Goal: Task Accomplishment & Management: Complete application form

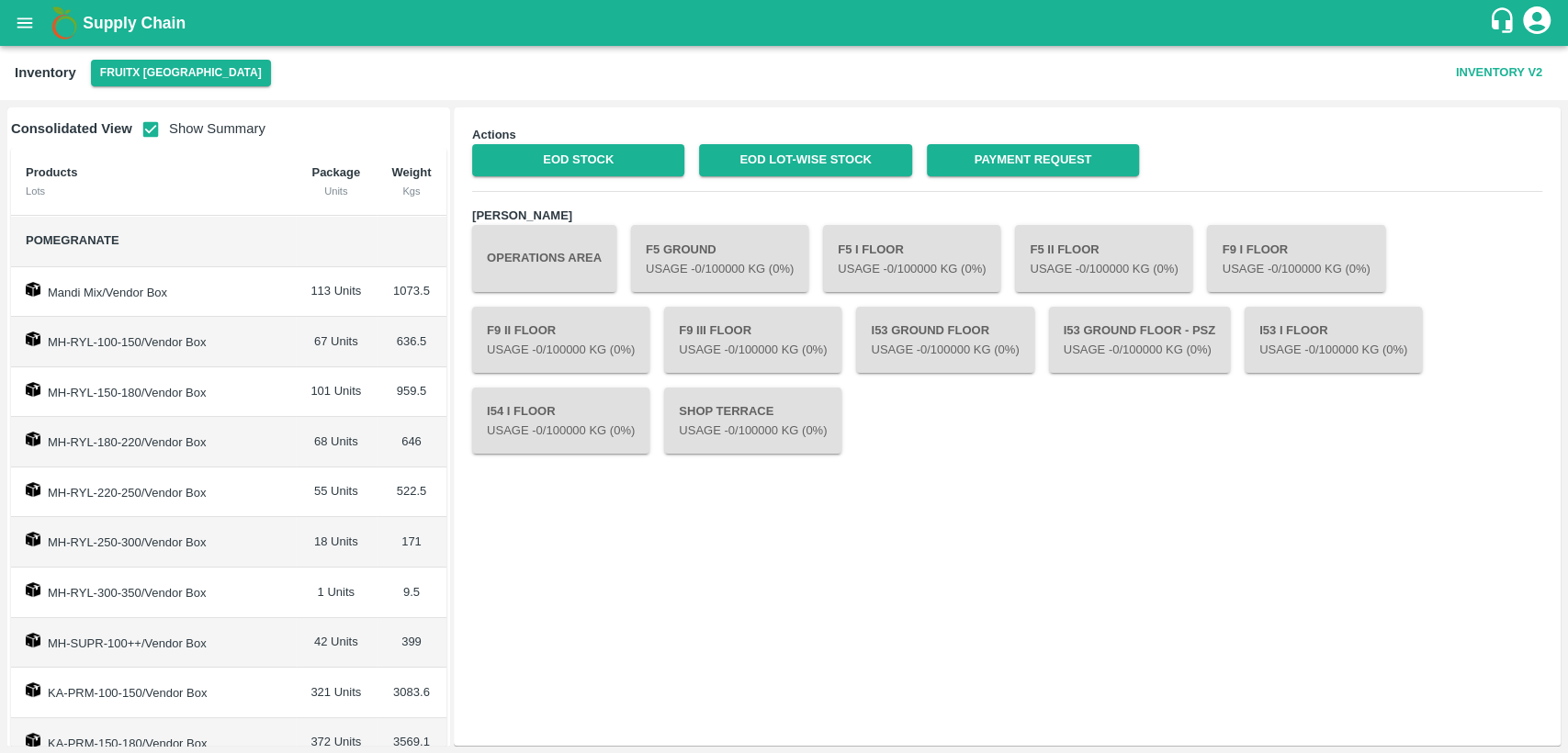
click at [28, 26] on icon "open drawer" at bounding box center [24, 23] width 20 height 20
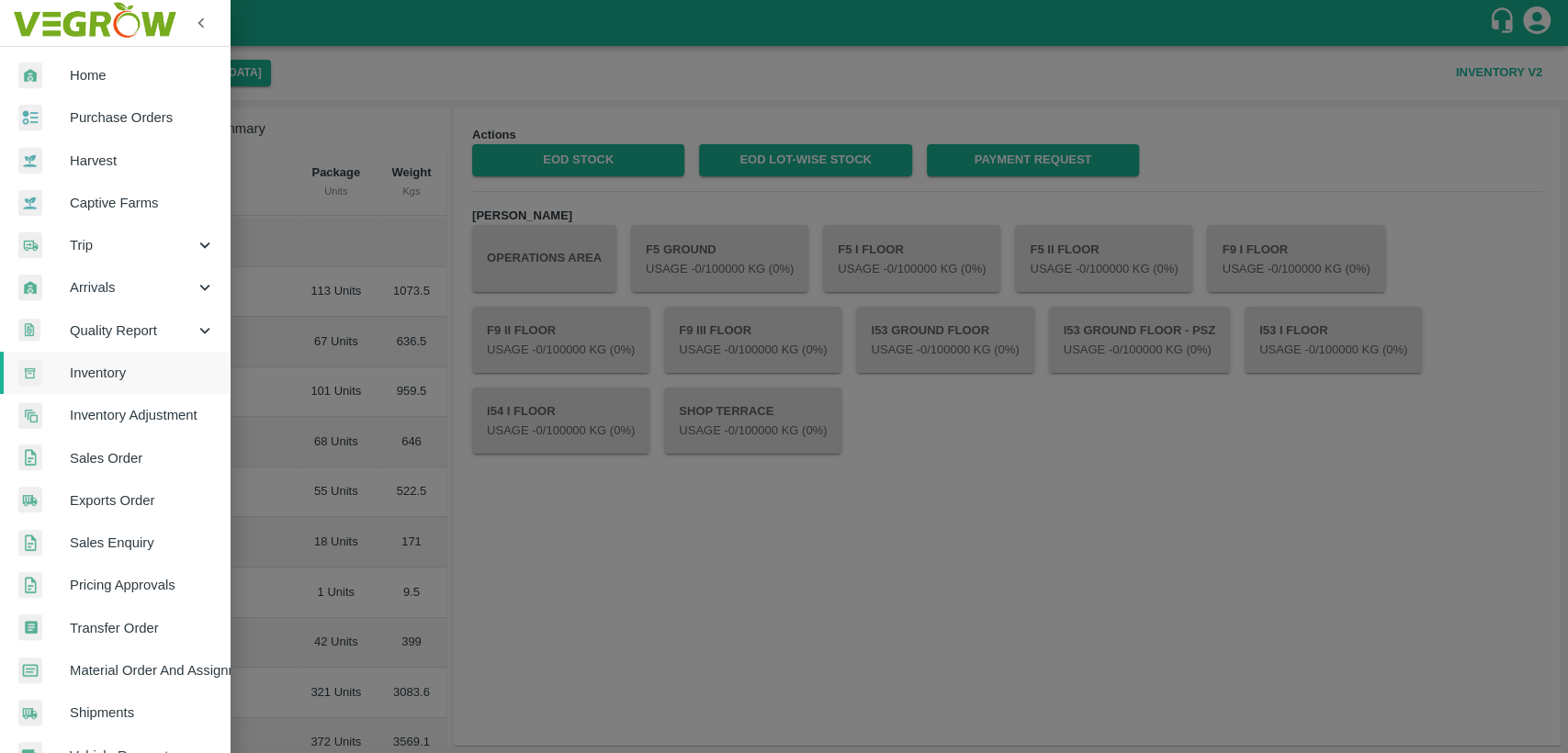
click at [65, 73] on div at bounding box center [44, 76] width 51 height 27
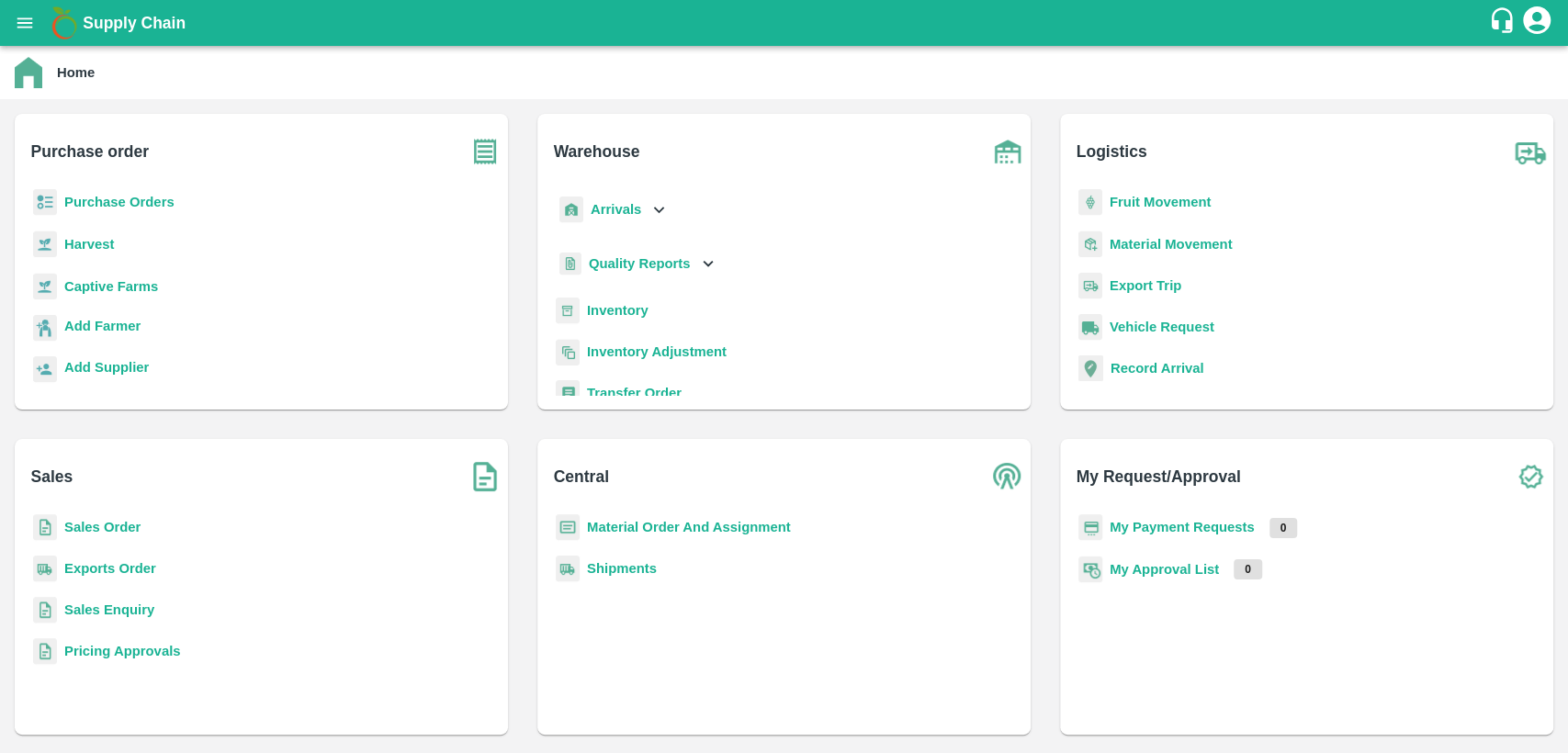
click at [92, 520] on b "Sales Order" at bounding box center [103, 526] width 76 height 14
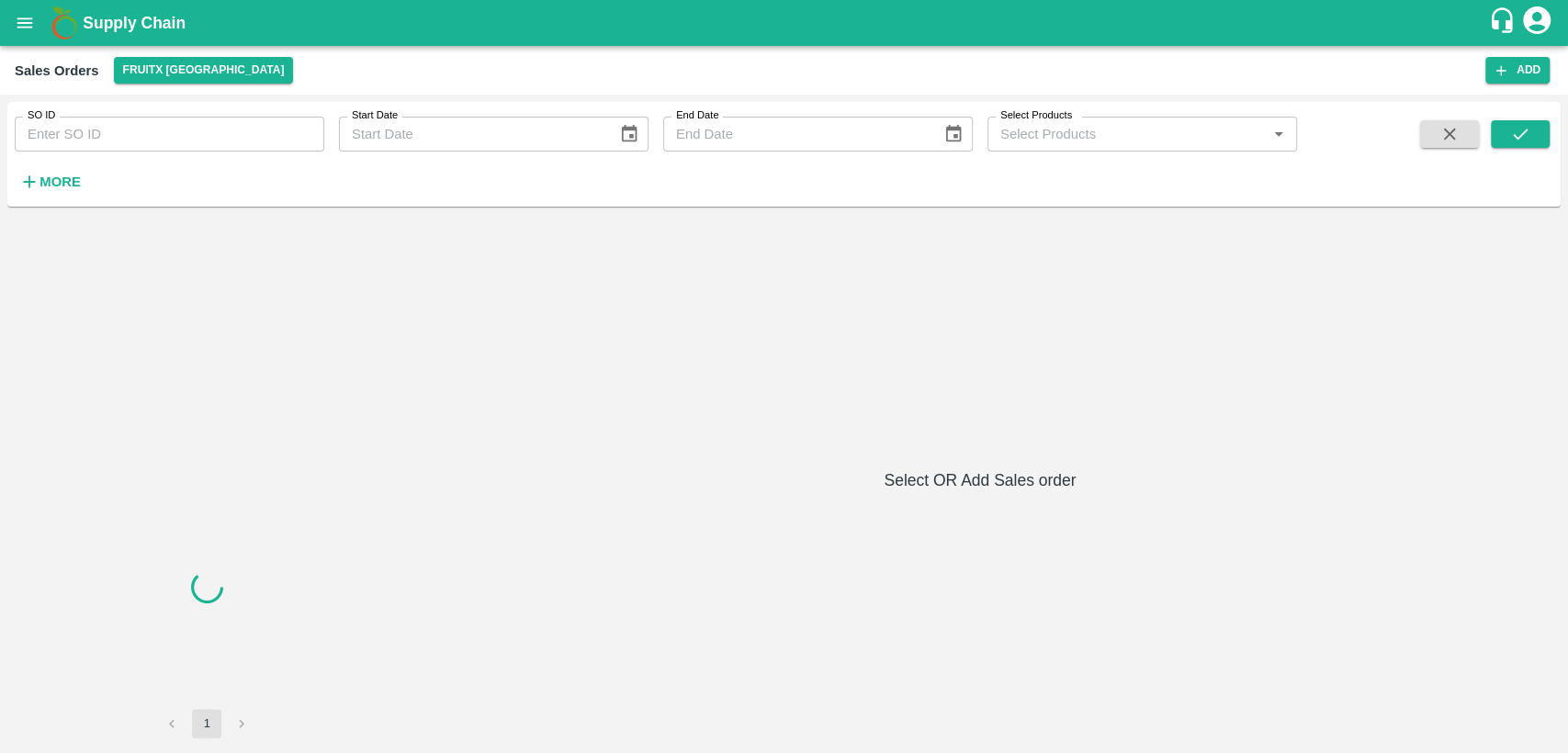
click at [109, 130] on input "SO ID" at bounding box center [169, 134] width 309 height 35
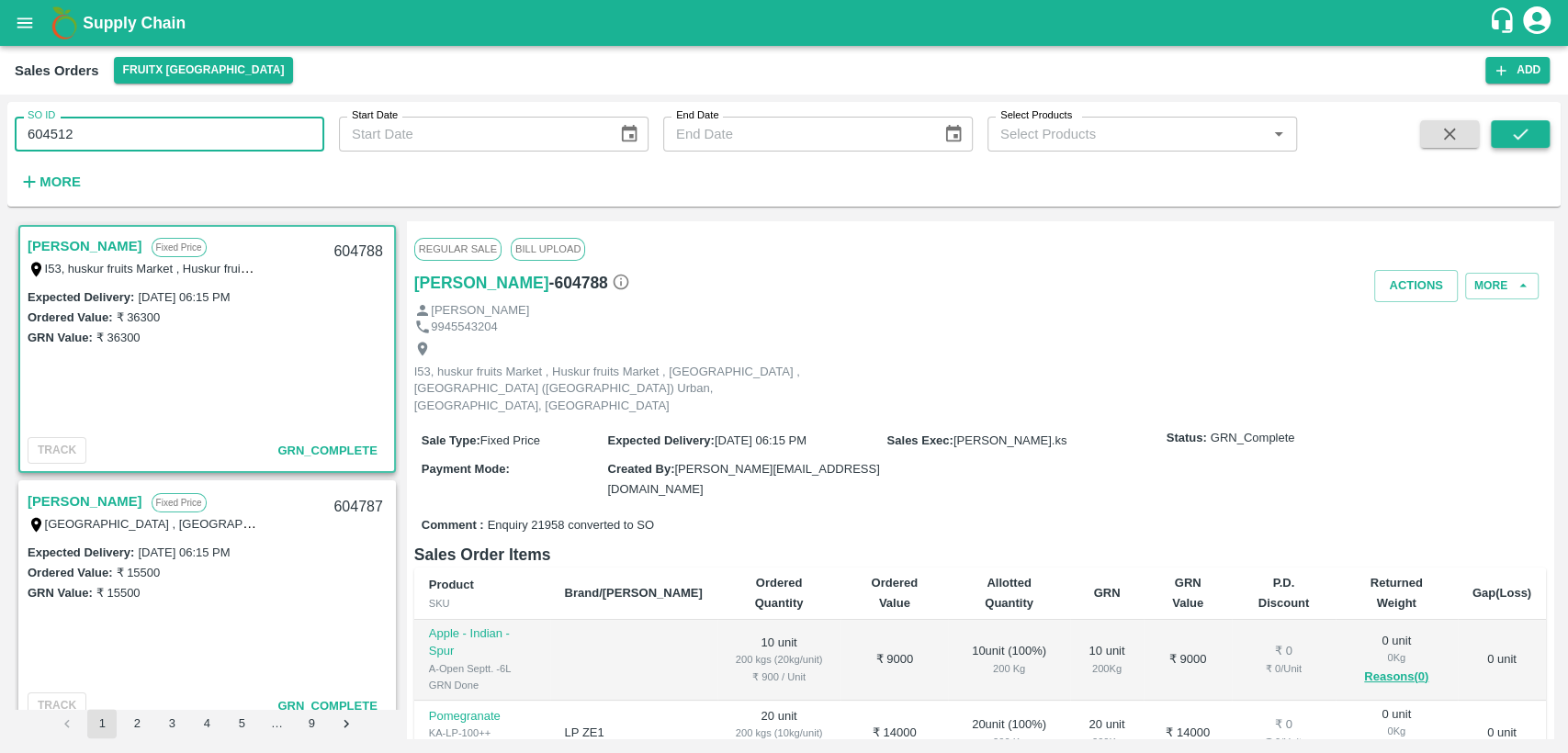
type input "604512"
click at [1514, 127] on icon "submit" at bounding box center [1519, 133] width 20 height 20
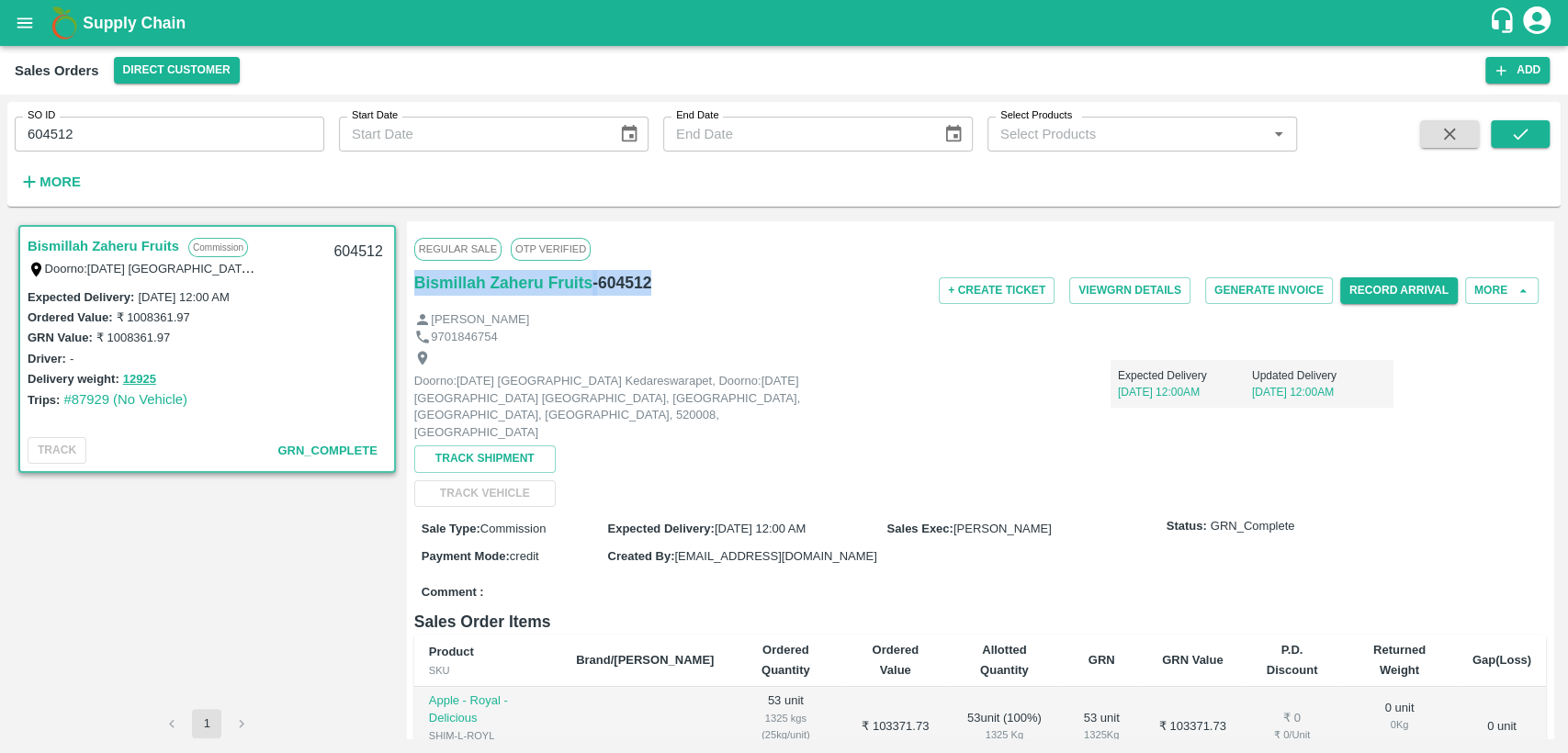
drag, startPoint x: 656, startPoint y: 283, endPoint x: 408, endPoint y: 287, distance: 248.0
click at [408, 287] on div "Regular Sale OTP VERIFIED Bismillah Zaheru Fruits - 604512 + Create Ticket View…" at bounding box center [980, 479] width 1146 height 517
copy div "Bismillah Zaheru Fruits - 604512"
click at [118, 139] on input "604512" at bounding box center [169, 134] width 309 height 35
click at [1526, 128] on icon "submit" at bounding box center [1519, 133] width 20 height 20
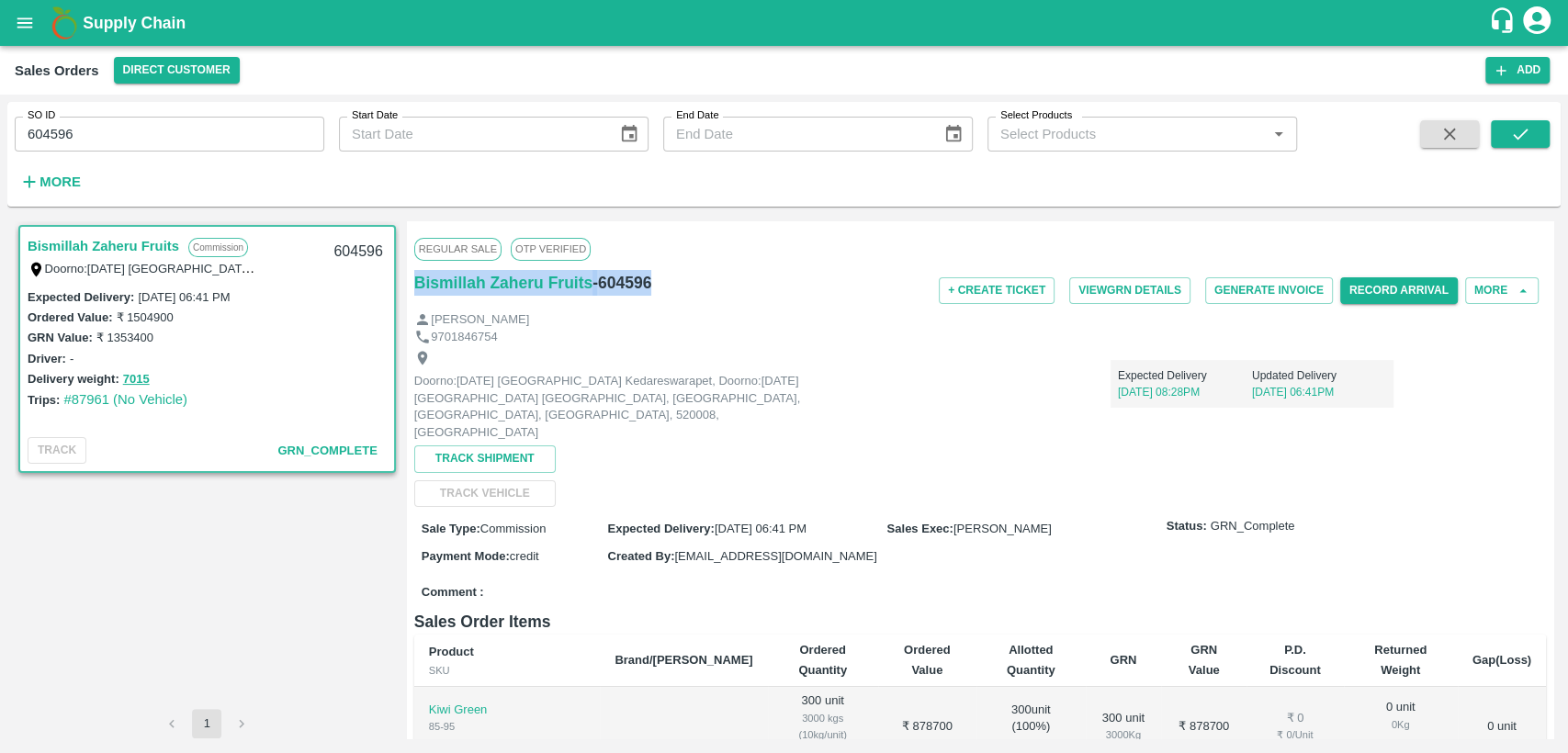
drag, startPoint x: 656, startPoint y: 288, endPoint x: 407, endPoint y: 283, distance: 249.1
click at [407, 283] on div "Regular Sale OTP VERIFIED Bismillah Zaheru Fruits - 604596 + Create Ticket View…" at bounding box center [980, 479] width 1146 height 517
copy div "Bismillah Zaheru Fruits - 604596"
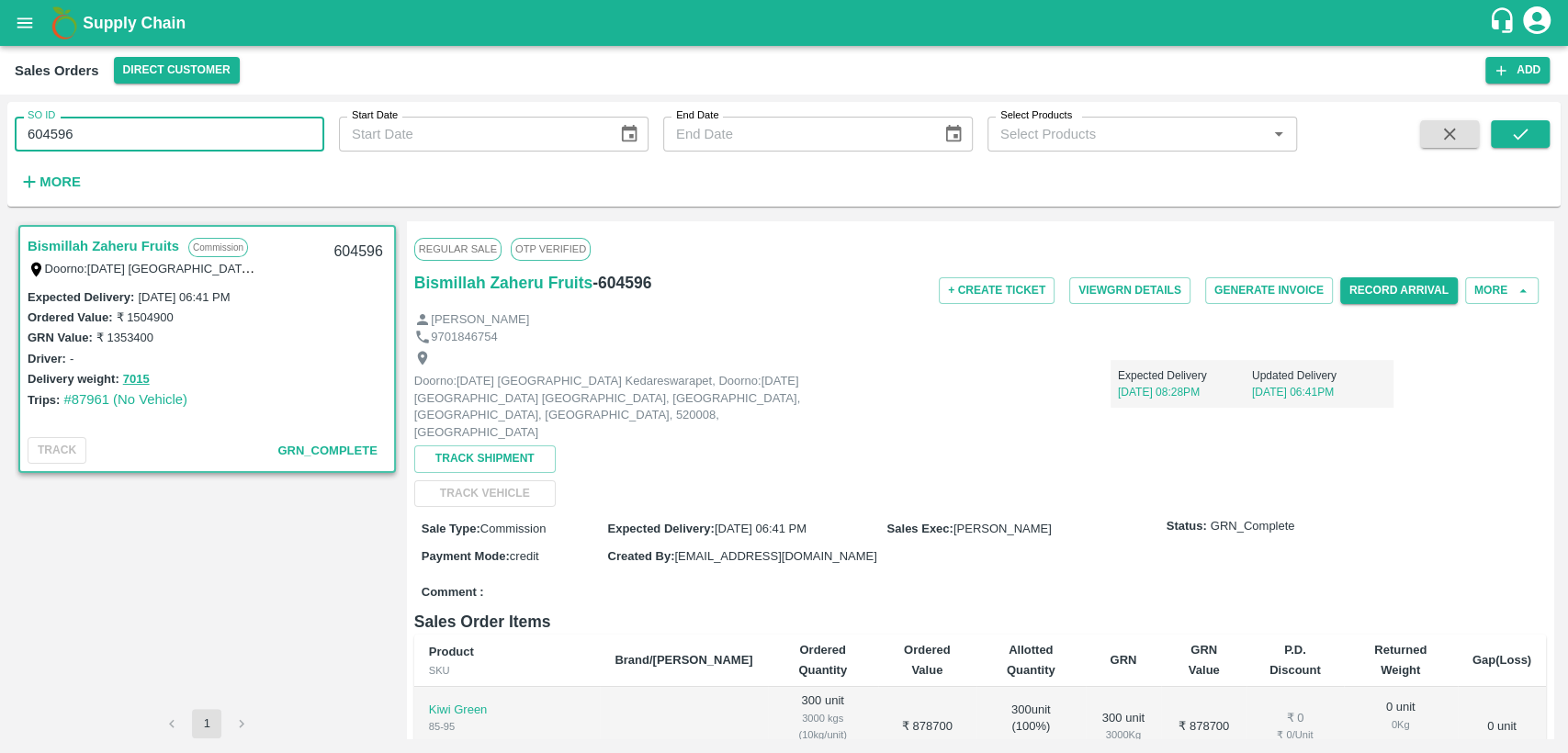
click at [42, 141] on input "604596" at bounding box center [169, 134] width 309 height 35
click at [1523, 143] on icon "submit" at bounding box center [1519, 133] width 20 height 20
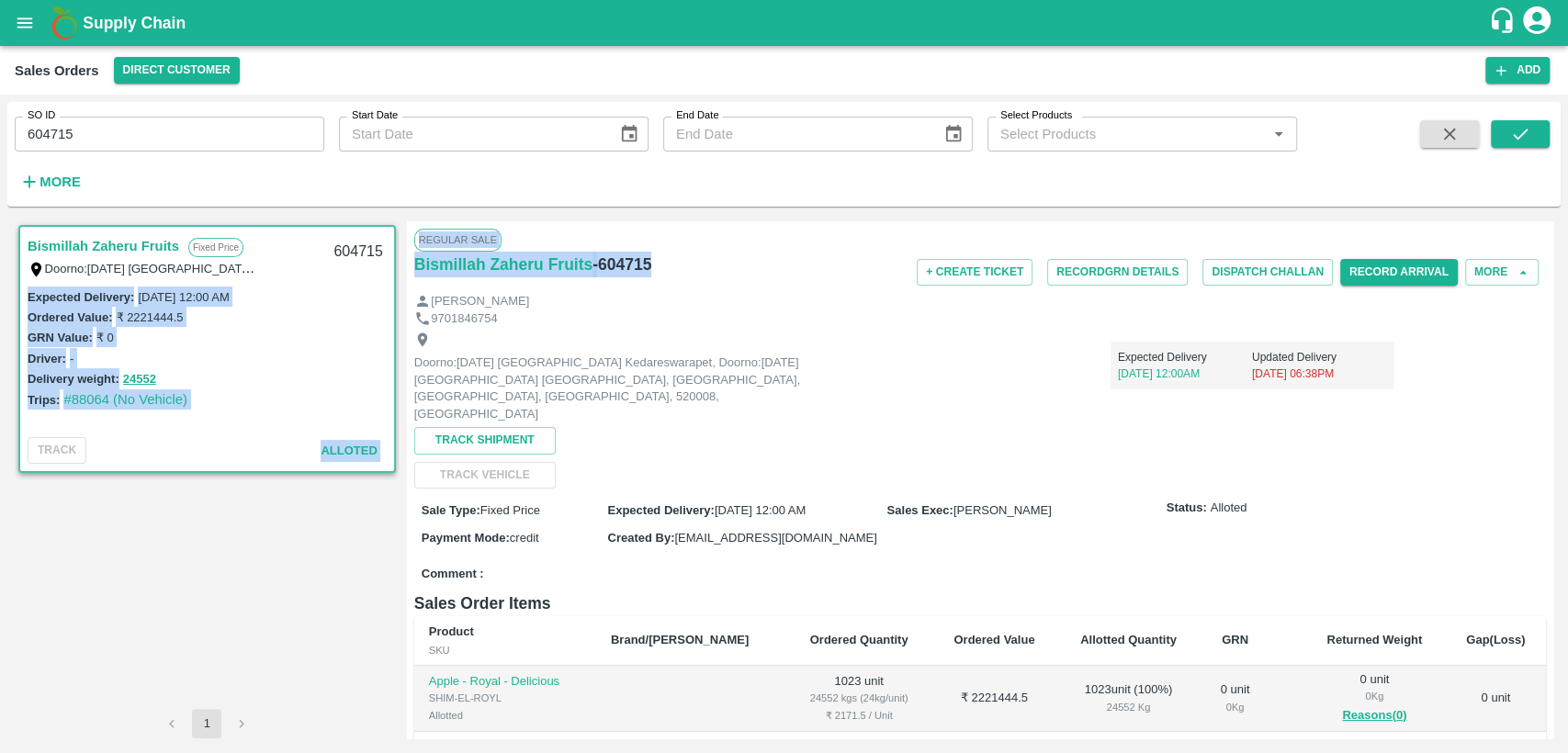
drag, startPoint x: 664, startPoint y: 271, endPoint x: 399, endPoint y: 275, distance: 265.0
click at [399, 275] on div "Bismillah Zaheru Fruits Fixed Price Doorno:18-1-55 Mangamarket Kedareswarapet, …" at bounding box center [784, 479] width 1538 height 517
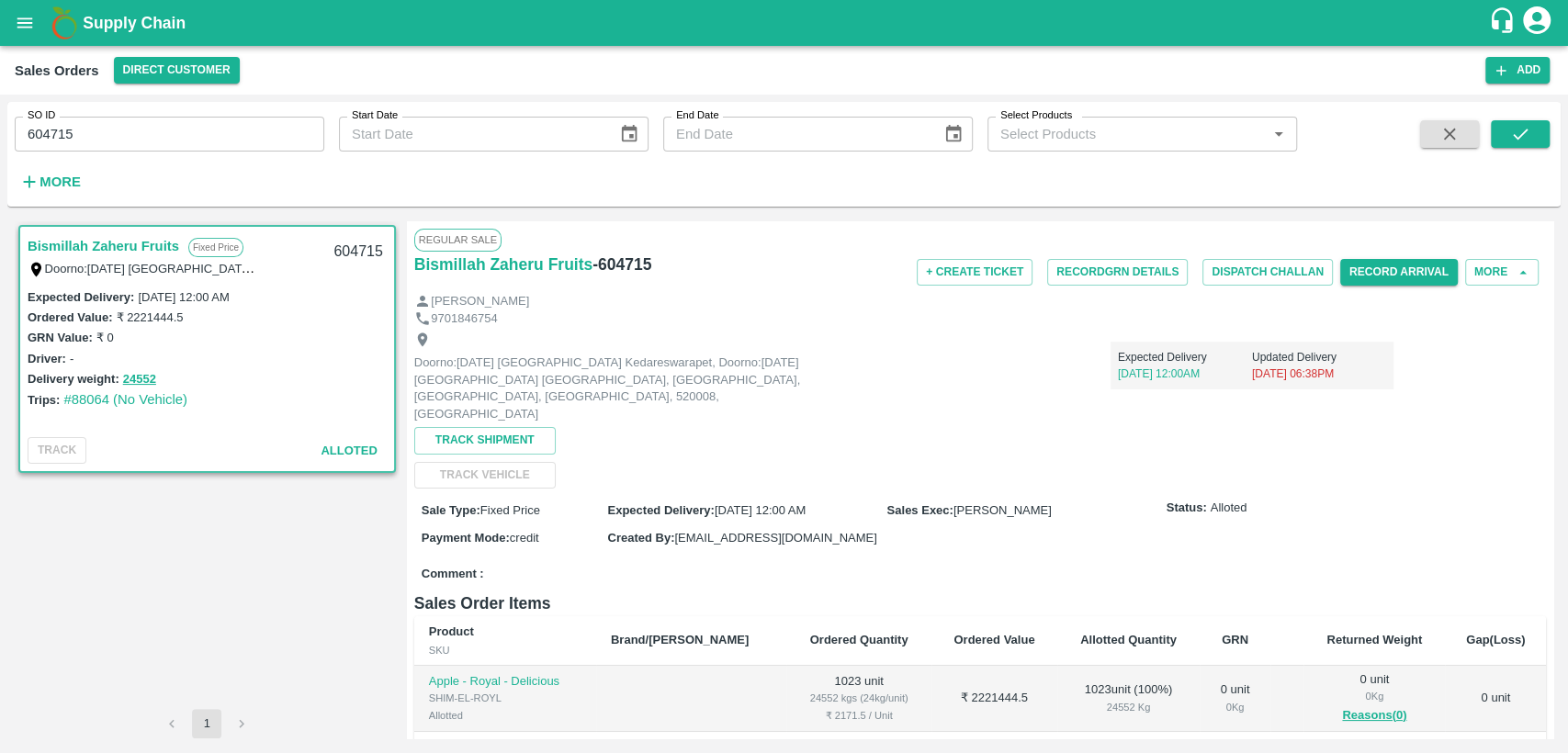
click at [632, 336] on div "Doorno:[DATE] [GEOGRAPHIC_DATA] Kedareswarapet, Doorno:[DATE] [GEOGRAPHIC_DATA]…" at bounding box center [621, 377] width 413 height 91
drag, startPoint x: 653, startPoint y: 268, endPoint x: 410, endPoint y: 284, distance: 243.5
click at [410, 284] on div "Regular Sale Bismillah Zaheru Fruits - 604715 + Create Ticket Record GRN Detail…" at bounding box center [980, 479] width 1146 height 517
copy div "Bismillah Zaheru Fruits - 604715"
click at [109, 144] on input "604715" at bounding box center [169, 134] width 309 height 35
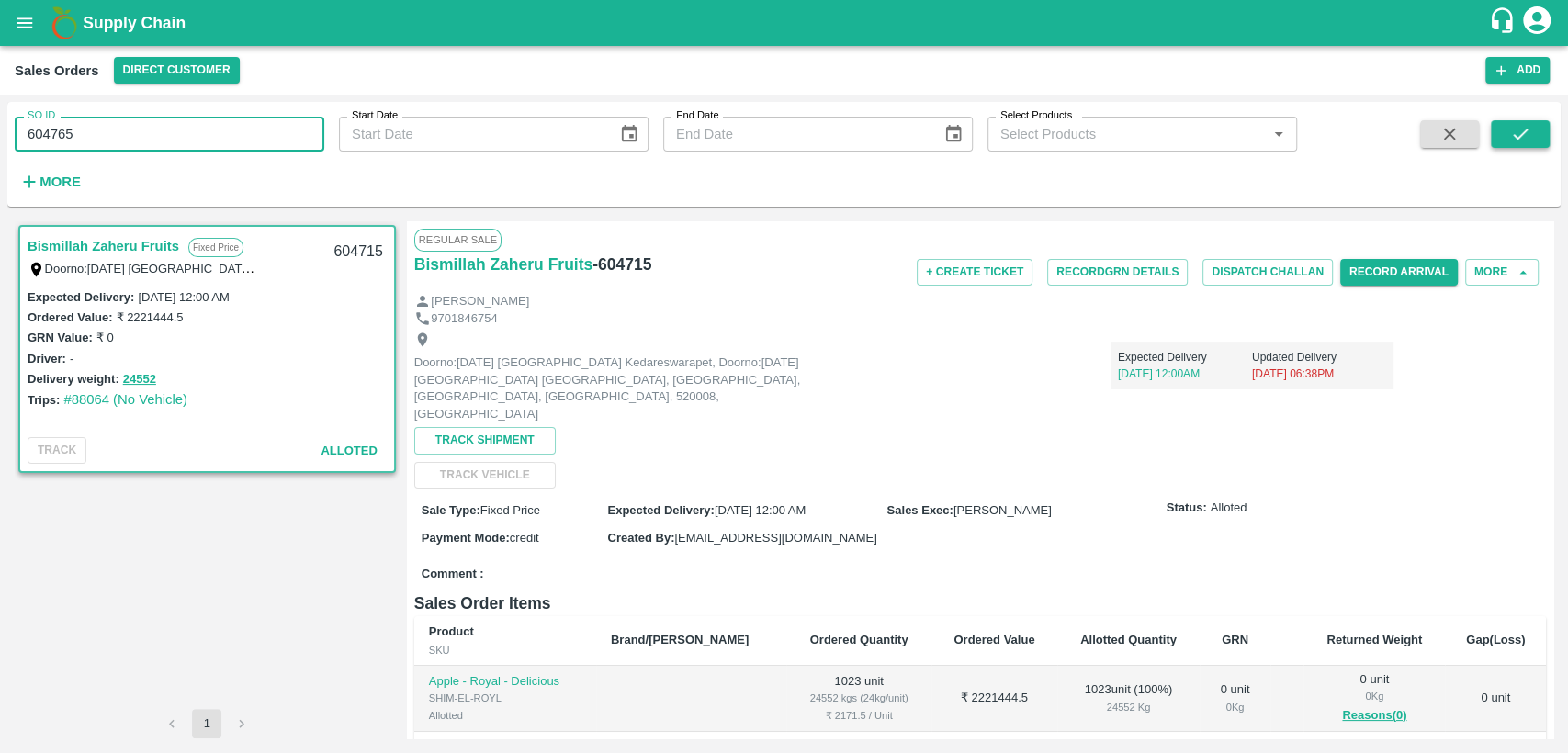
type input "604765"
click at [1522, 143] on icon "submit" at bounding box center [1519, 133] width 20 height 20
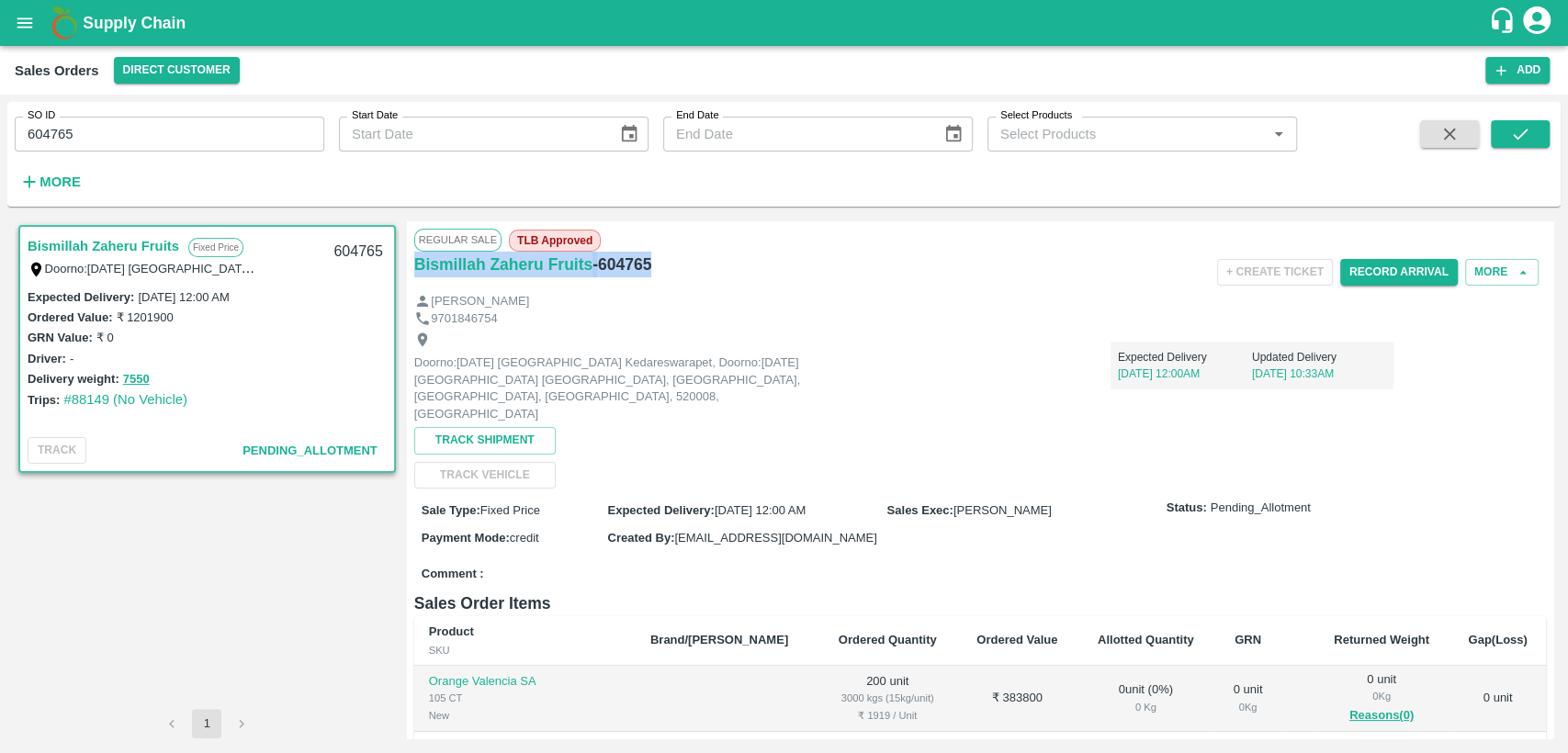
drag, startPoint x: 676, startPoint y: 262, endPoint x: 407, endPoint y: 273, distance: 269.2
click at [408, 273] on div "Regular Sale TLB Approved Bismillah Zaheru Fruits - 604765 + Create Ticket Reco…" at bounding box center [980, 479] width 1146 height 517
copy div "Bismillah Zaheru Fruits - 604765"
click at [33, 29] on icon "open drawer" at bounding box center [24, 23] width 20 height 20
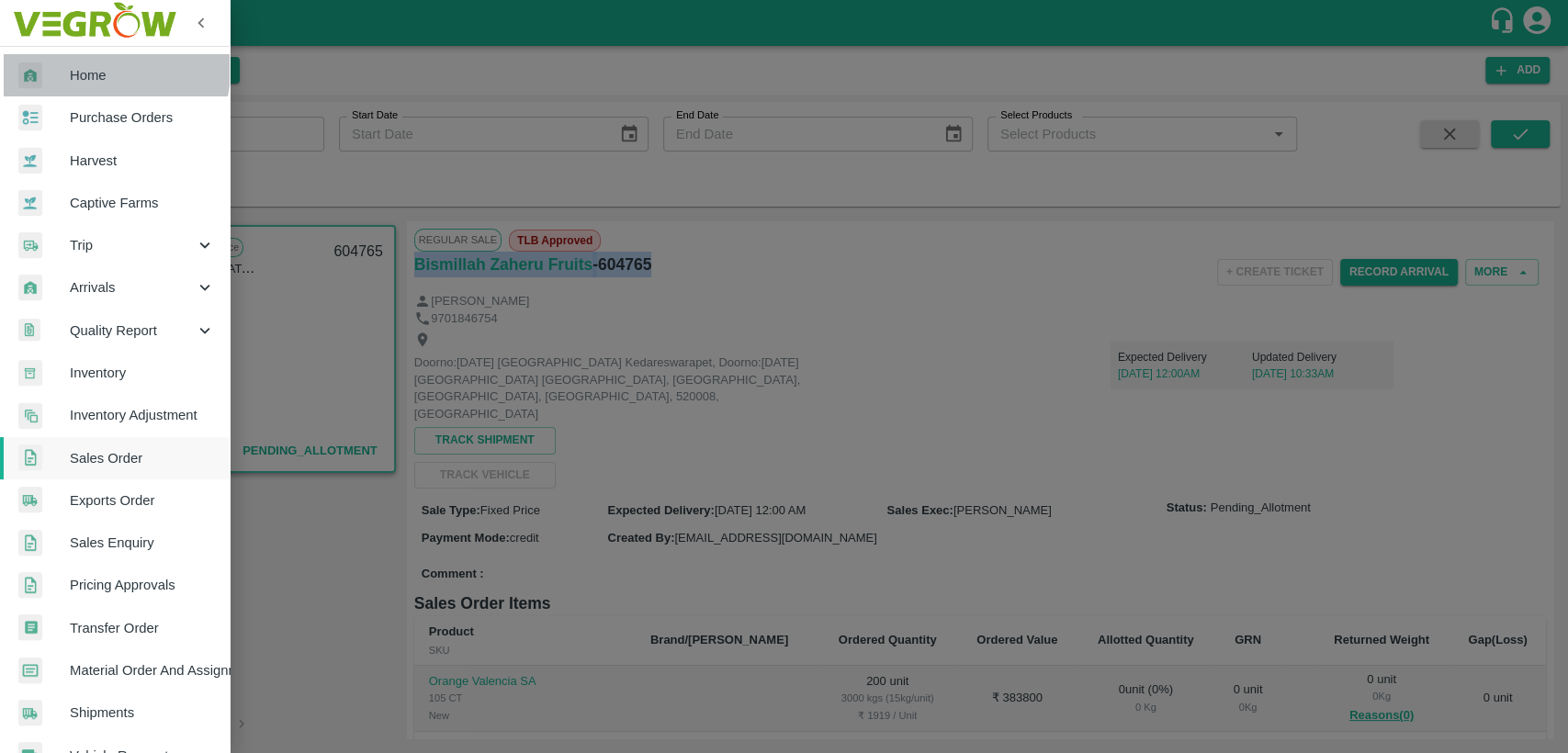
click at [104, 69] on span "Home" at bounding box center [142, 74] width 145 height 20
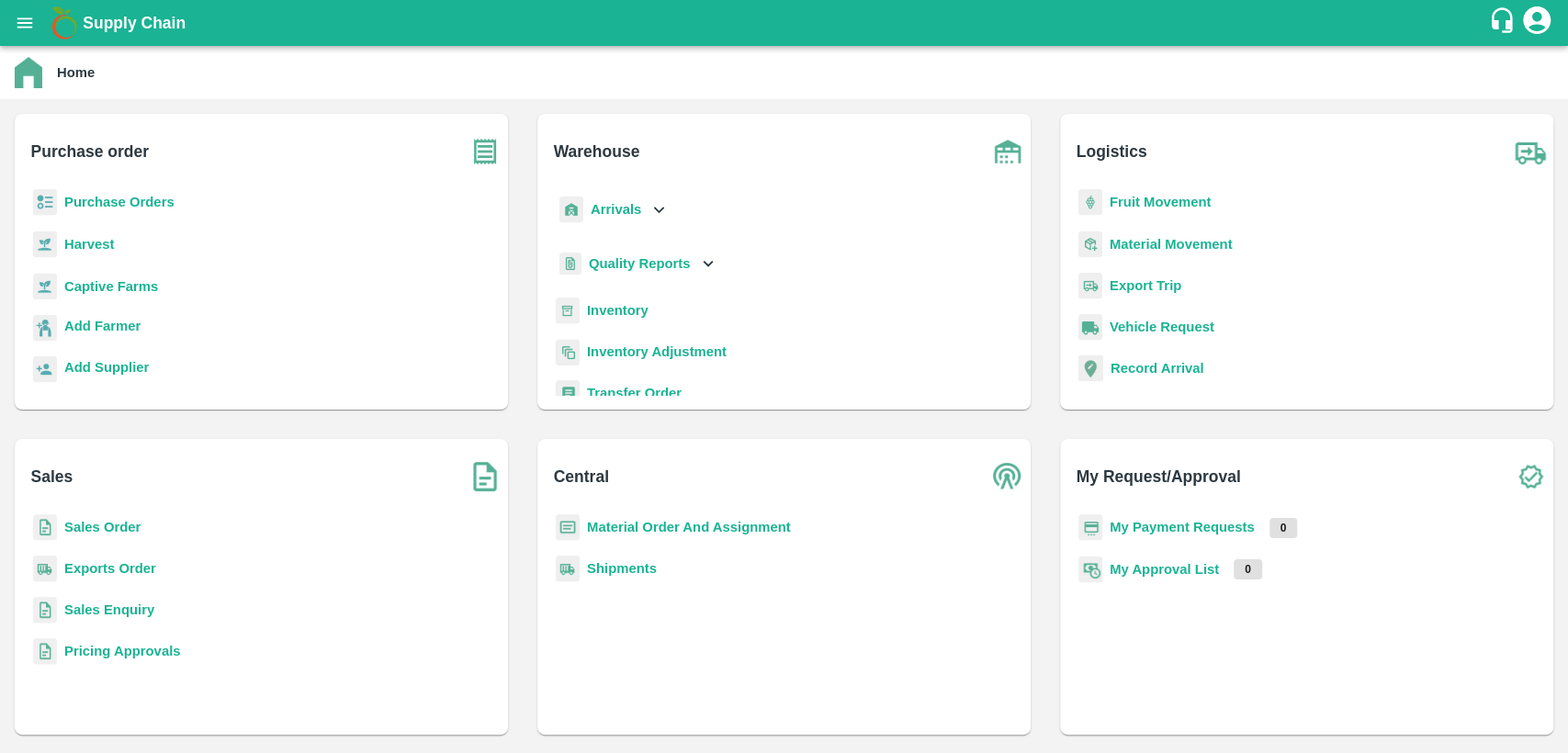
click at [120, 201] on b "Purchase Orders" at bounding box center [120, 202] width 110 height 14
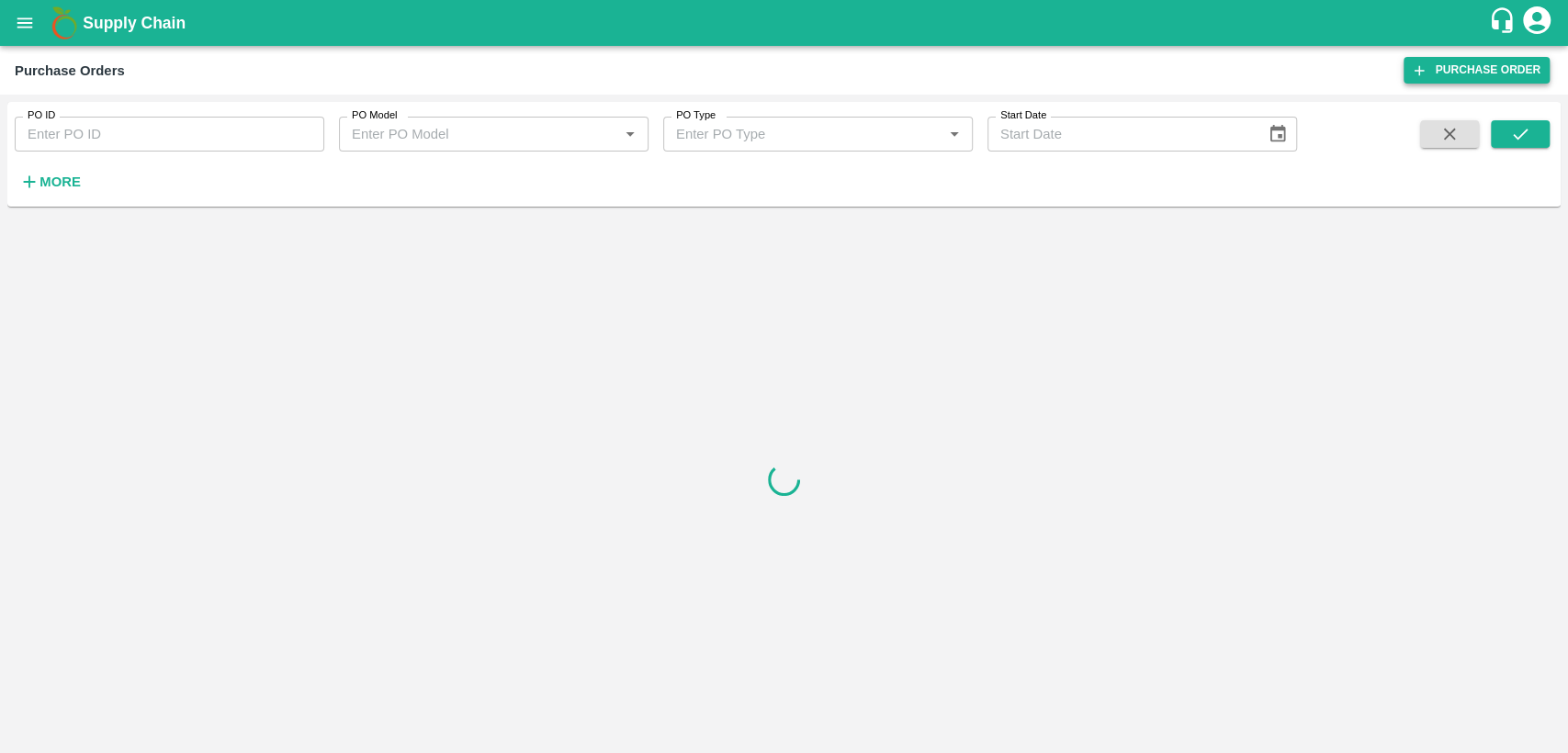
click at [1446, 68] on link "Purchase Order" at bounding box center [1476, 70] width 146 height 27
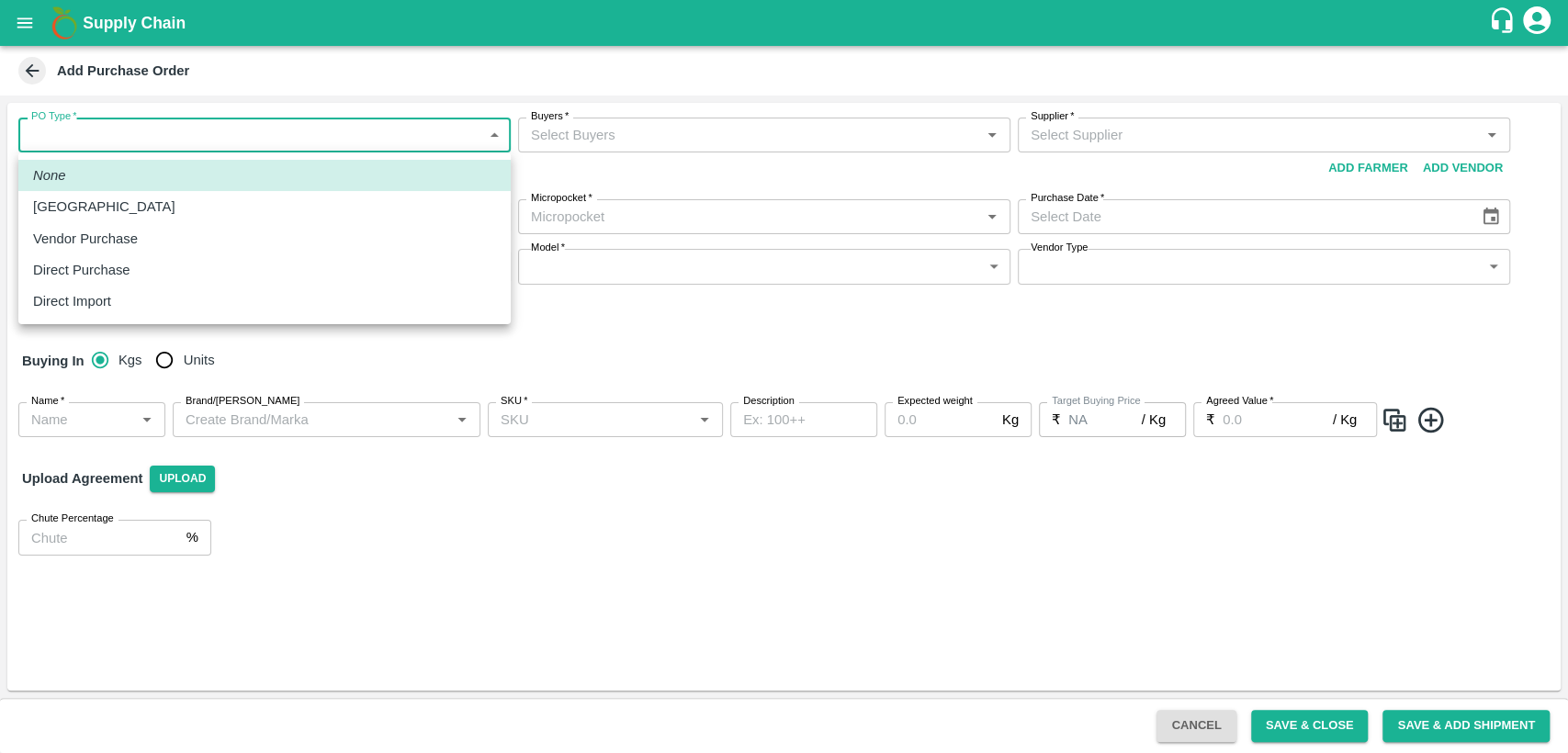
click at [175, 128] on body "Supply Chain Add Purchase Order PO Type   * ​ PO Type Buyers   * Buyers   * Sup…" at bounding box center [784, 376] width 1568 height 753
click at [139, 235] on div "Vendor Purchase" at bounding box center [90, 238] width 114 height 20
type input "2"
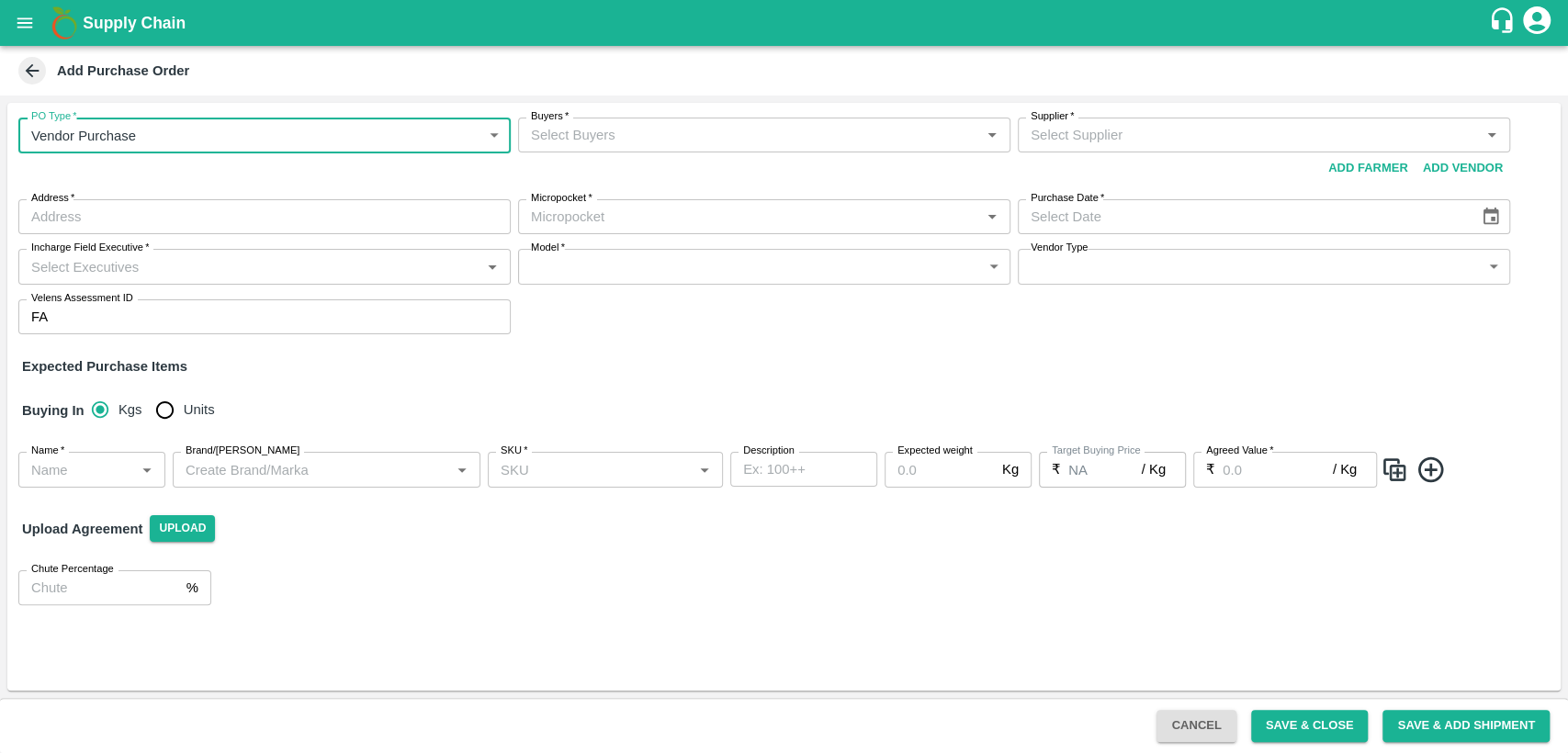
click at [761, 137] on input "Buyers   *" at bounding box center [749, 134] width 451 height 24
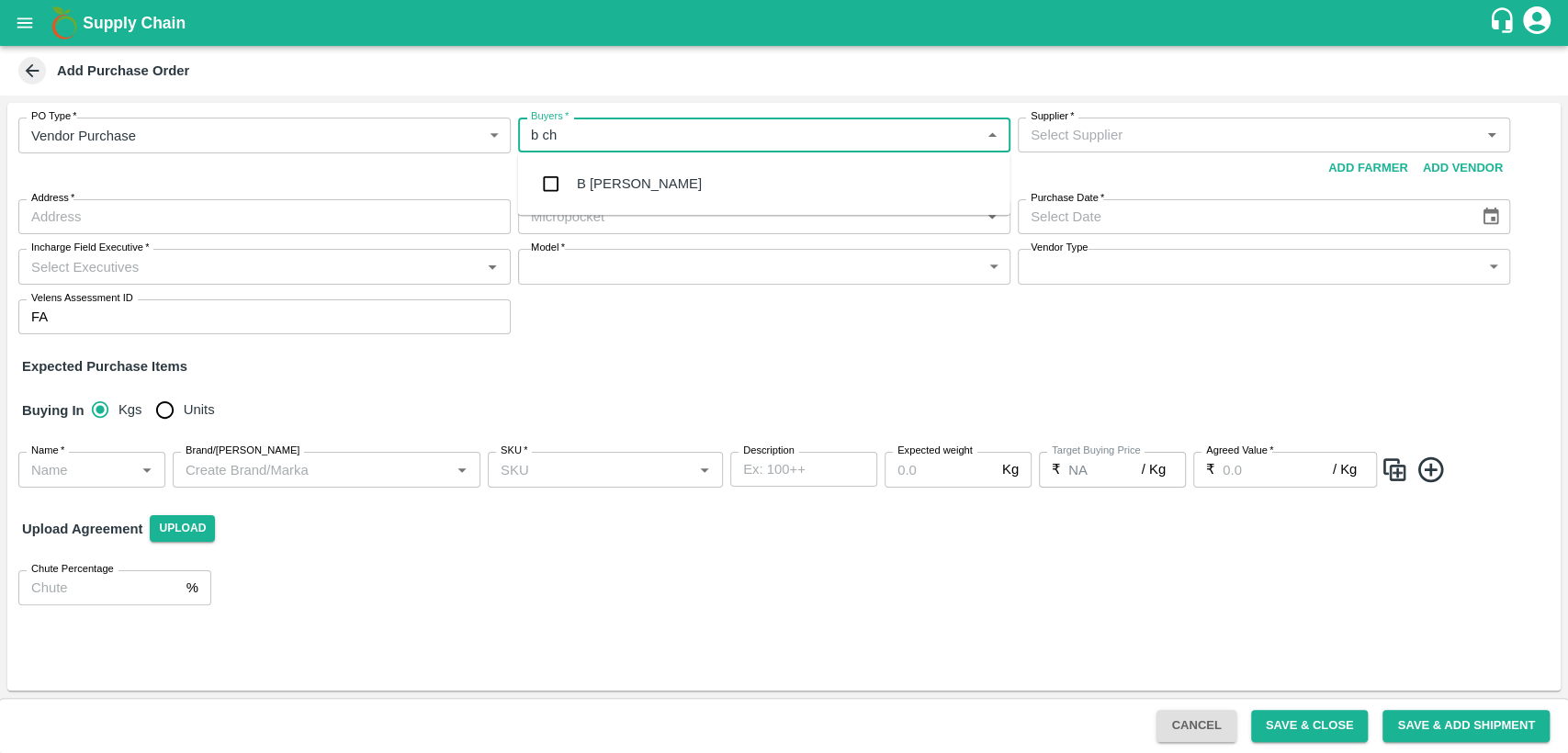
type input "b cha"
click at [744, 180] on div "B [PERSON_NAME]" at bounding box center [764, 184] width 492 height 48
click at [1103, 142] on input "Supplier   *" at bounding box center [1249, 134] width 451 height 24
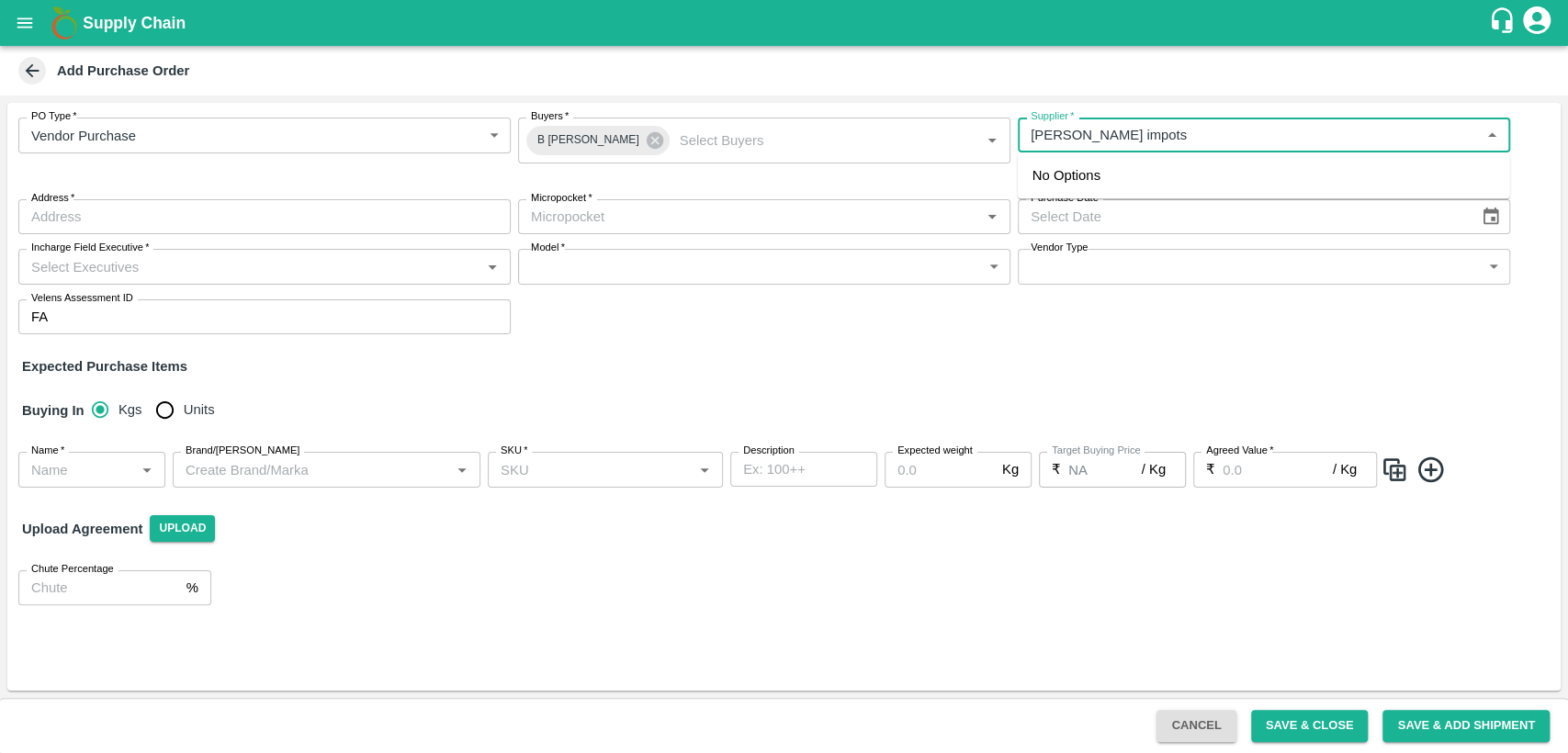
click at [1083, 136] on input "Supplier   *" at bounding box center [1249, 134] width 451 height 24
type input "[PERSON_NAME] imports"
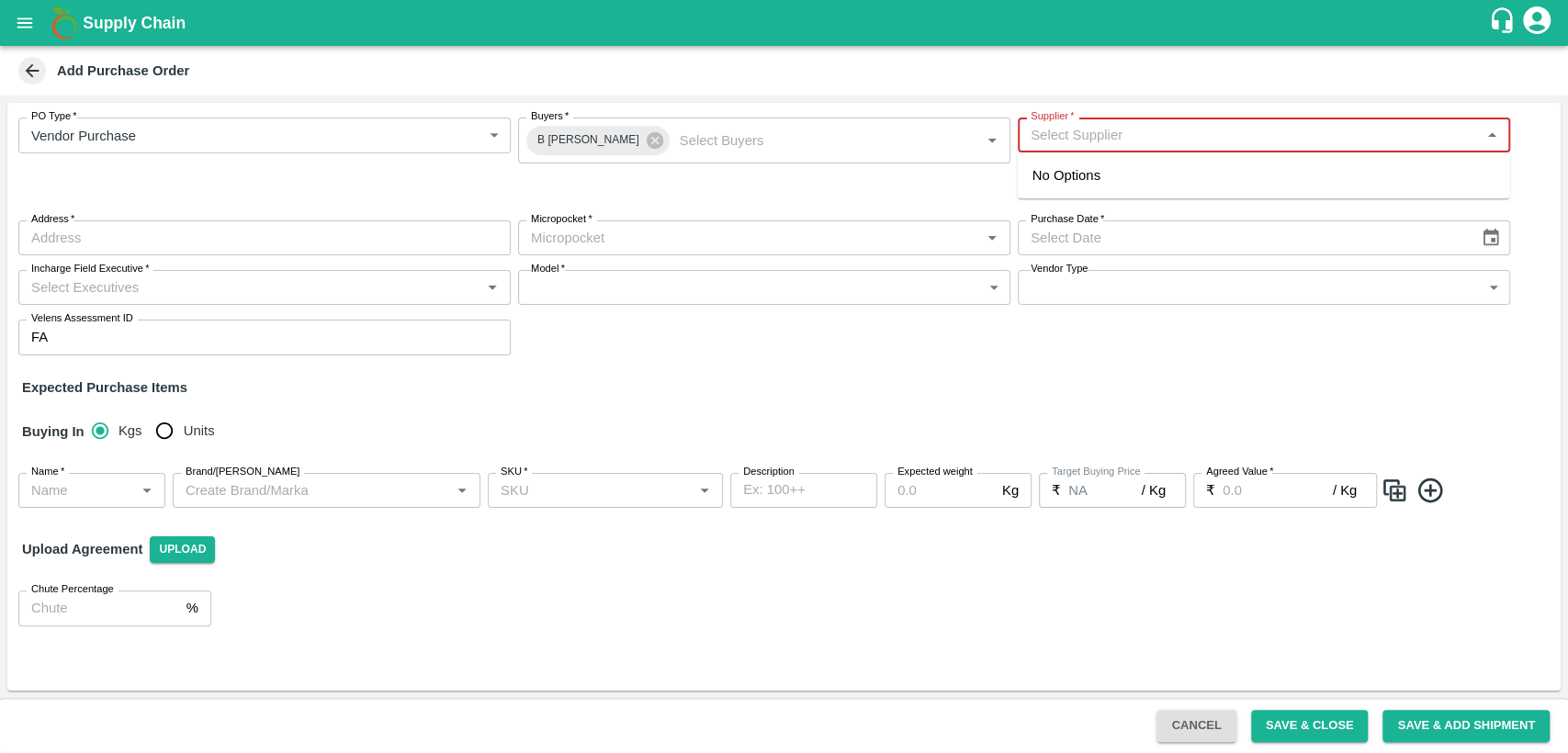
click at [1163, 142] on input "Supplier   *" at bounding box center [1249, 134] width 451 height 24
paste input "[PERSON_NAME] EXPORTS & IMPORTS"
click at [1252, 133] on input "Supplier   *" at bounding box center [1249, 134] width 451 height 24
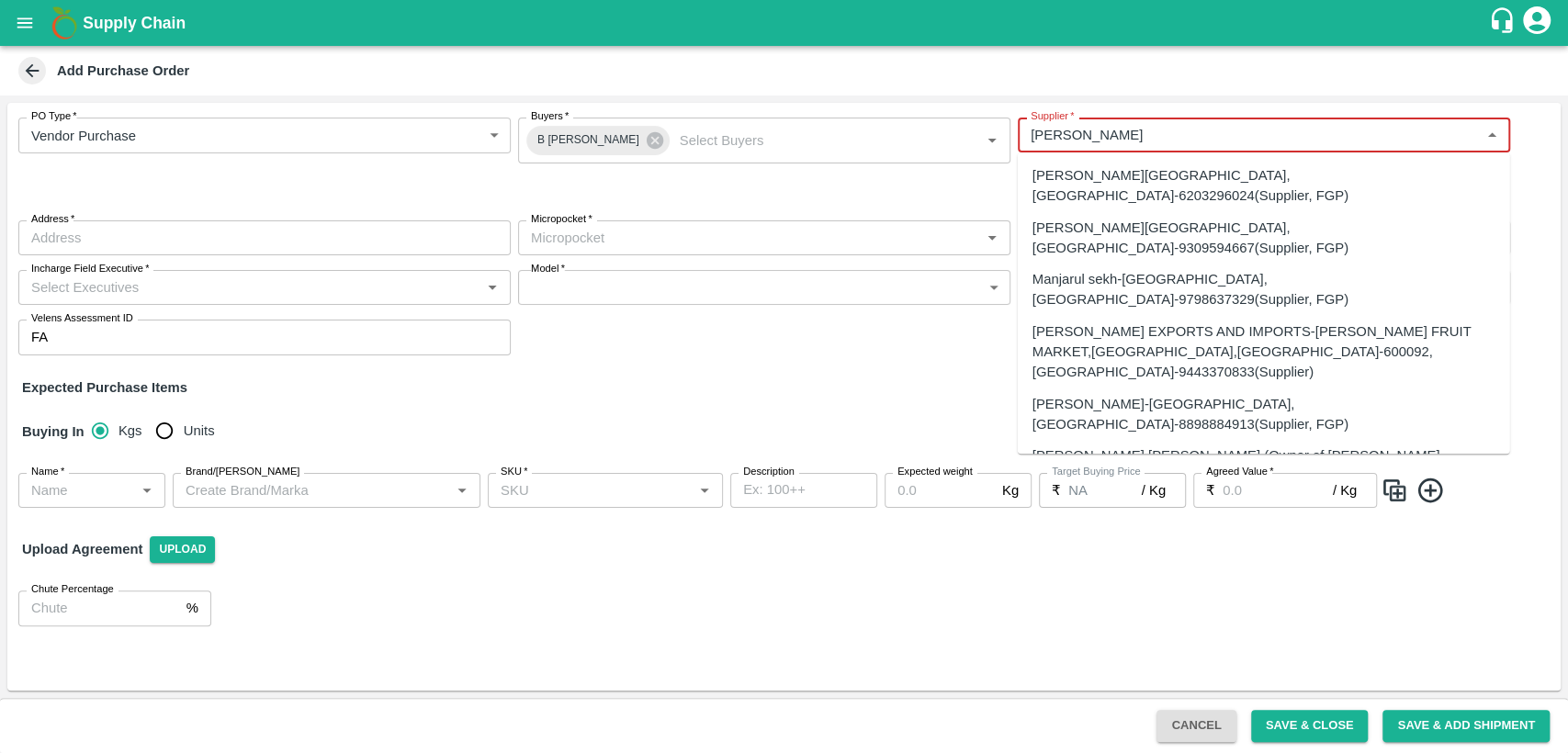
click at [1227, 322] on div "[PERSON_NAME] EXPORTS AND IMPORTS-[PERSON_NAME] FRUIT MARKET,[GEOGRAPHIC_DATA],…" at bounding box center [1263, 352] width 463 height 62
type input "[PERSON_NAME] EXPORTS AND IMPORTS-[PERSON_NAME] FRUIT MARKET,[GEOGRAPHIC_DATA],…"
type input "[PERSON_NAME] FRUIT MARKET,[GEOGRAPHIC_DATA],[GEOGRAPHIC_DATA]-600092, [GEOGRAP…"
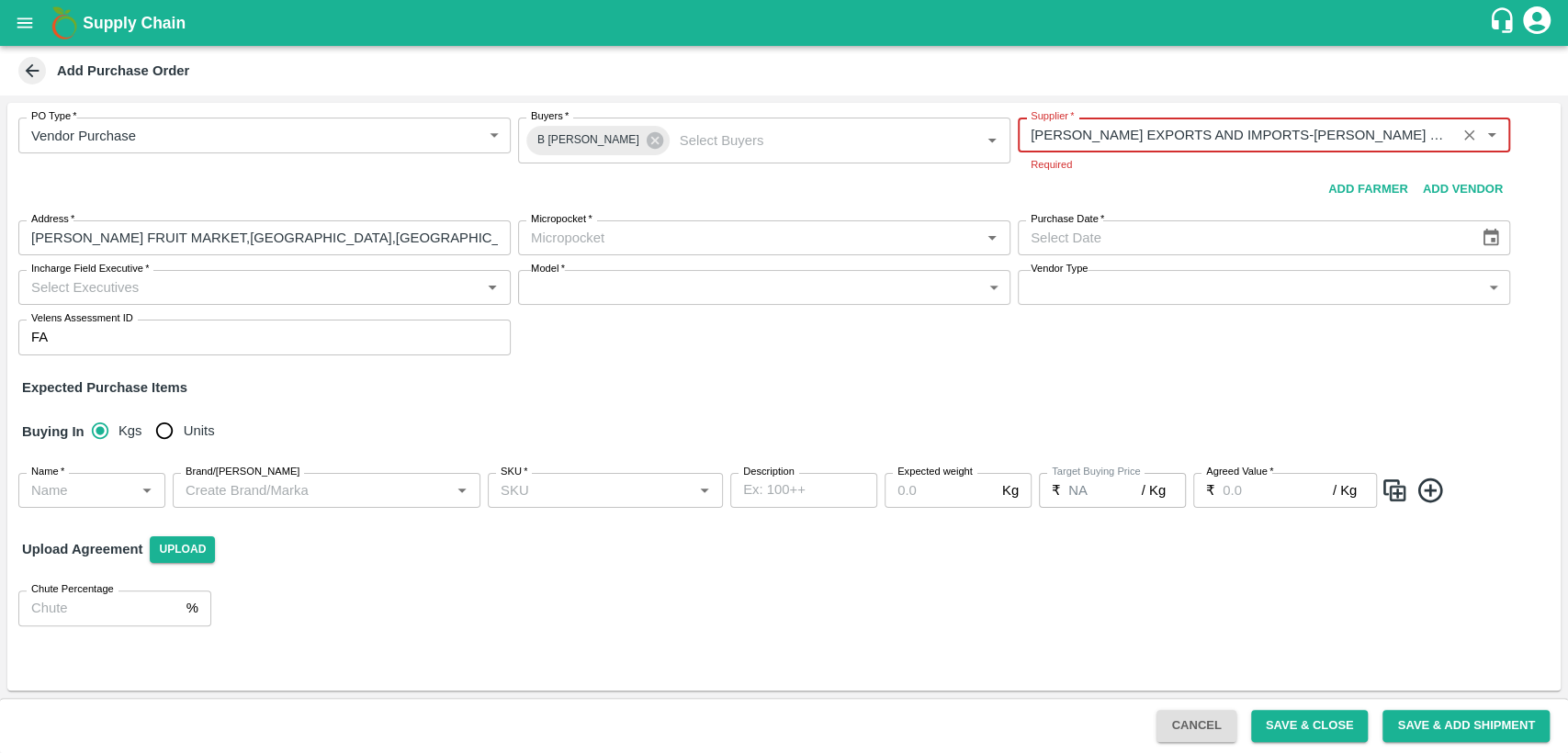
type input "[PERSON_NAME] EXPORTS AND IMPORTS-[PERSON_NAME] FRUIT MARKET,[GEOGRAPHIC_DATA],…"
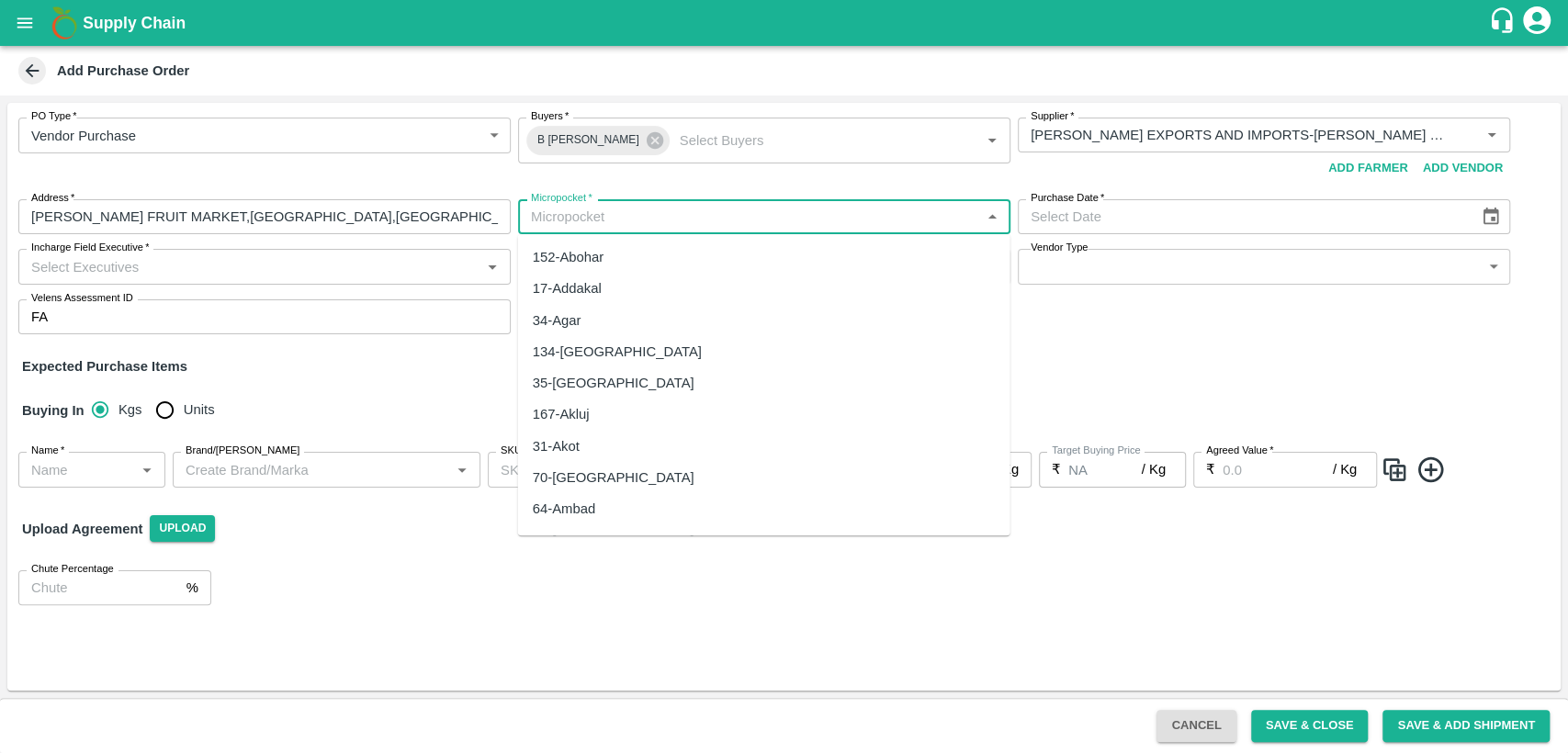
click at [600, 245] on body "Supply Chain Add Purchase Order PO Type   * Vendor Purchase 2 PO Type Buyers   …" at bounding box center [784, 376] width 1568 height 753
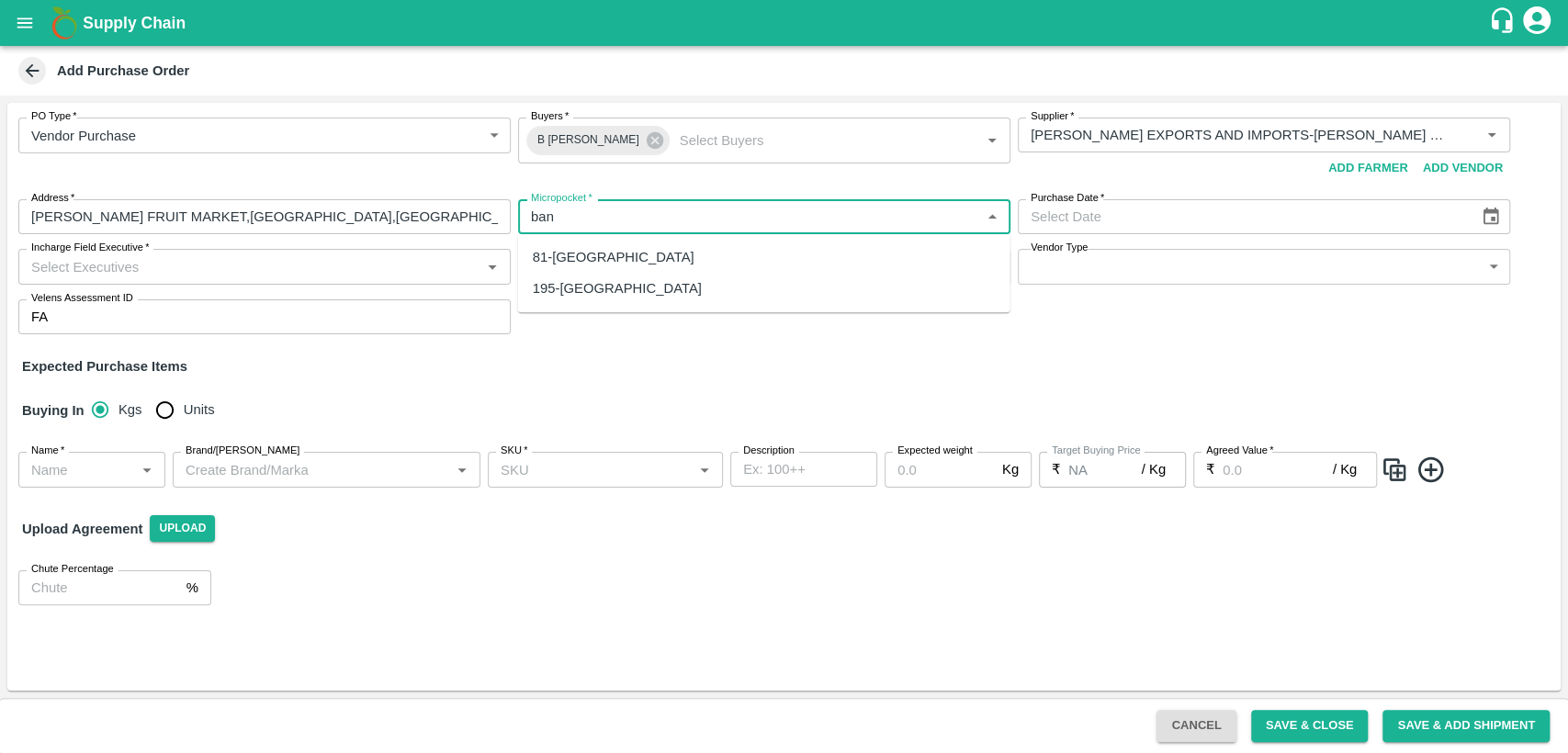
click at [610, 257] on div "81-[GEOGRAPHIC_DATA]" at bounding box center [614, 257] width 162 height 20
type input "81-[GEOGRAPHIC_DATA]"
type input "DD/MM/YYYY"
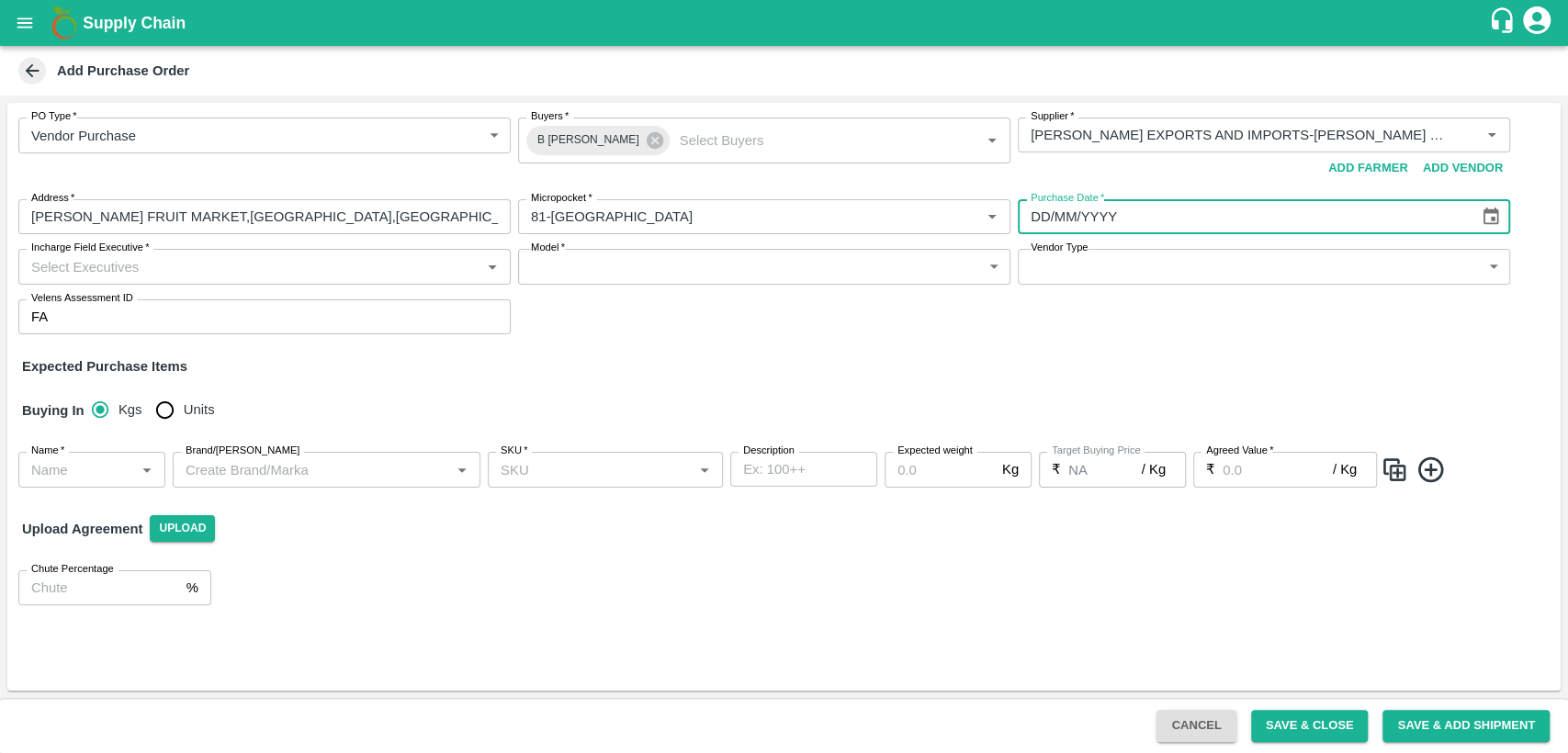
click at [1260, 220] on input "DD/MM/YYYY" at bounding box center [1241, 216] width 448 height 35
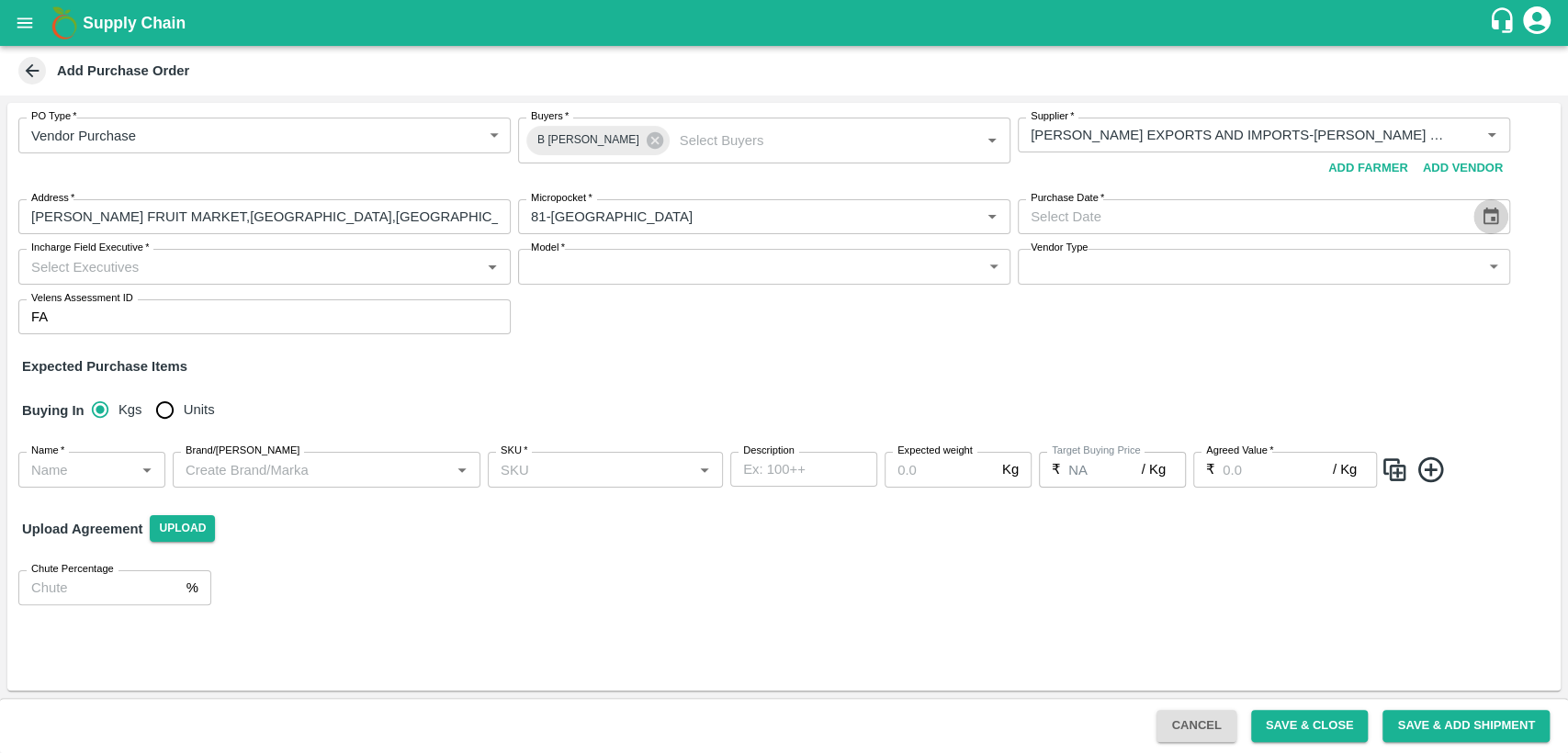
click at [1483, 214] on icon "Choose date" at bounding box center [1491, 216] width 15 height 17
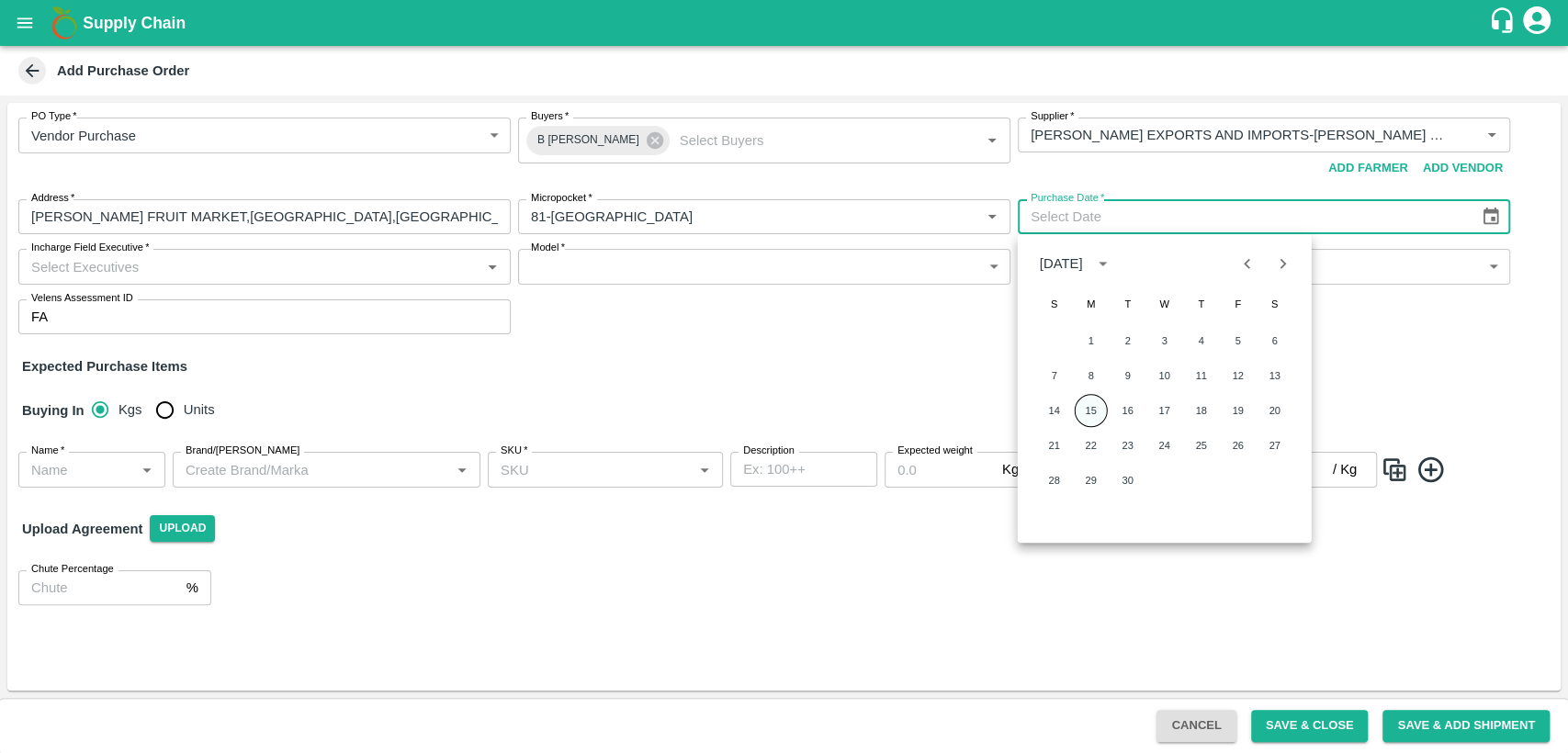
click at [1094, 410] on button "15" at bounding box center [1091, 410] width 33 height 33
type input "[DATE]"
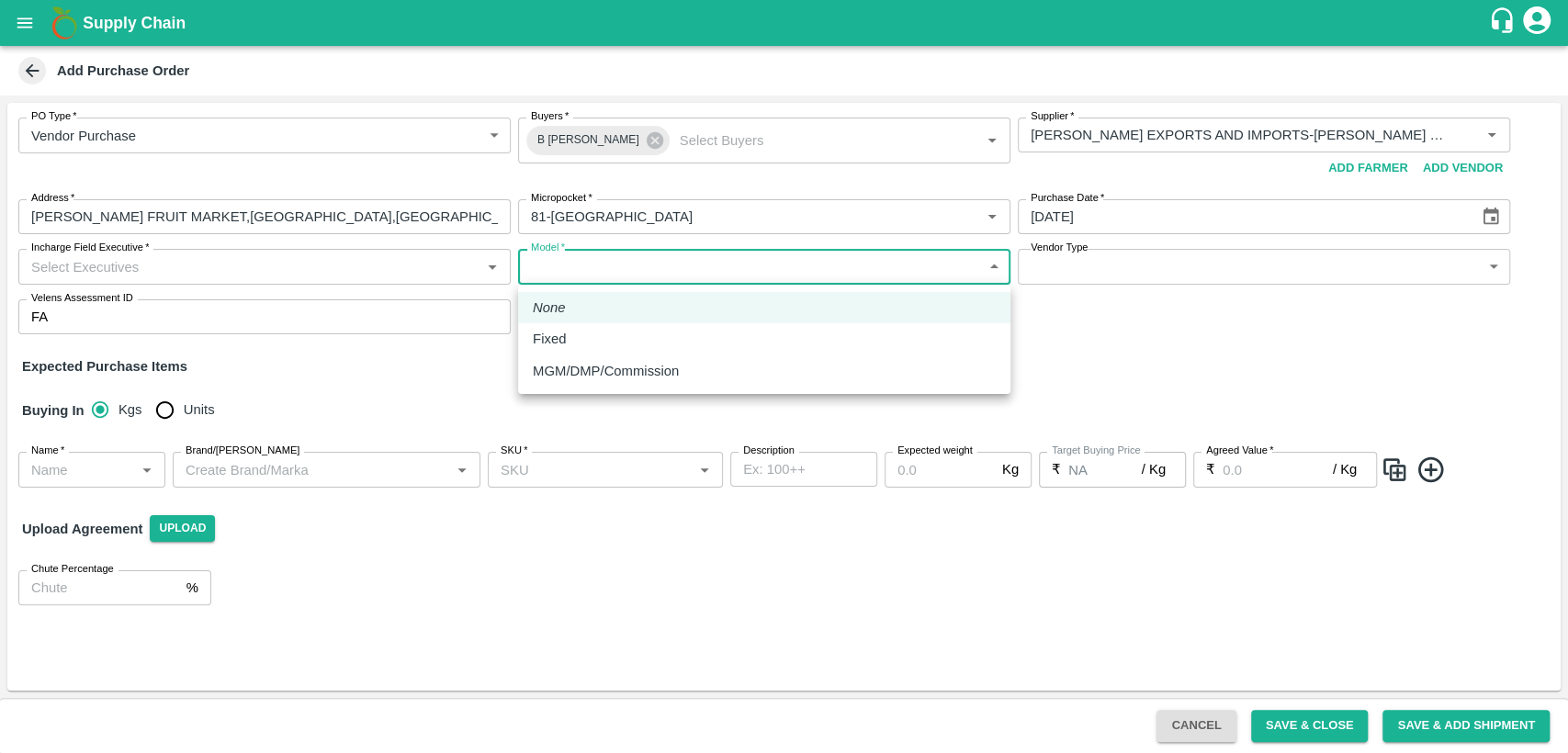
click at [595, 268] on body "Supply Chain Add Purchase Order PO Type   * Vendor Purchase 2 PO Type Buyers   …" at bounding box center [784, 376] width 1568 height 753
click at [590, 342] on div "Fixed" at bounding box center [764, 338] width 463 height 20
type input "Fixed"
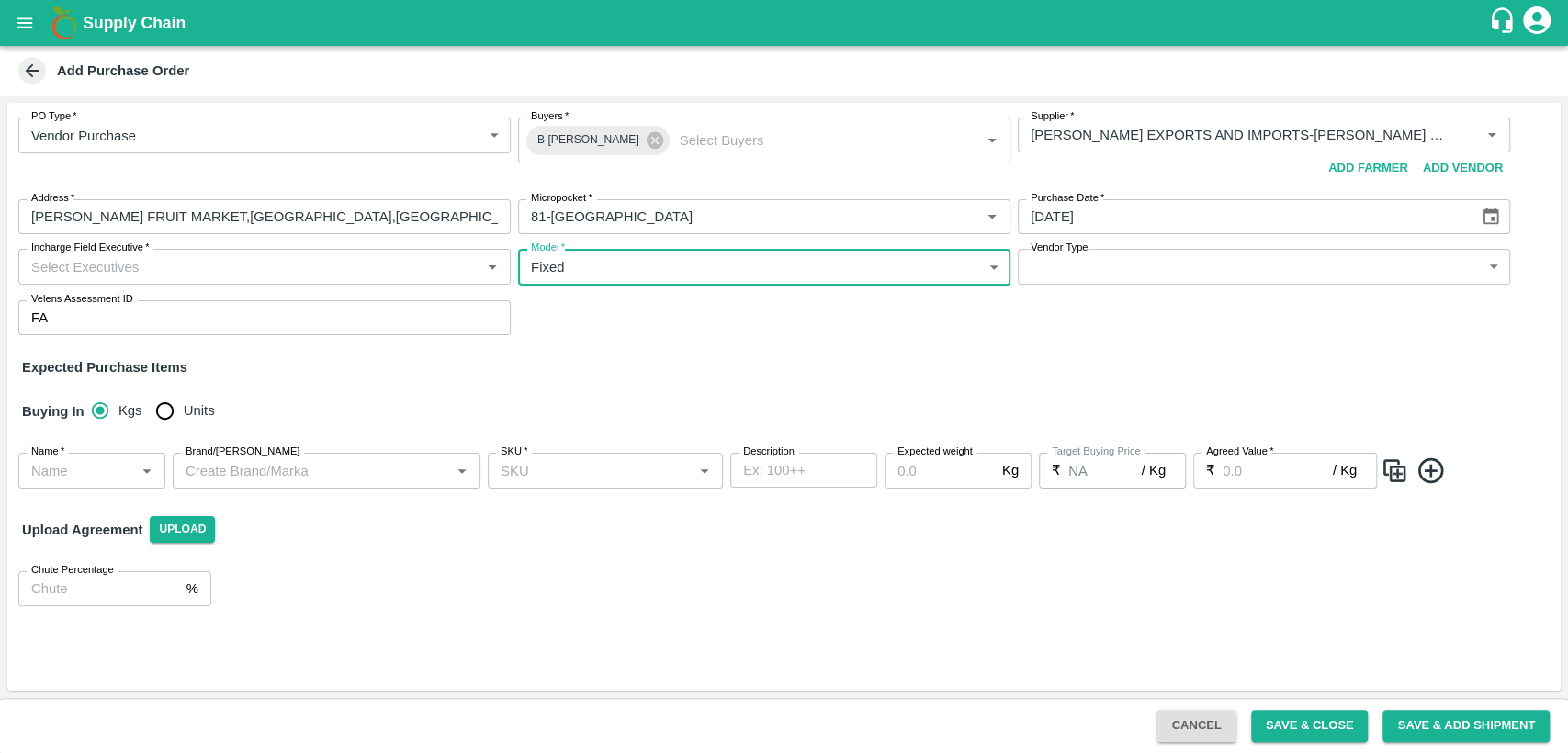
click at [1146, 270] on body "Supply Chain Add Purchase Order PO Type   * Vendor Purchase 2 PO Type Buyers   …" at bounding box center [784, 376] width 1568 height 753
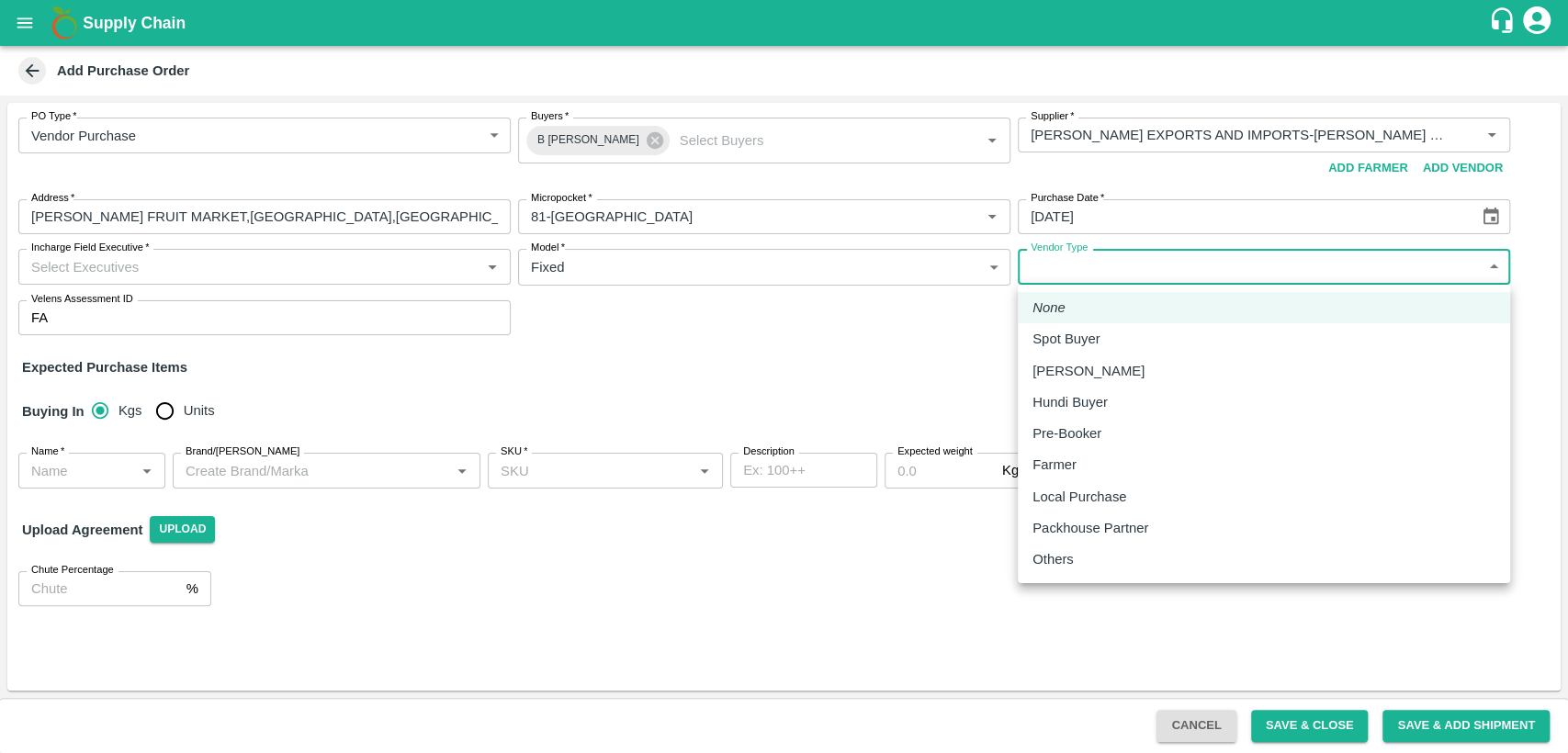
click at [718, 356] on div at bounding box center [784, 376] width 1568 height 753
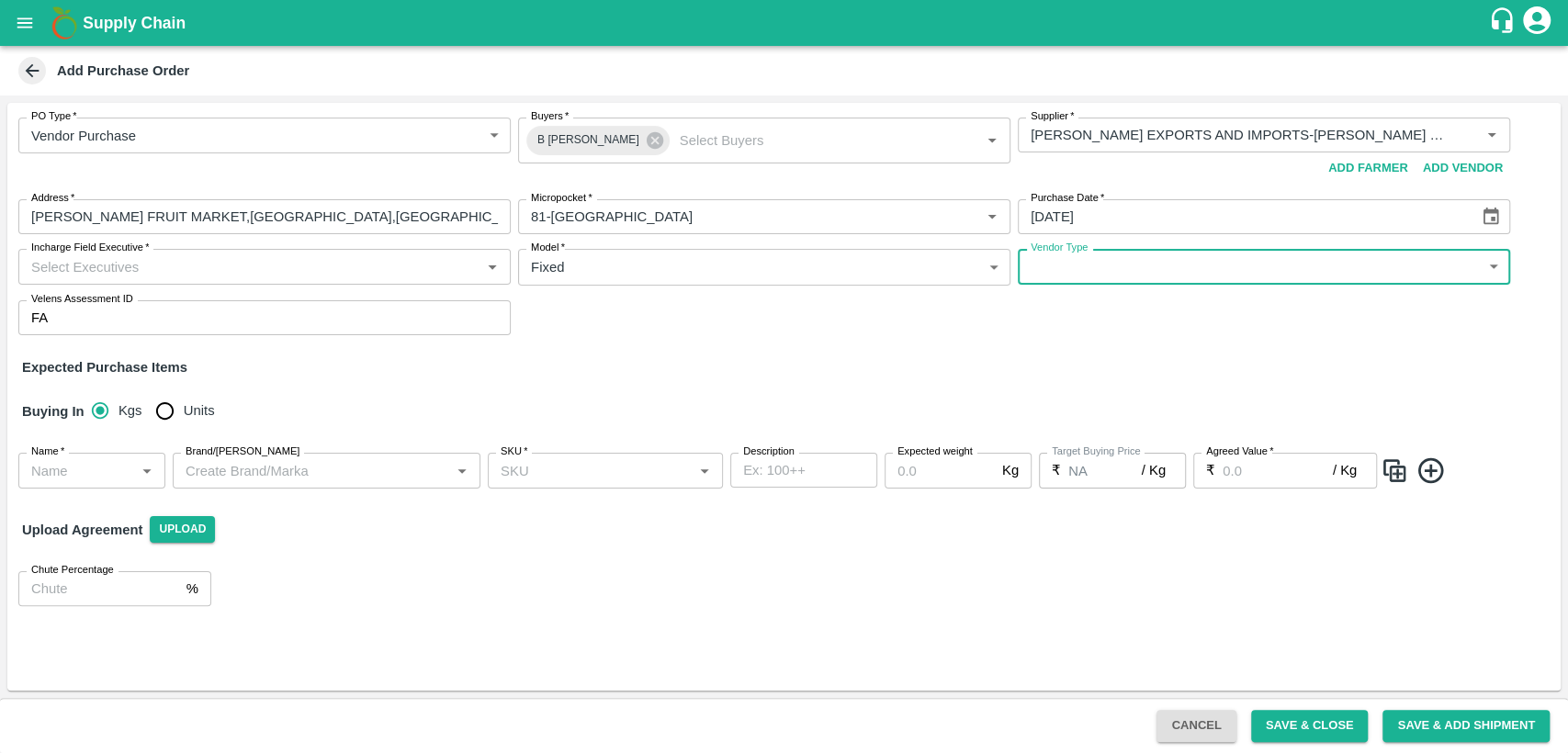
click at [173, 413] on input "Units" at bounding box center [164, 410] width 37 height 37
radio input "true"
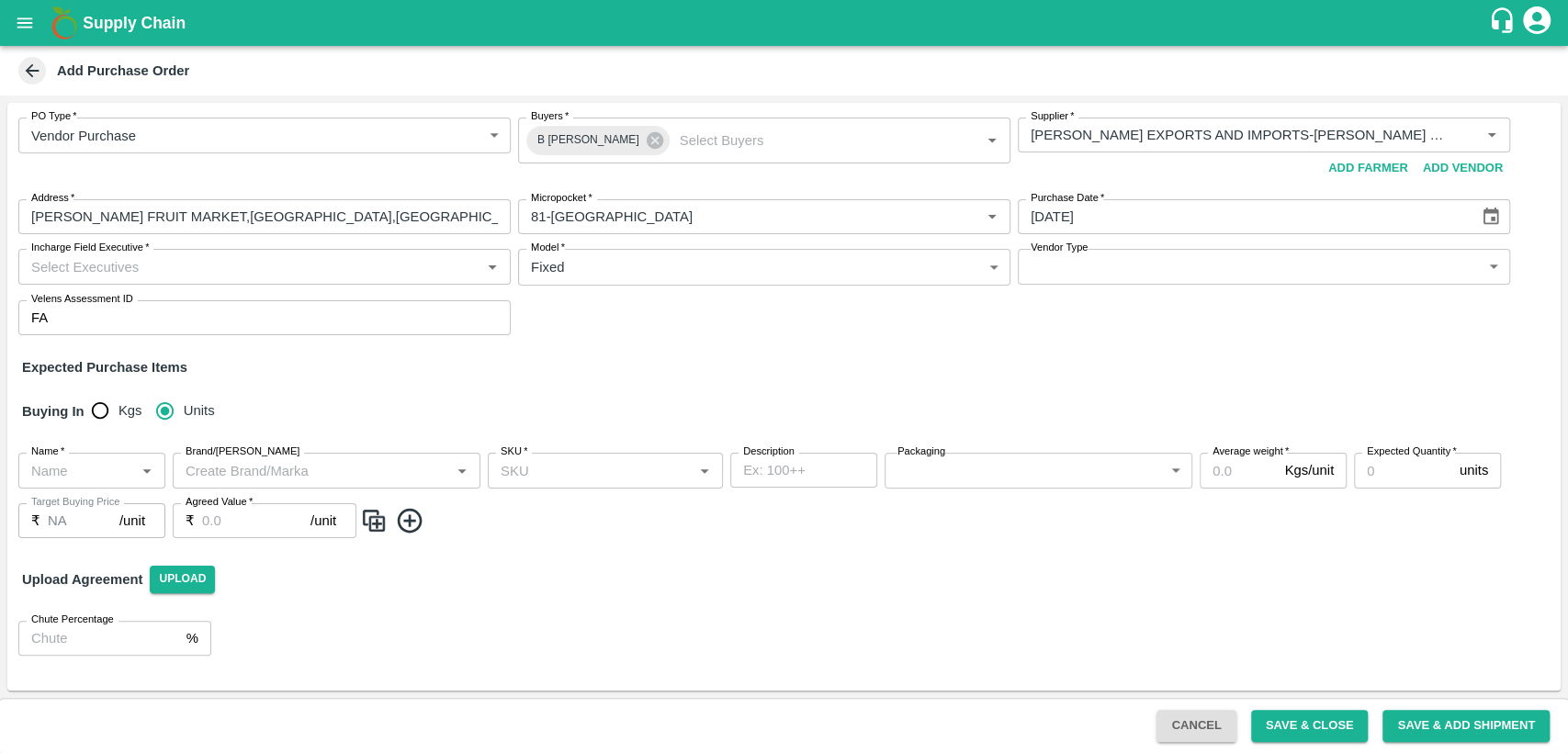
click at [58, 472] on input "Name   *" at bounding box center [76, 469] width 106 height 24
click at [69, 527] on div "Indian Dragon fruit -White" at bounding box center [91, 522] width 117 height 41
type input "Indian Dragon fruit -White"
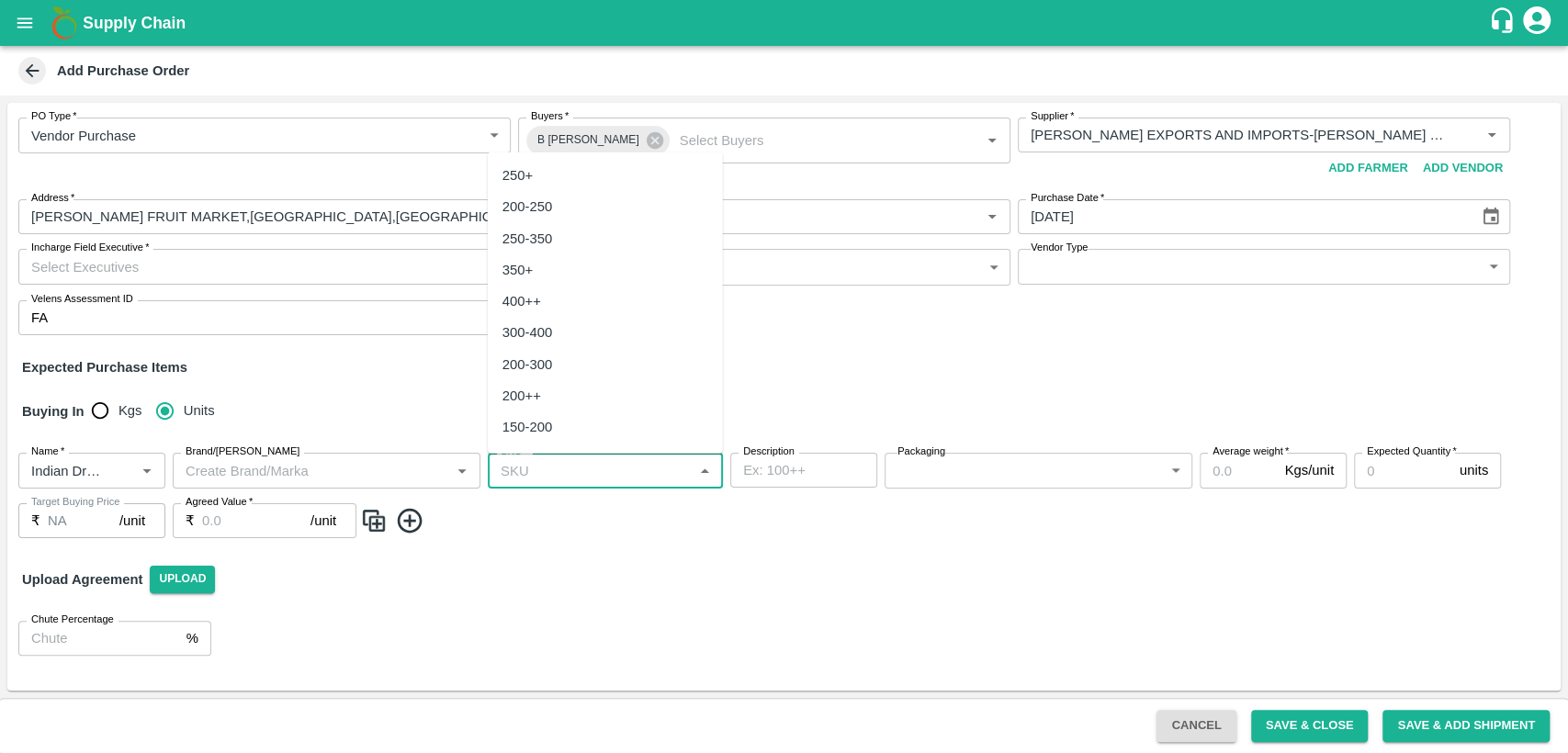
click at [555, 478] on input "SKU   *" at bounding box center [590, 469] width 194 height 24
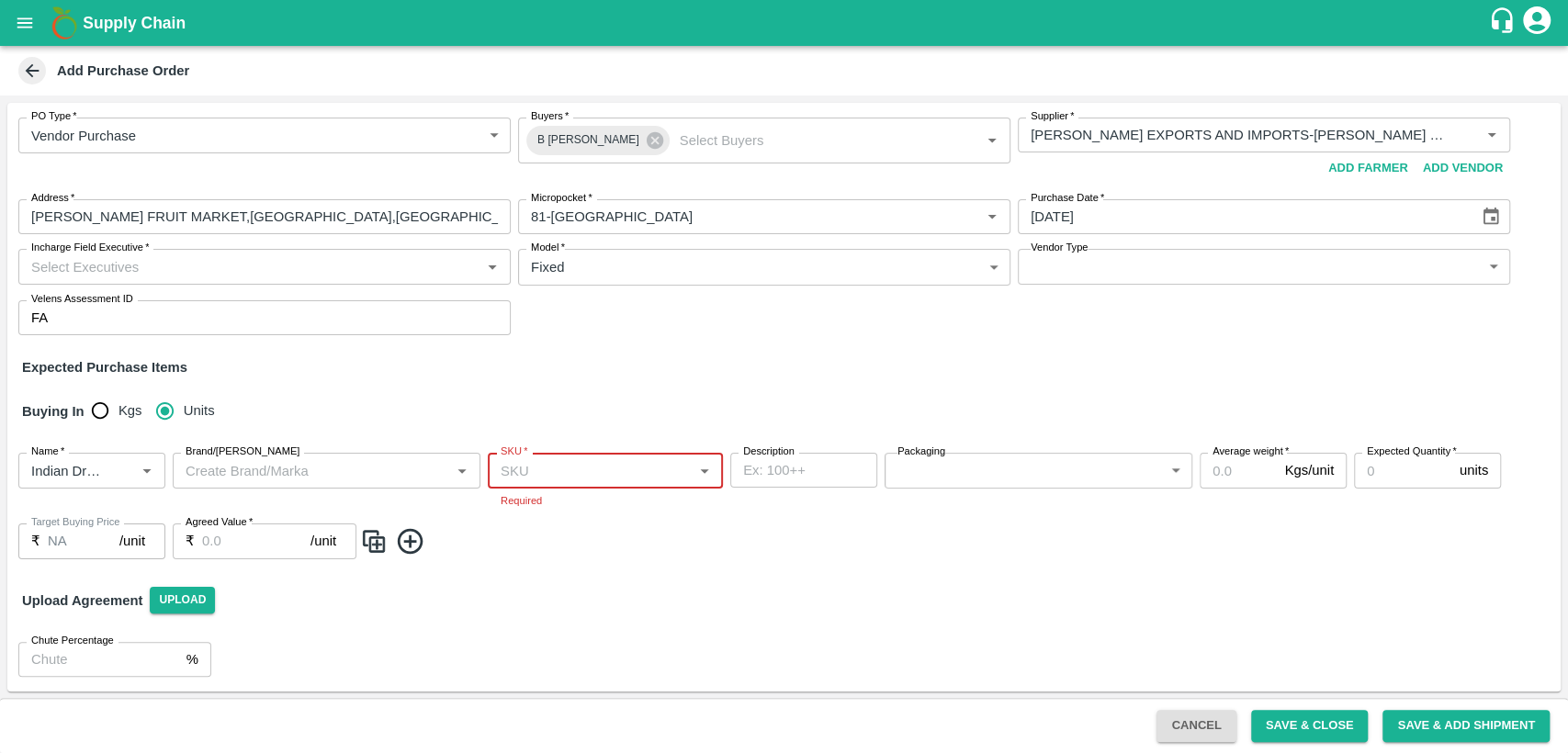
click at [560, 484] on div "SKU   *" at bounding box center [605, 470] width 235 height 35
click at [534, 406] on div "20" at bounding box center [605, 399] width 235 height 31
type input "20"
click at [901, 471] on body "Supply Chain Add Purchase Order PO Type   * Vendor Purchase 2 PO Type Buyers   …" at bounding box center [784, 376] width 1568 height 753
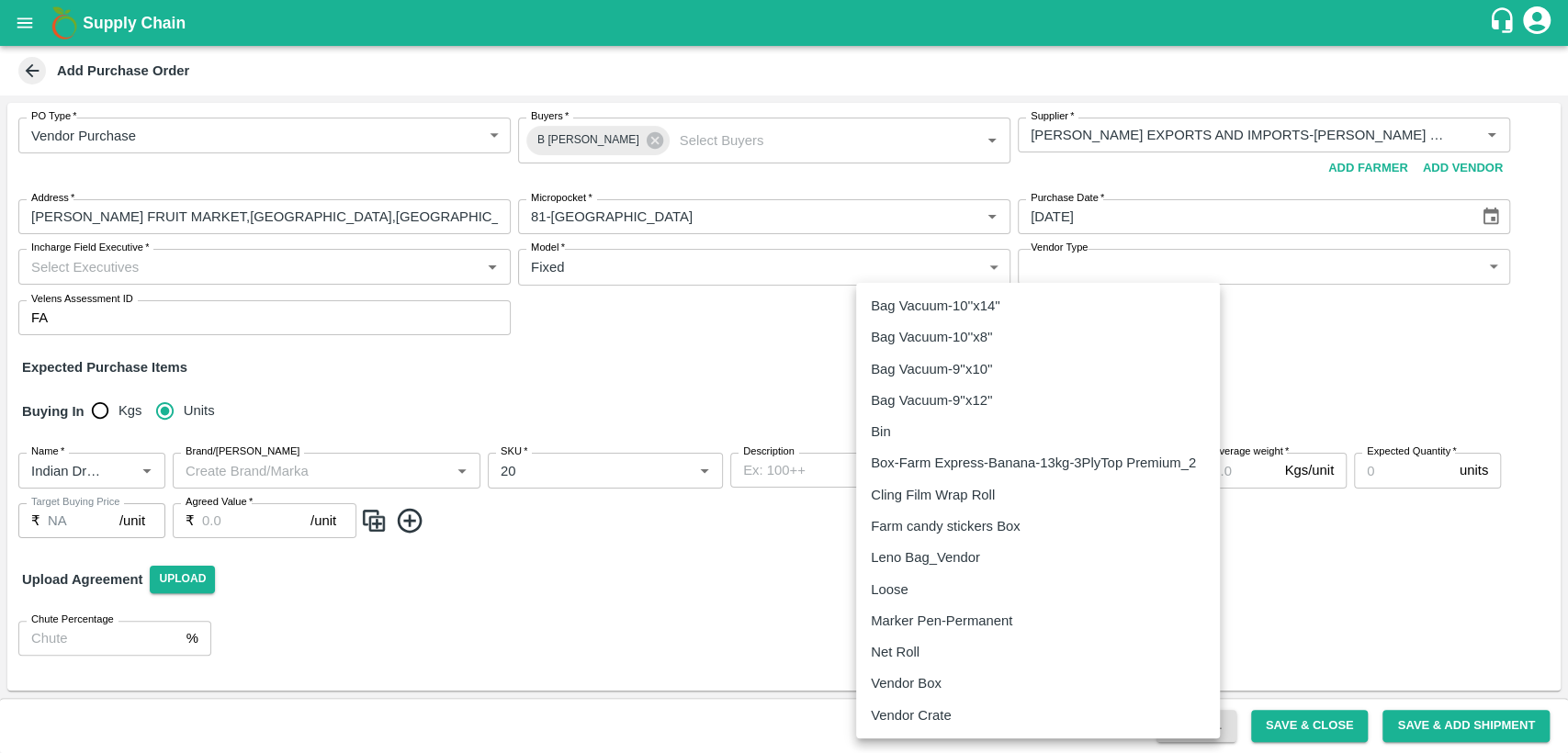
click at [926, 690] on p "Vendor Box" at bounding box center [906, 683] width 70 height 20
type input "276"
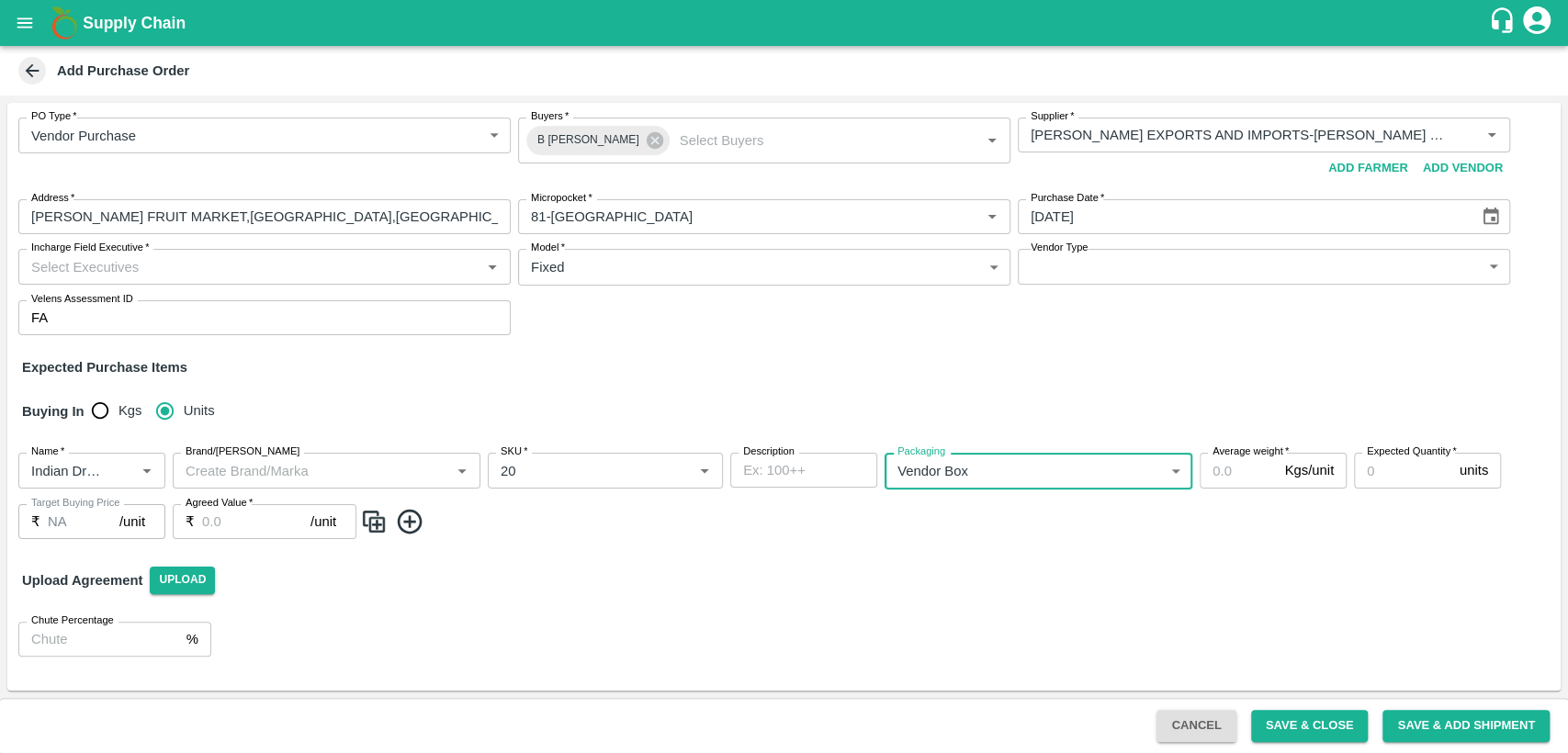
click at [1230, 468] on input "Average weight   *" at bounding box center [1238, 470] width 77 height 35
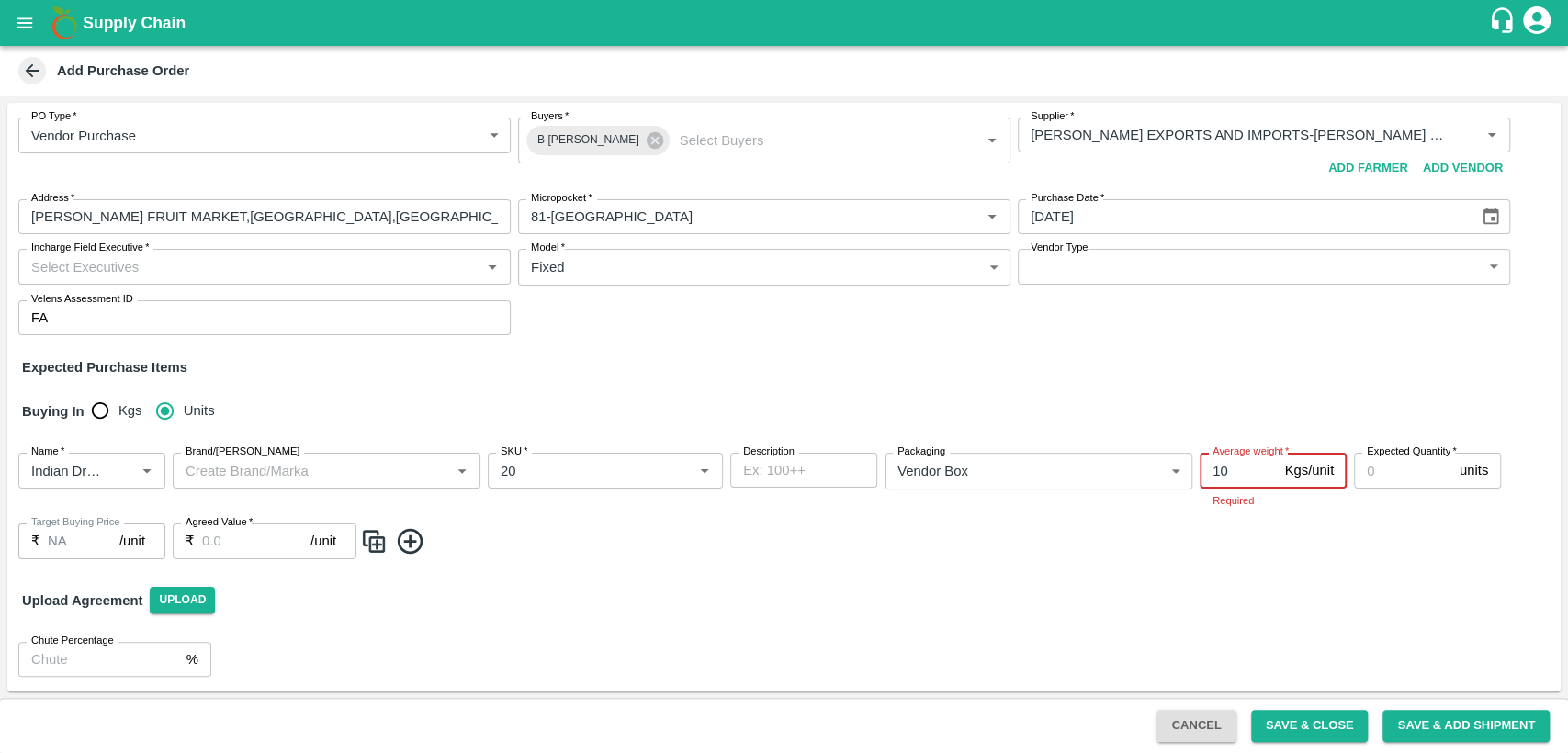
type input "10"
click at [1385, 475] on input "Expected Quantity   *" at bounding box center [1402, 470] width 98 height 35
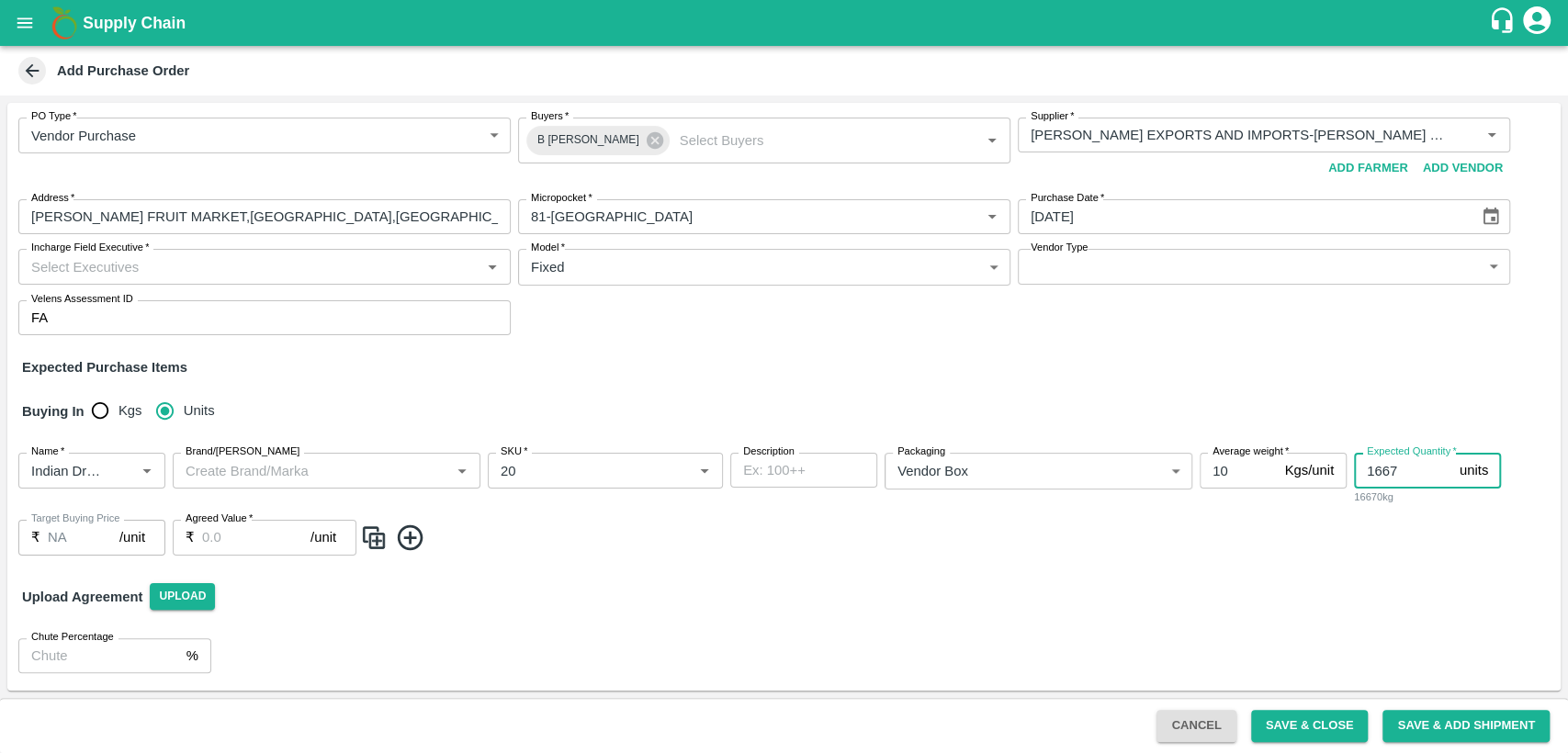
type input "1667"
click at [924, 531] on span at bounding box center [956, 538] width 1193 height 30
click at [204, 539] on input "Agreed Value   *" at bounding box center [256, 537] width 109 height 35
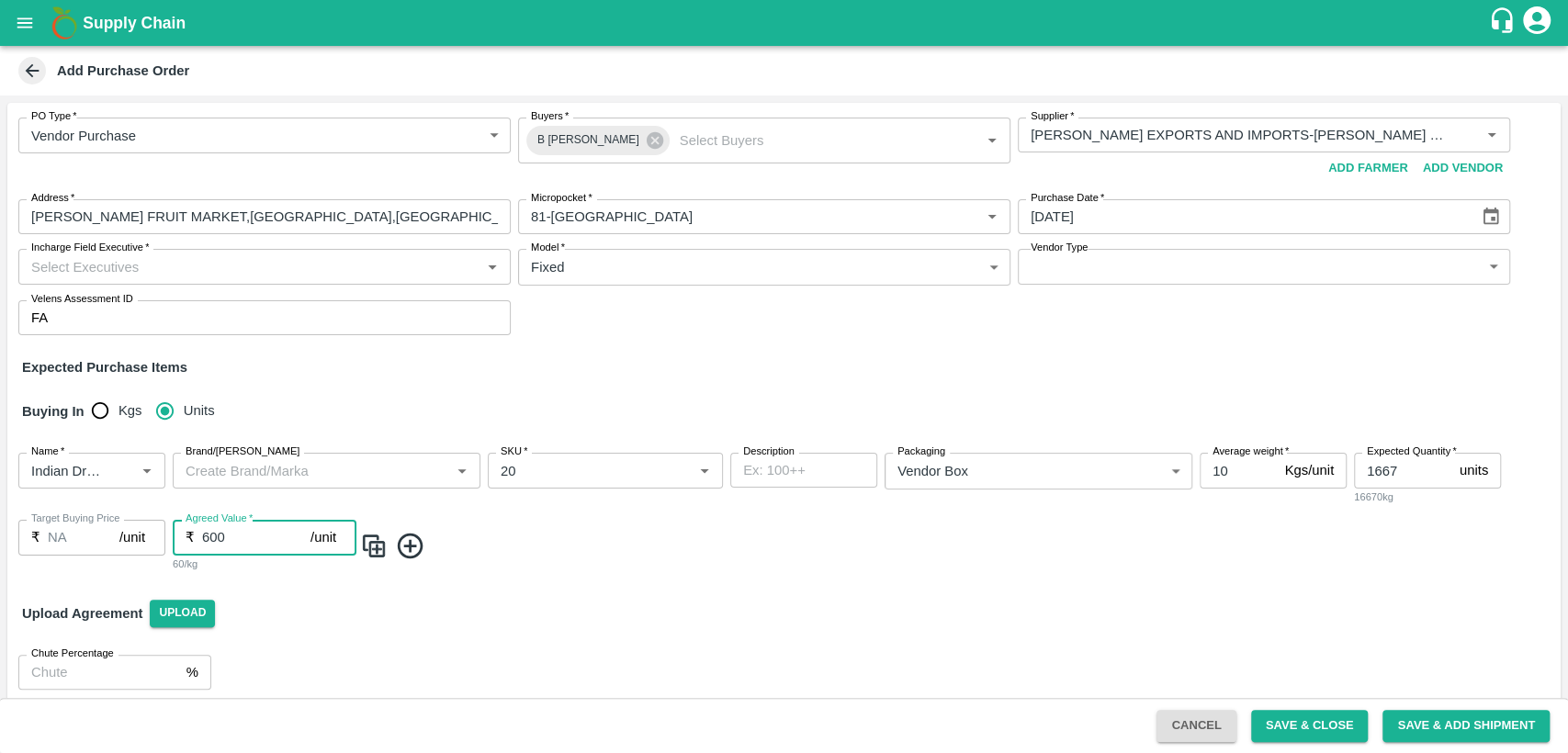
type input "600"
click at [405, 624] on div "Upload Agreement Upload" at bounding box center [784, 613] width 1553 height 53
click at [1044, 559] on span at bounding box center [956, 546] width 1193 height 30
click at [225, 270] on input "Incharge Field Executive   *" at bounding box center [249, 266] width 451 height 24
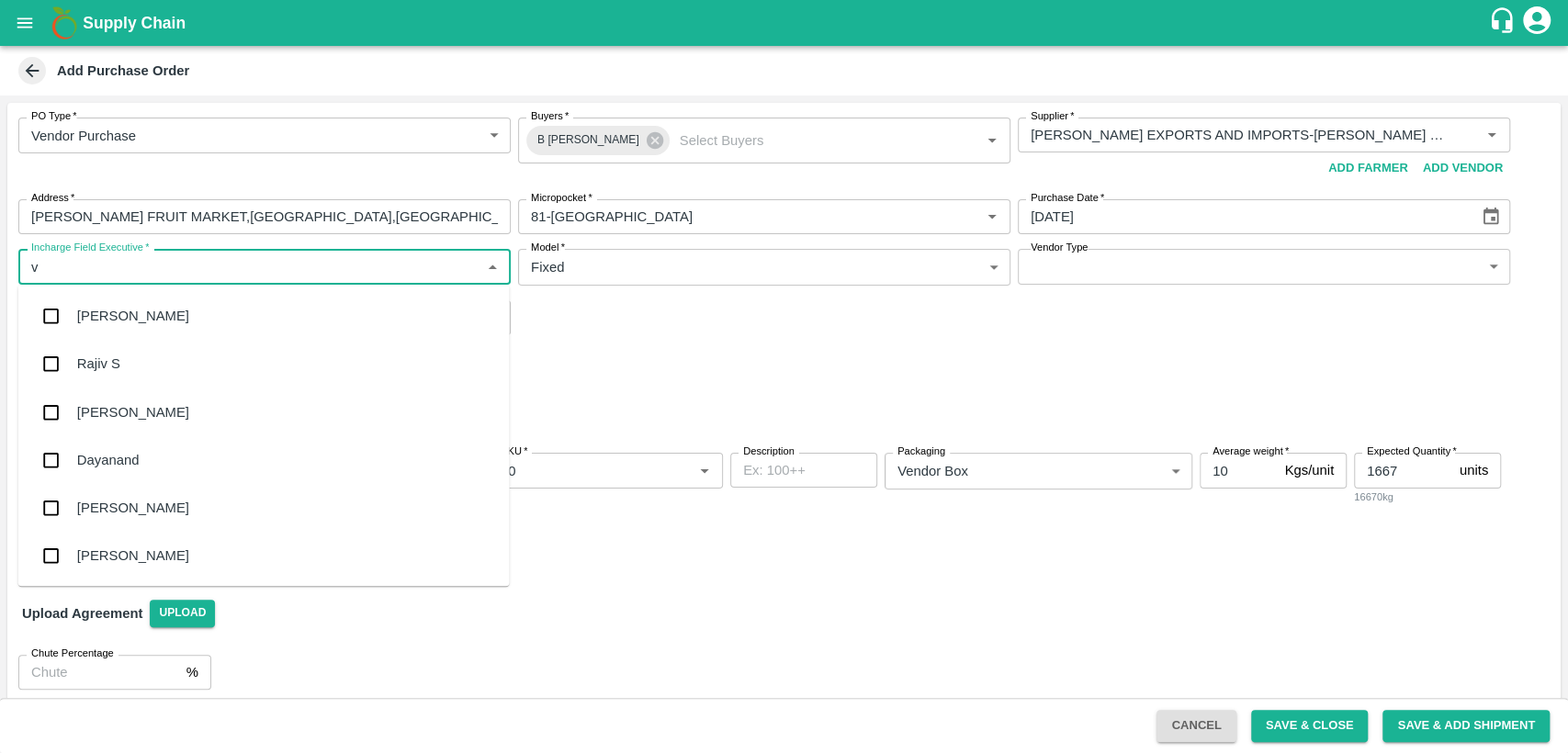
type input "va"
type input "r"
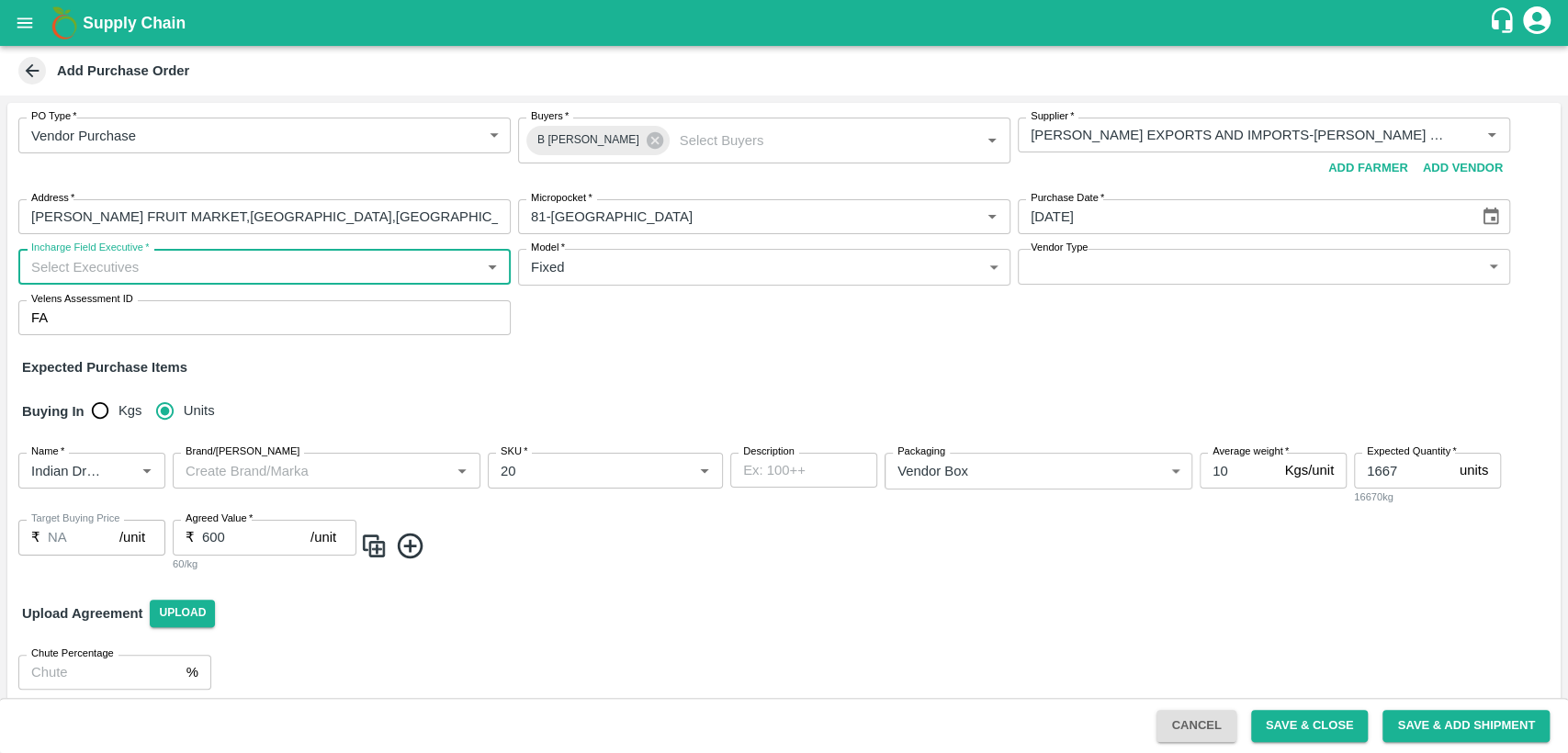
click at [116, 269] on input "Incharge Field Executive   *" at bounding box center [249, 266] width 451 height 24
type input "v"
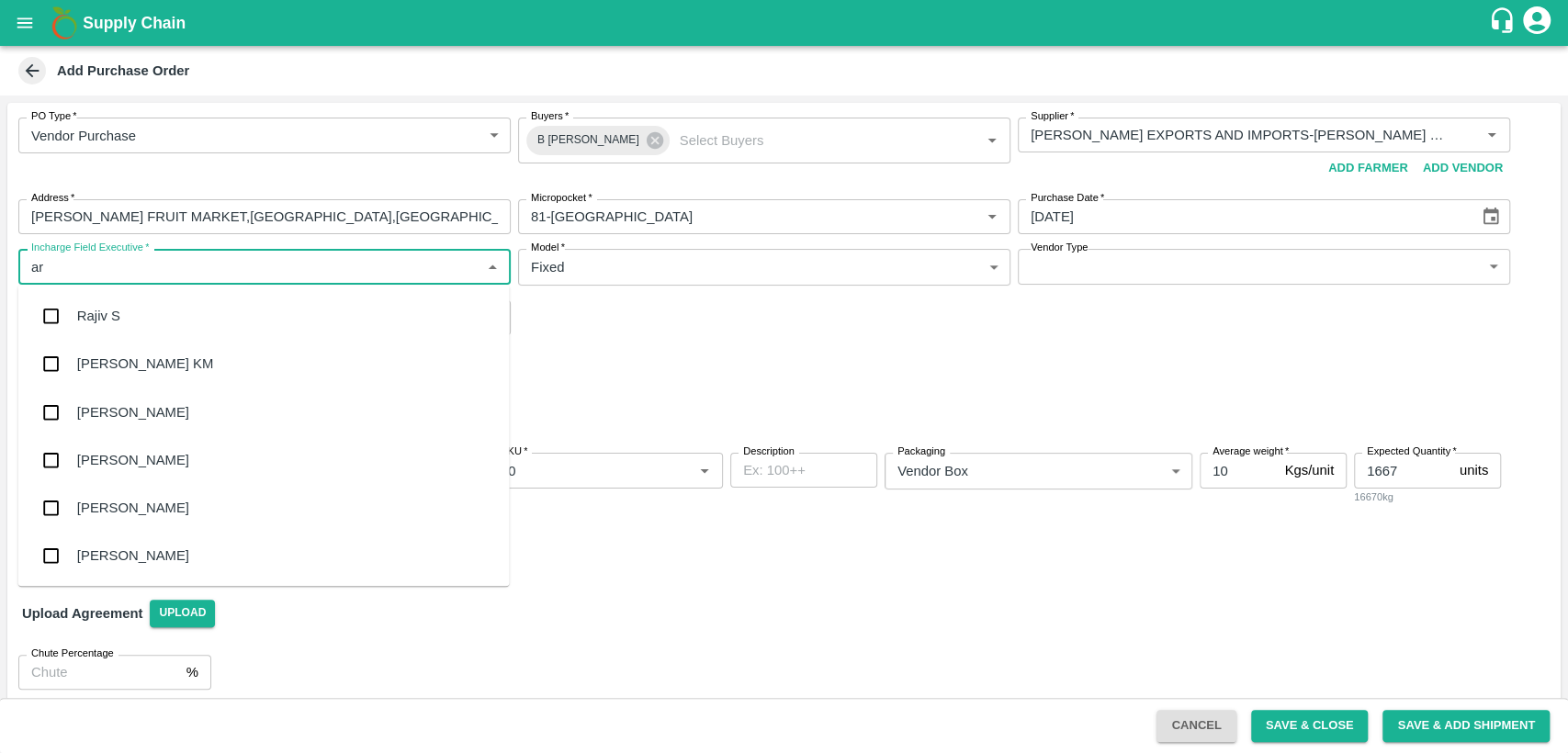
type input "aru"
type input "v"
type input "ar"
type input "v"
type input "a"
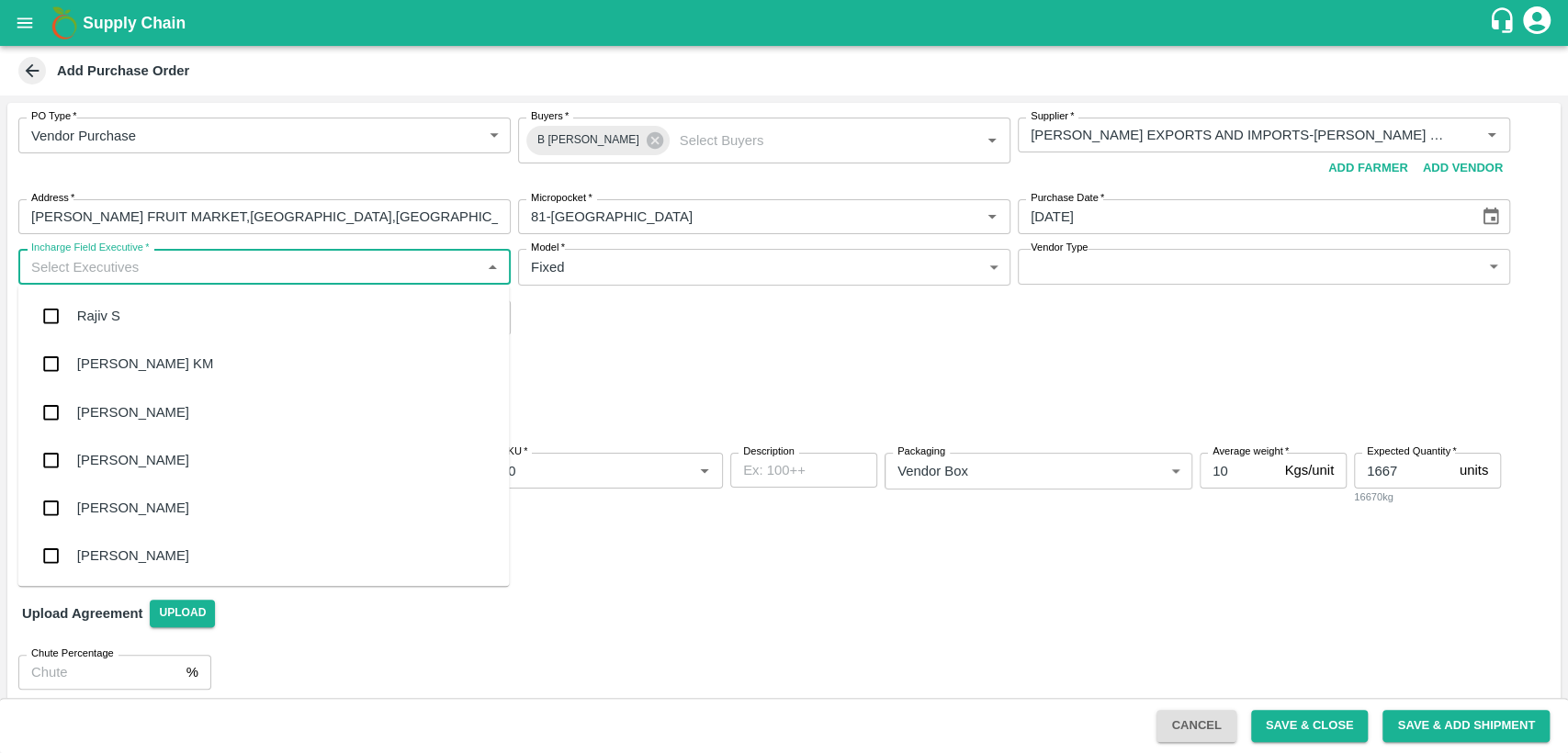
type input "v"
type input "ar"
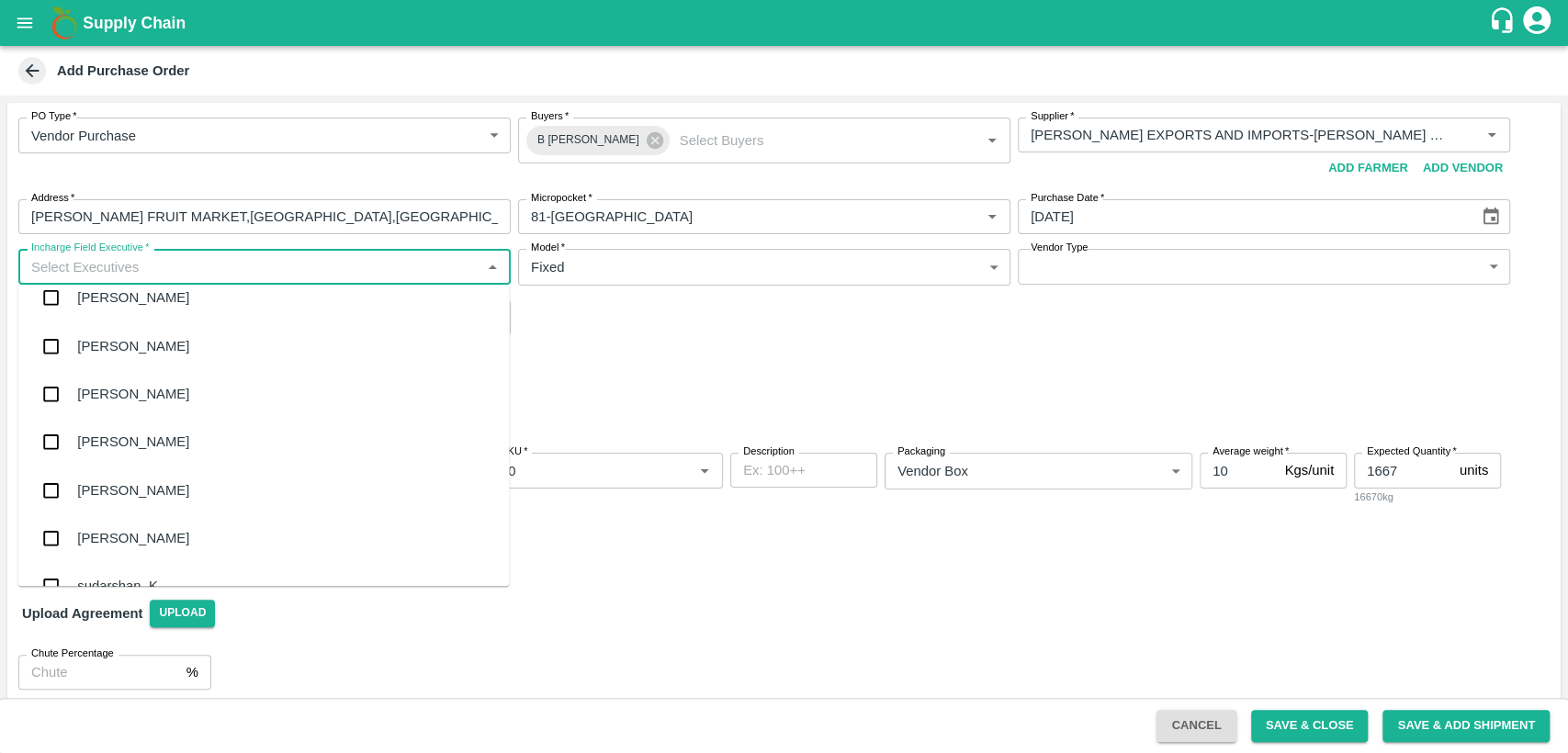
scroll to position [5102, 0]
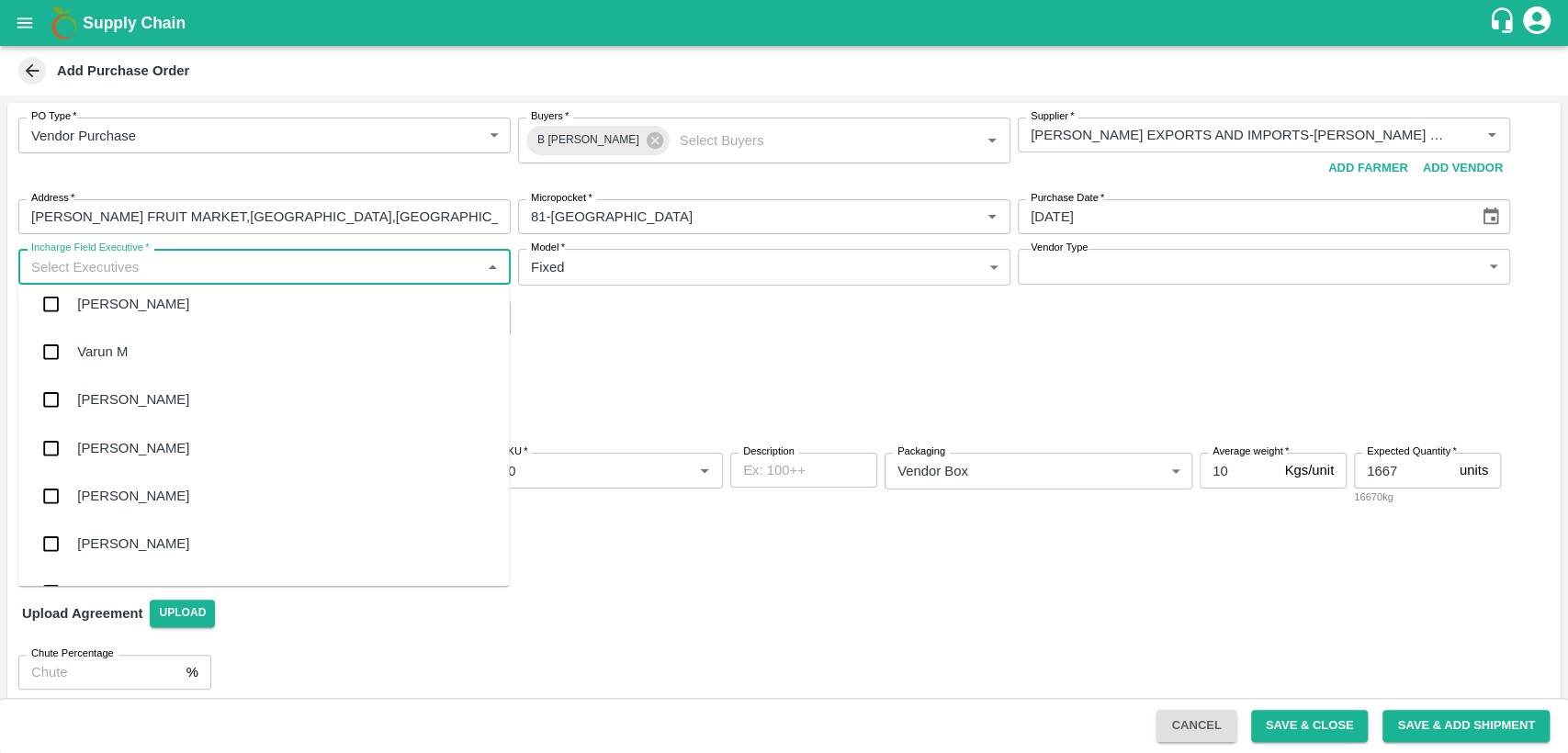
click at [130, 354] on div "Varun M" at bounding box center [264, 351] width 491 height 48
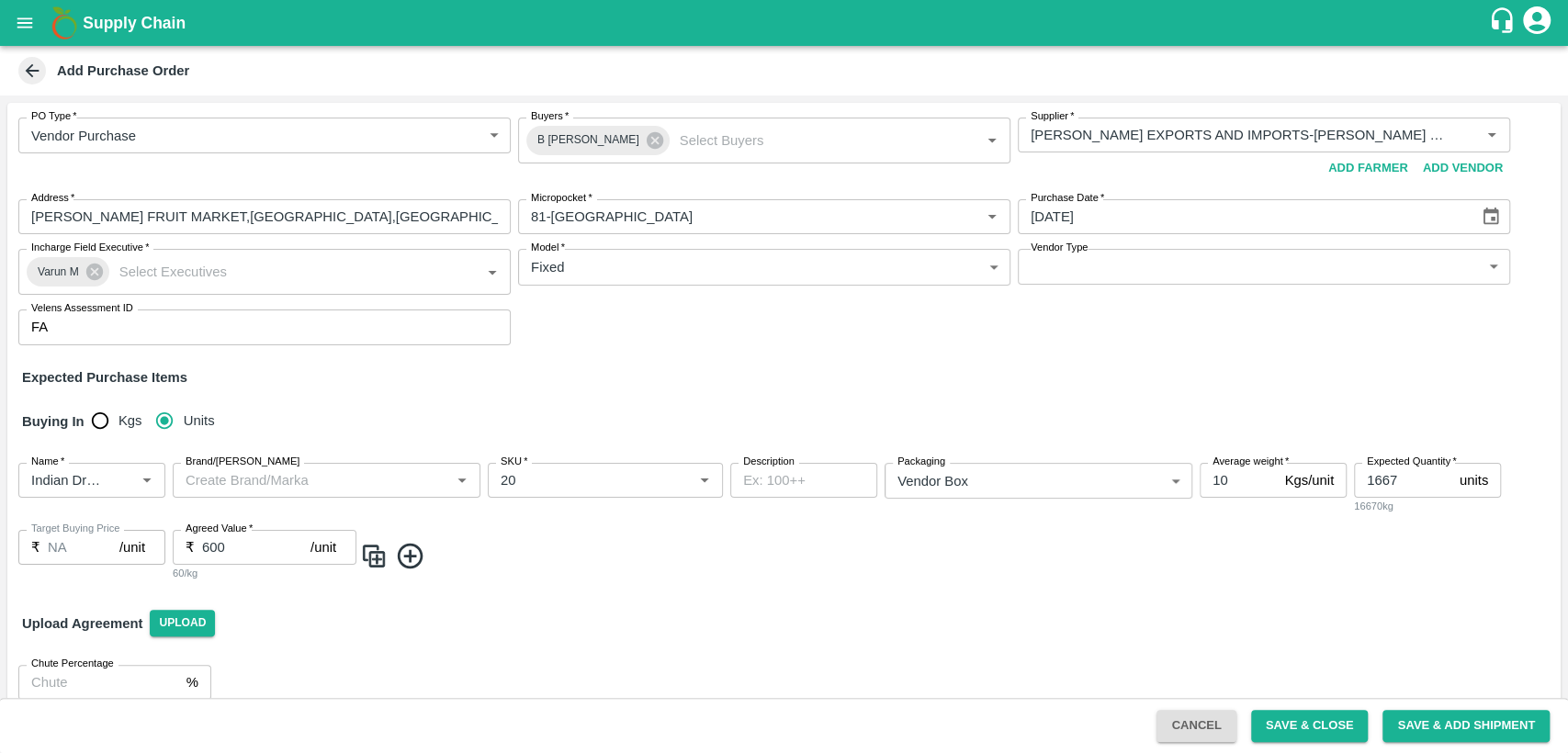
click at [635, 354] on div "PO Type   * Vendor Purchase 2 PO Type Buyers   * B [PERSON_NAME] Buyers   * Sup…" at bounding box center [784, 231] width 1553 height 257
click at [96, 272] on icon at bounding box center [94, 271] width 16 height 16
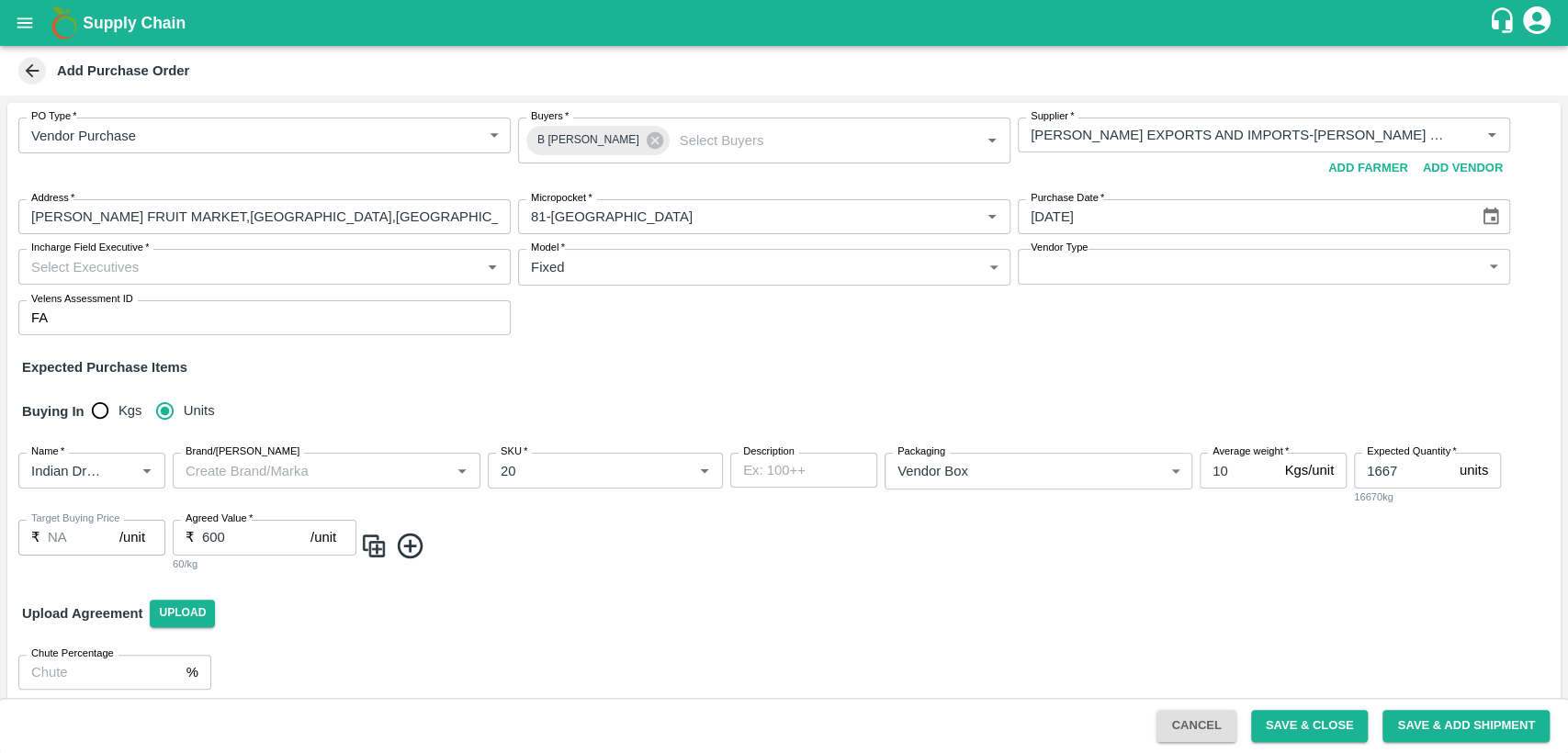
click at [142, 272] on input "Incharge Field Executive   *" at bounding box center [249, 266] width 451 height 24
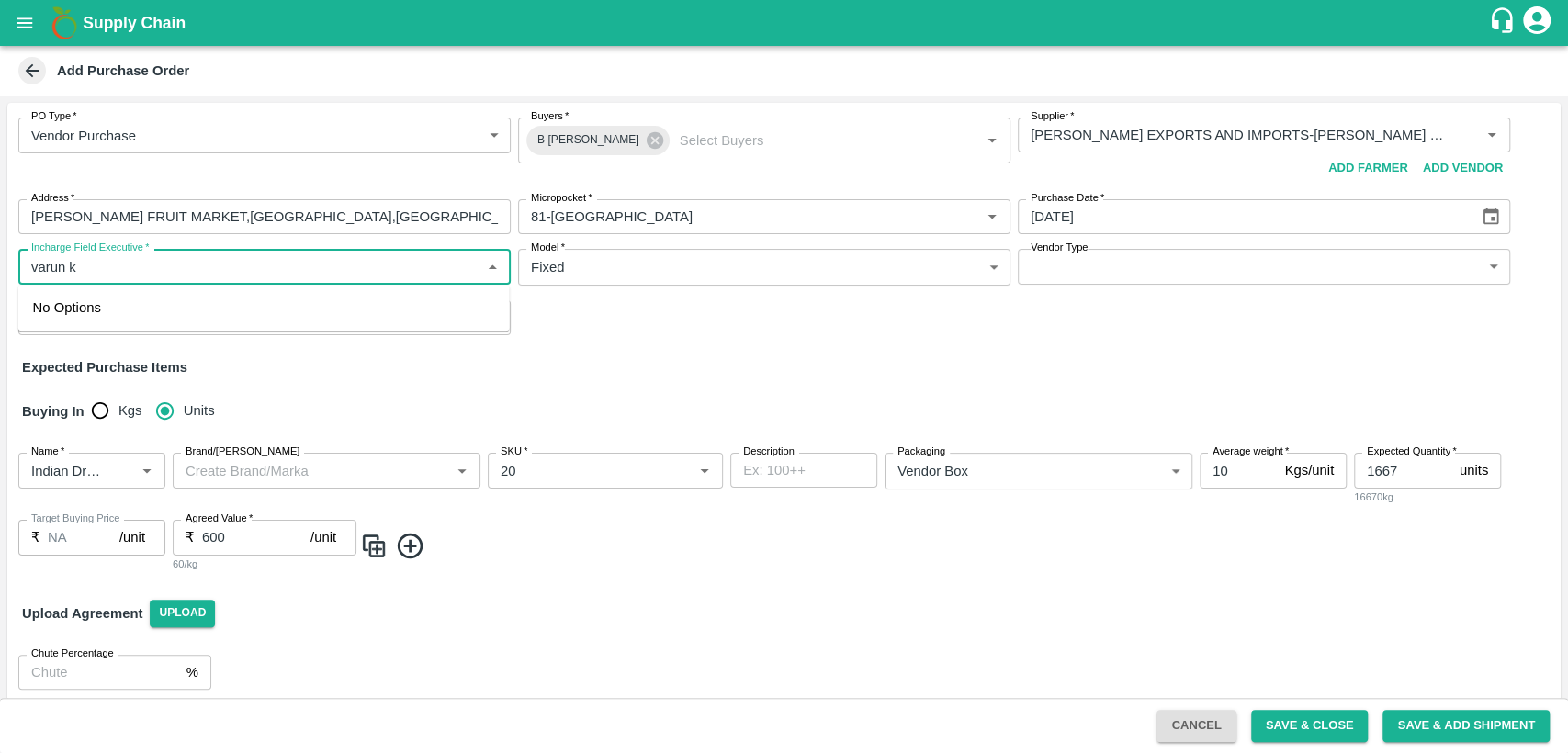
type input "varun"
click at [147, 308] on div "Varun M" at bounding box center [264, 316] width 491 height 48
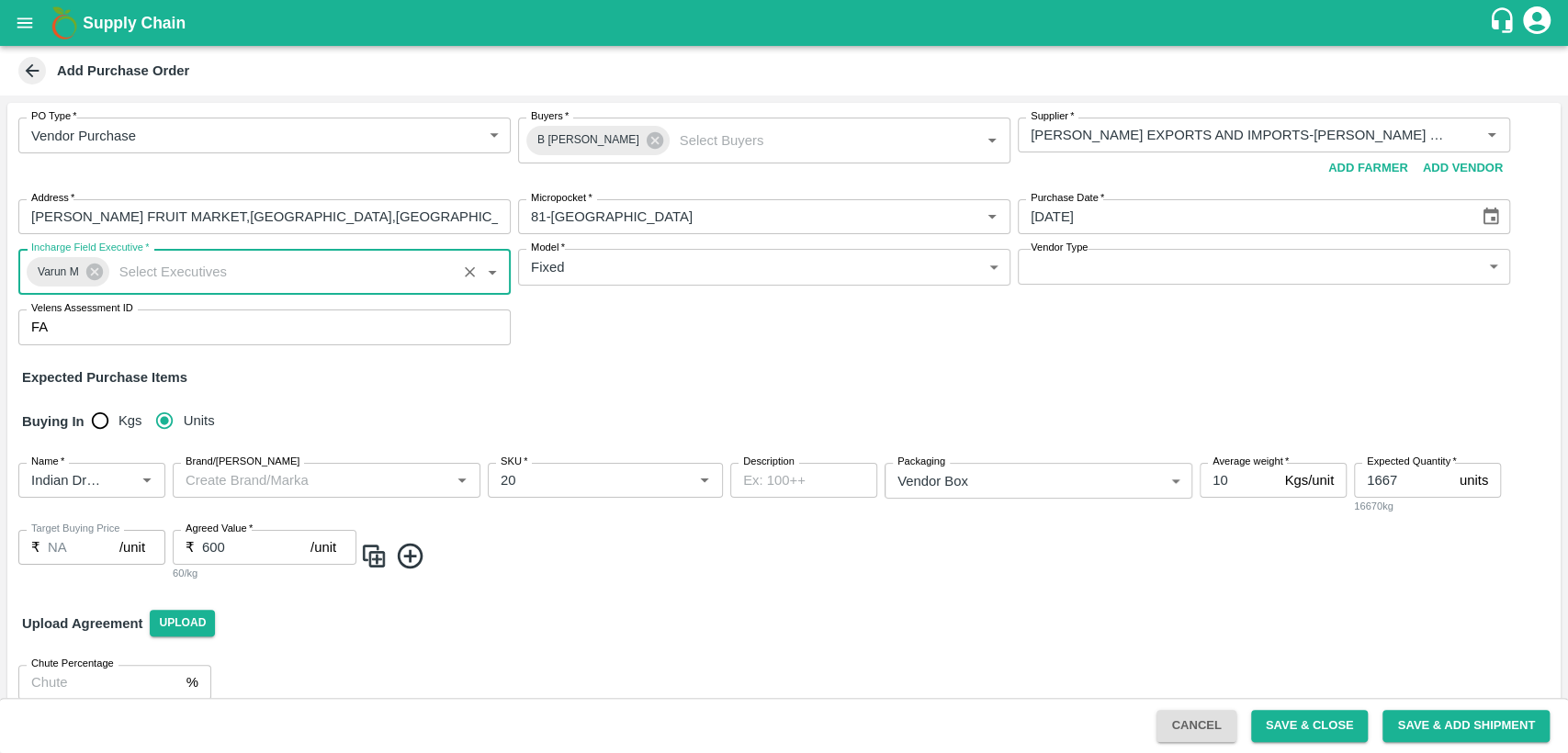
click at [713, 376] on div "Expected Purchase Items" at bounding box center [784, 377] width 1523 height 20
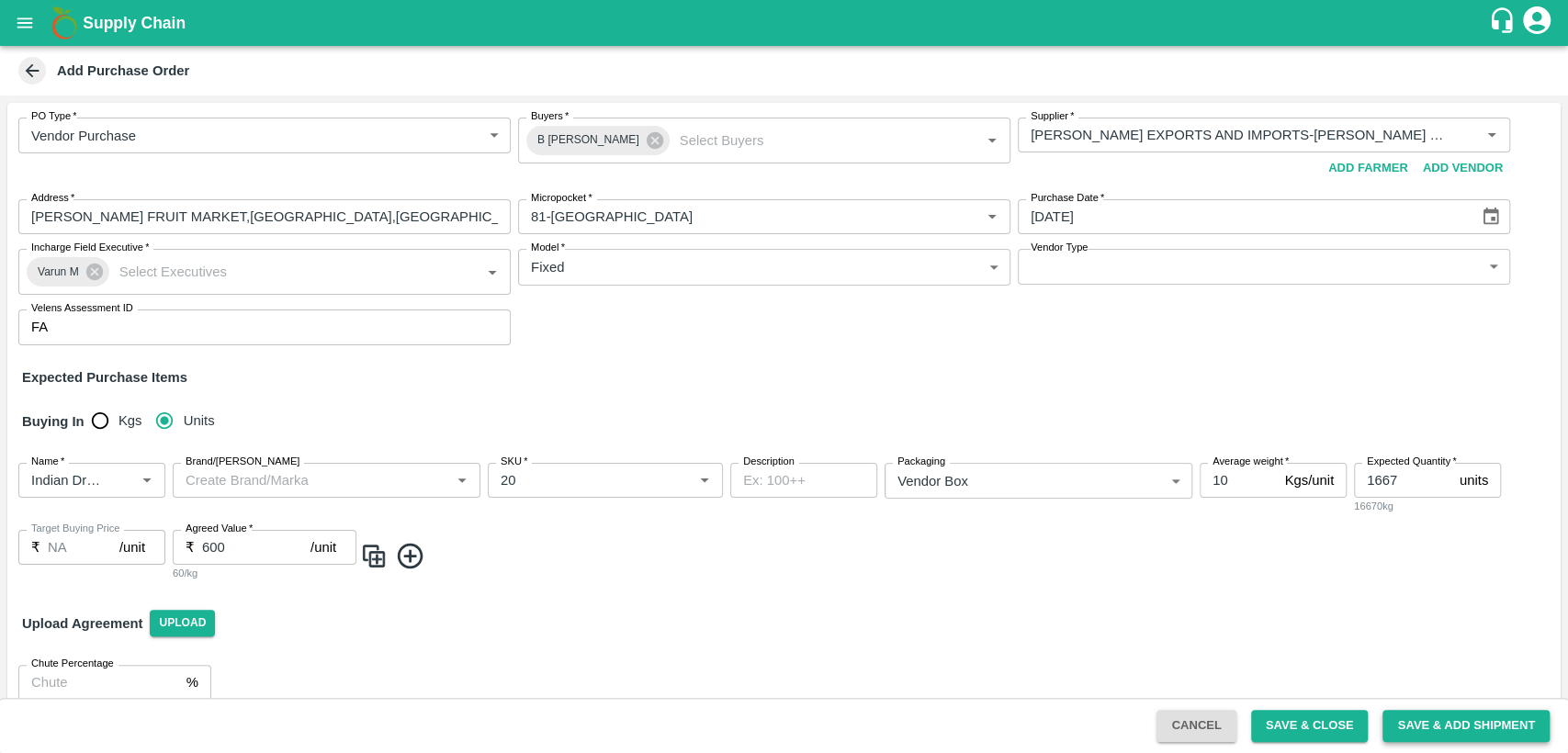
click at [1513, 717] on button "Save & Add Shipment" at bounding box center [1466, 726] width 168 height 32
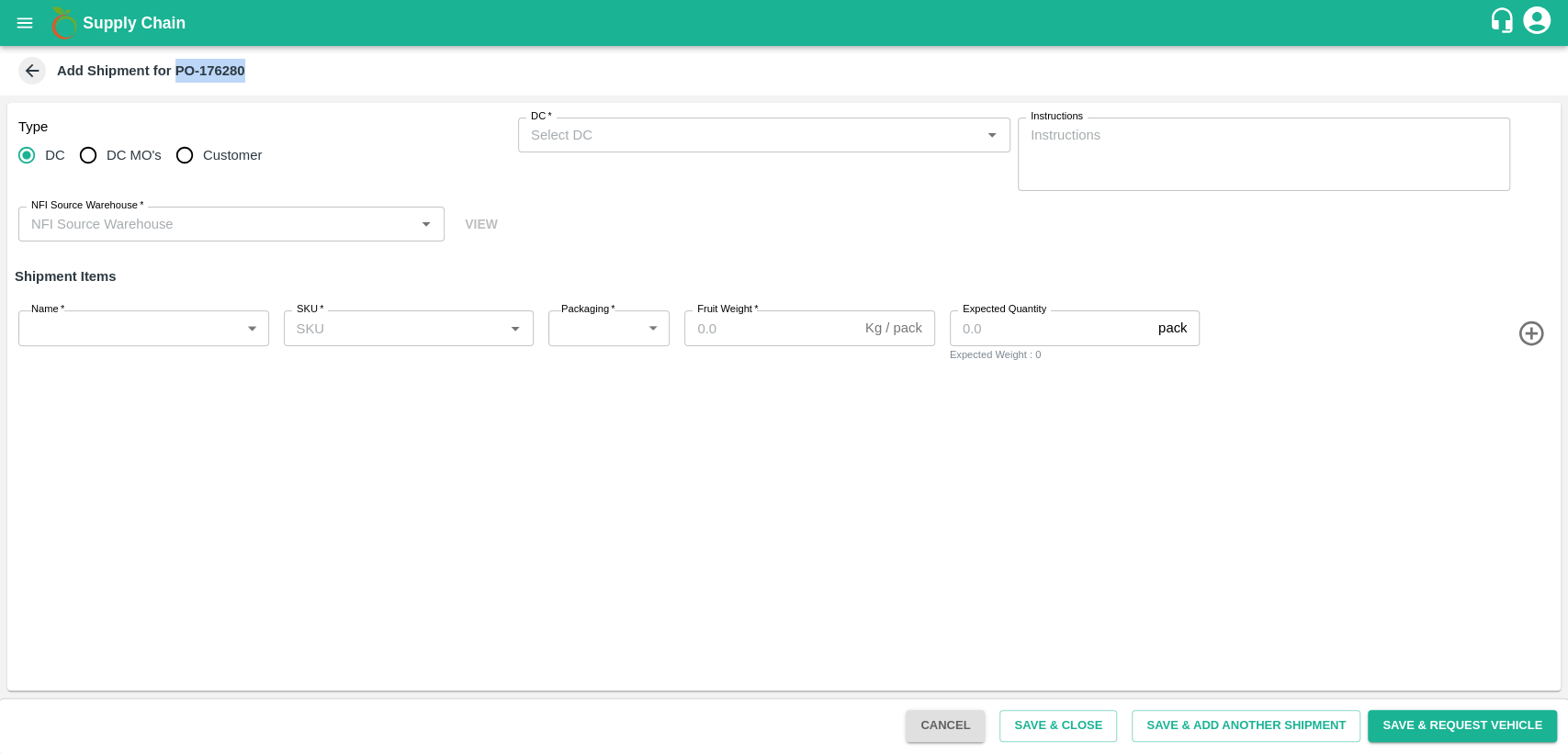
drag, startPoint x: 255, startPoint y: 75, endPoint x: 173, endPoint y: 74, distance: 82.0
click at [173, 74] on div "Add Shipment for PO-176280" at bounding box center [782, 70] width 1535 height 28
copy b "PO-176280"
click at [30, 19] on icon "open drawer" at bounding box center [24, 23] width 20 height 20
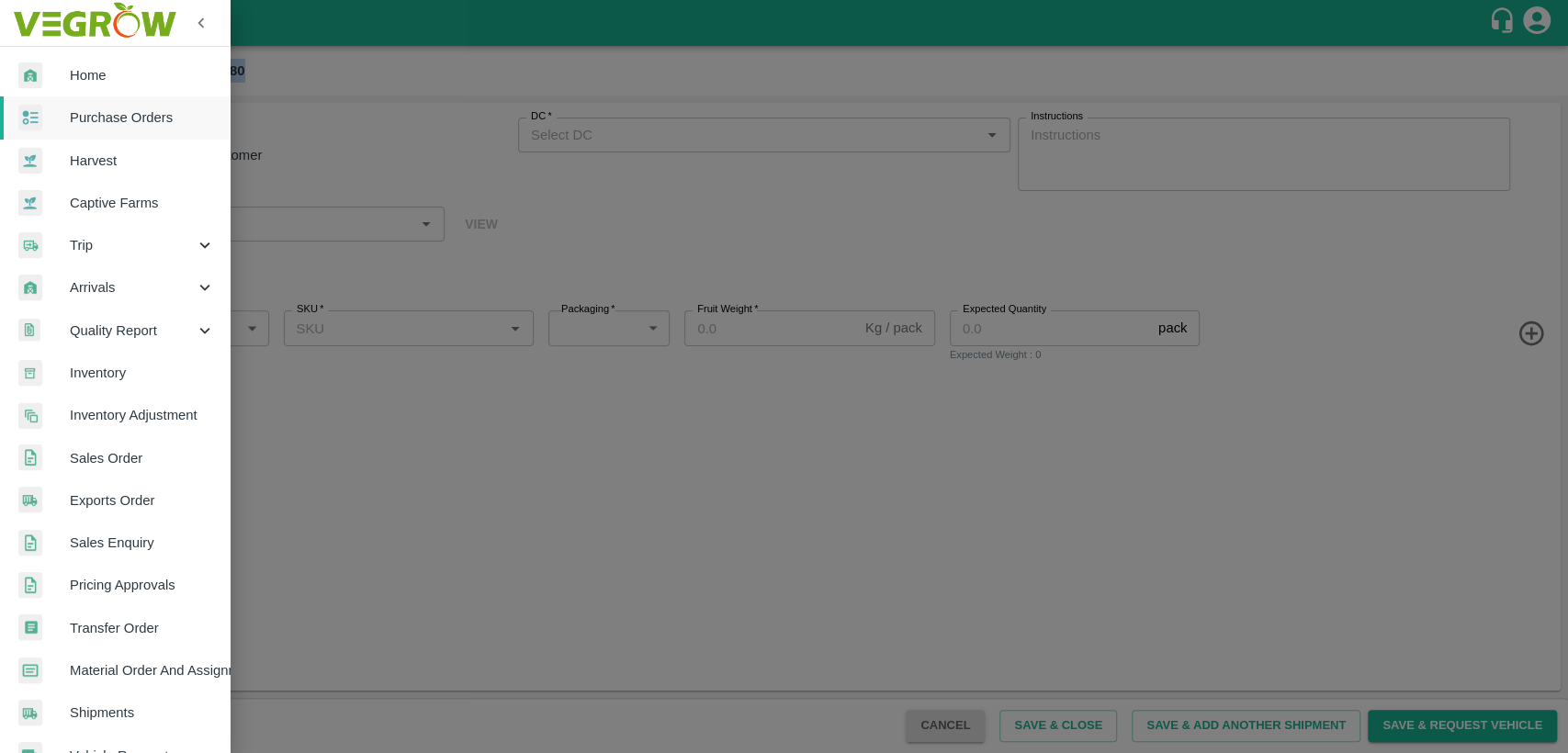
click at [148, 666] on span "Material Order And Assignment" at bounding box center [142, 670] width 145 height 20
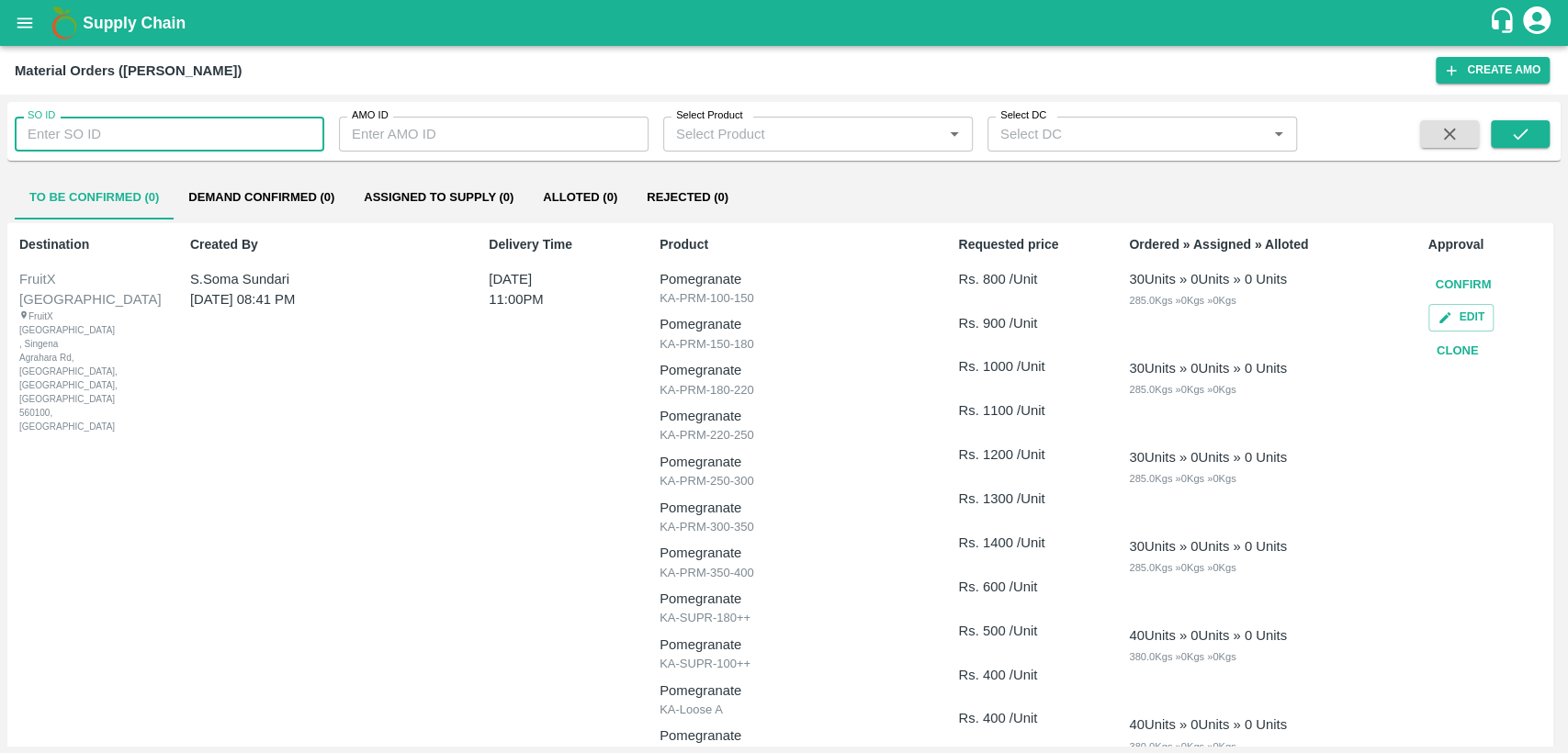
click at [106, 130] on input "SO ID" at bounding box center [169, 134] width 309 height 35
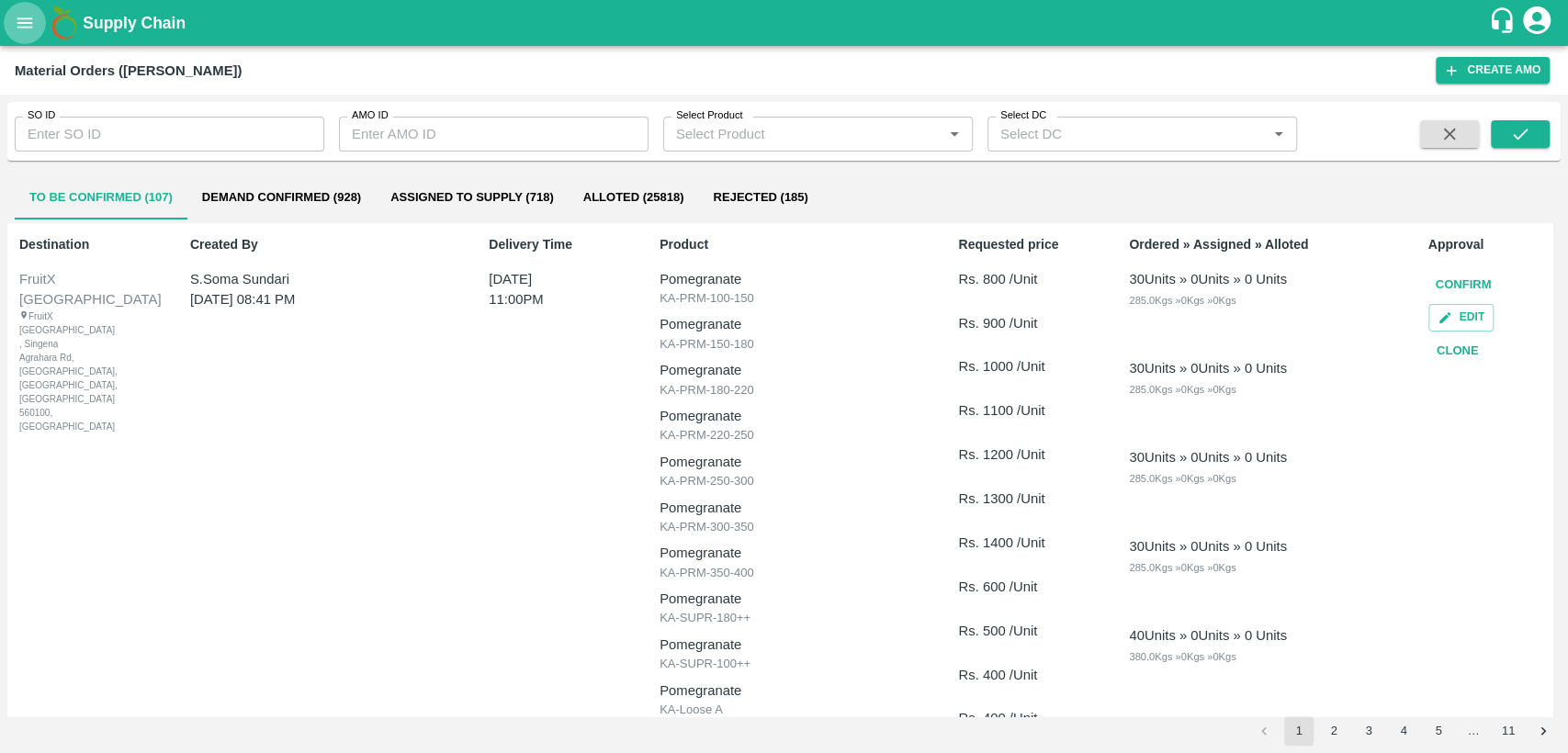
click at [27, 16] on icon "open drawer" at bounding box center [24, 23] width 20 height 20
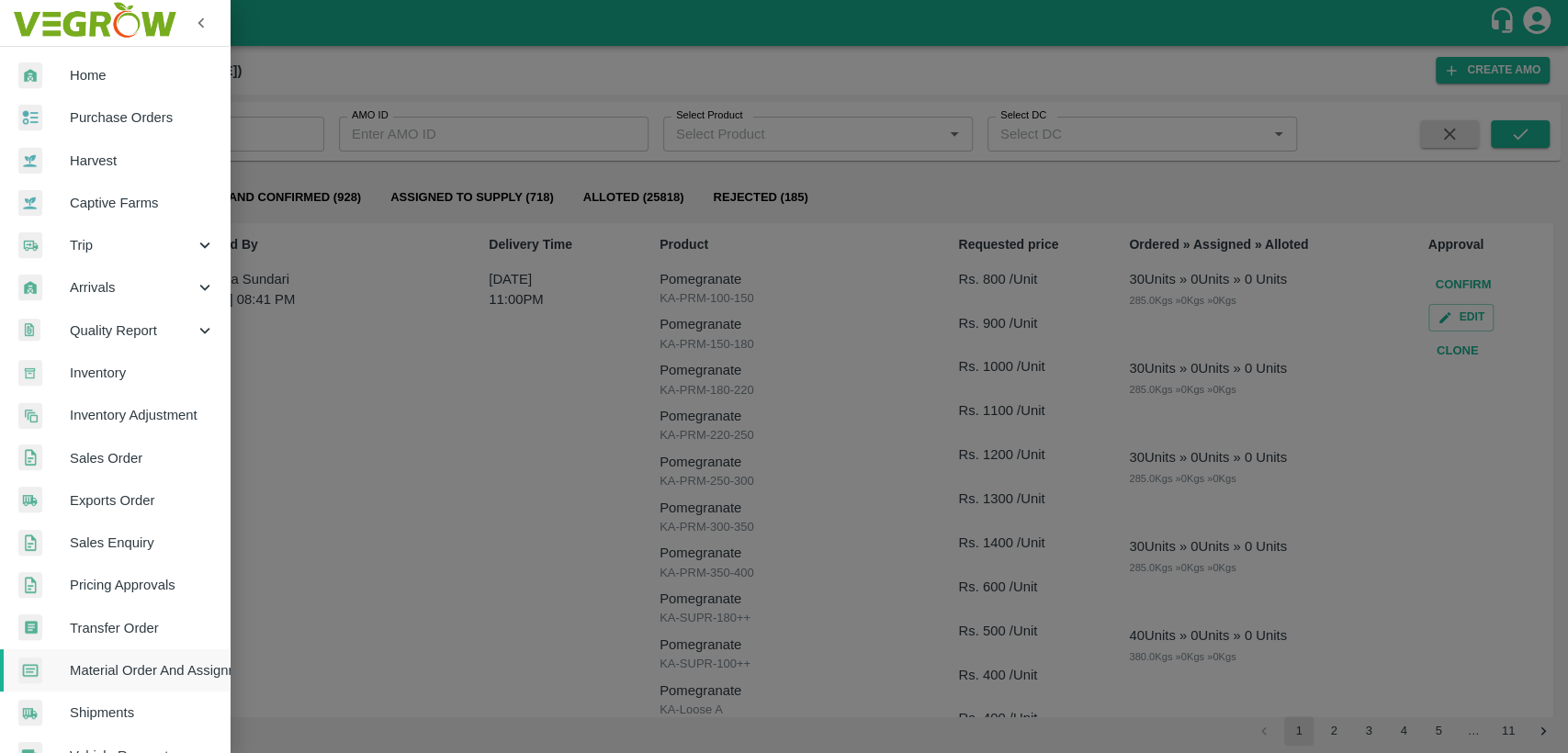
drag, startPoint x: 76, startPoint y: 79, endPoint x: 85, endPoint y: 89, distance: 13.5
click at [77, 78] on span "Home" at bounding box center [142, 74] width 145 height 20
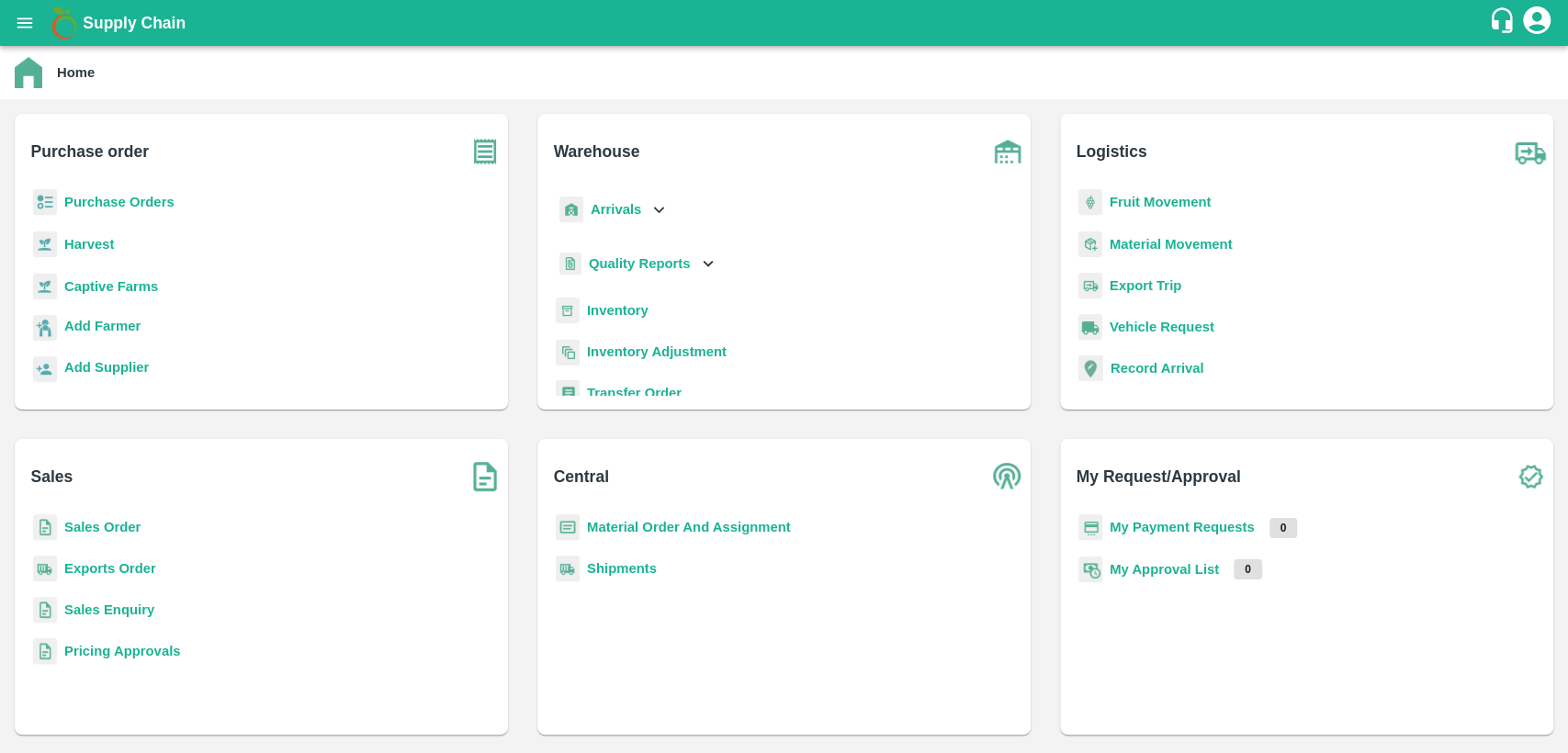
click at [105, 517] on p "Sales Order" at bounding box center [103, 526] width 76 height 20
click at [104, 531] on b "Sales Order" at bounding box center [103, 526] width 76 height 14
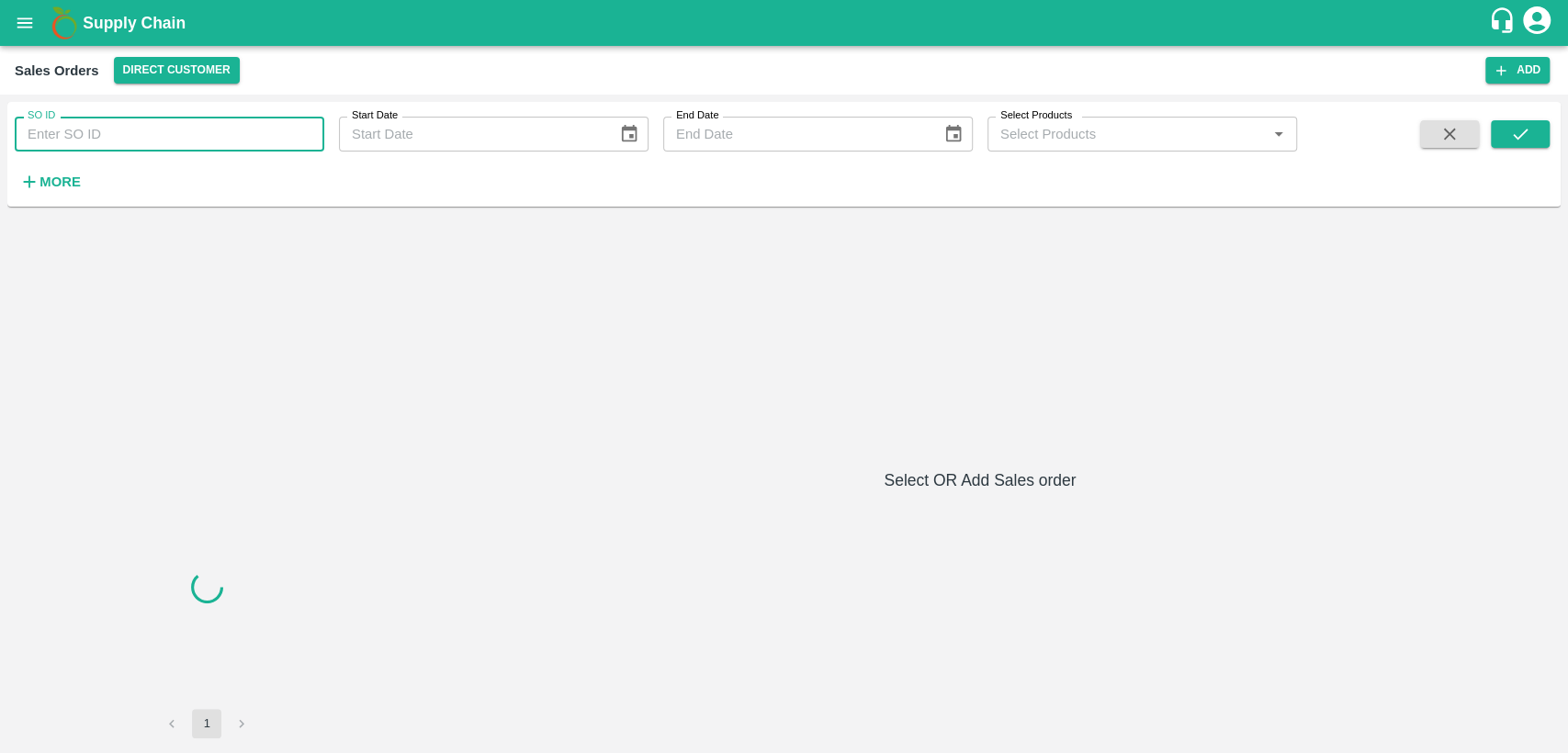
click at [107, 140] on input "SO ID" at bounding box center [169, 134] width 309 height 35
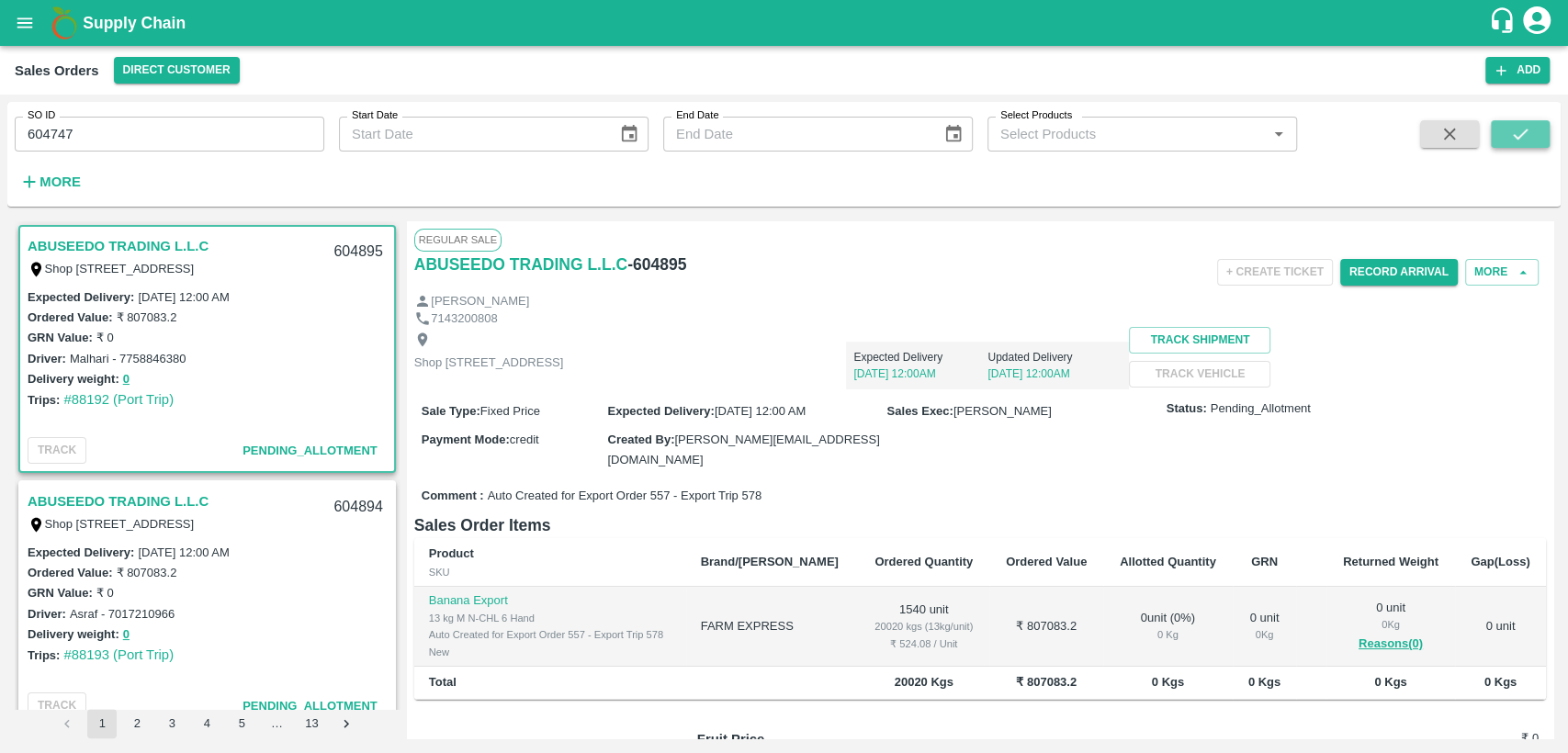
click at [1519, 134] on icon "submit" at bounding box center [1519, 133] width 20 height 20
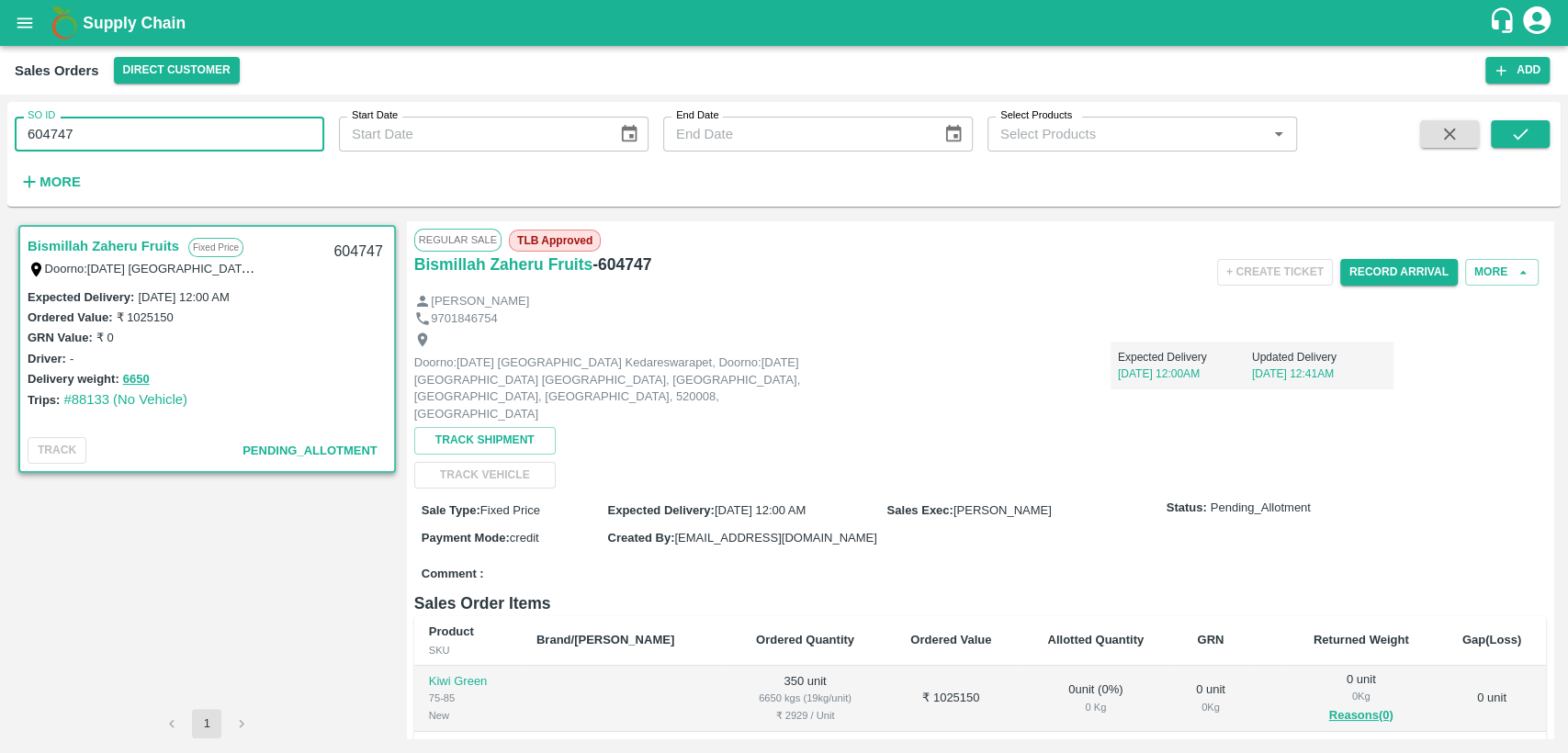
drag, startPoint x: 82, startPoint y: 138, endPoint x: 56, endPoint y: 134, distance: 26.3
click at [56, 134] on input "604747" at bounding box center [169, 134] width 309 height 35
type input "604765"
click at [1517, 146] on button "submit" at bounding box center [1520, 133] width 59 height 28
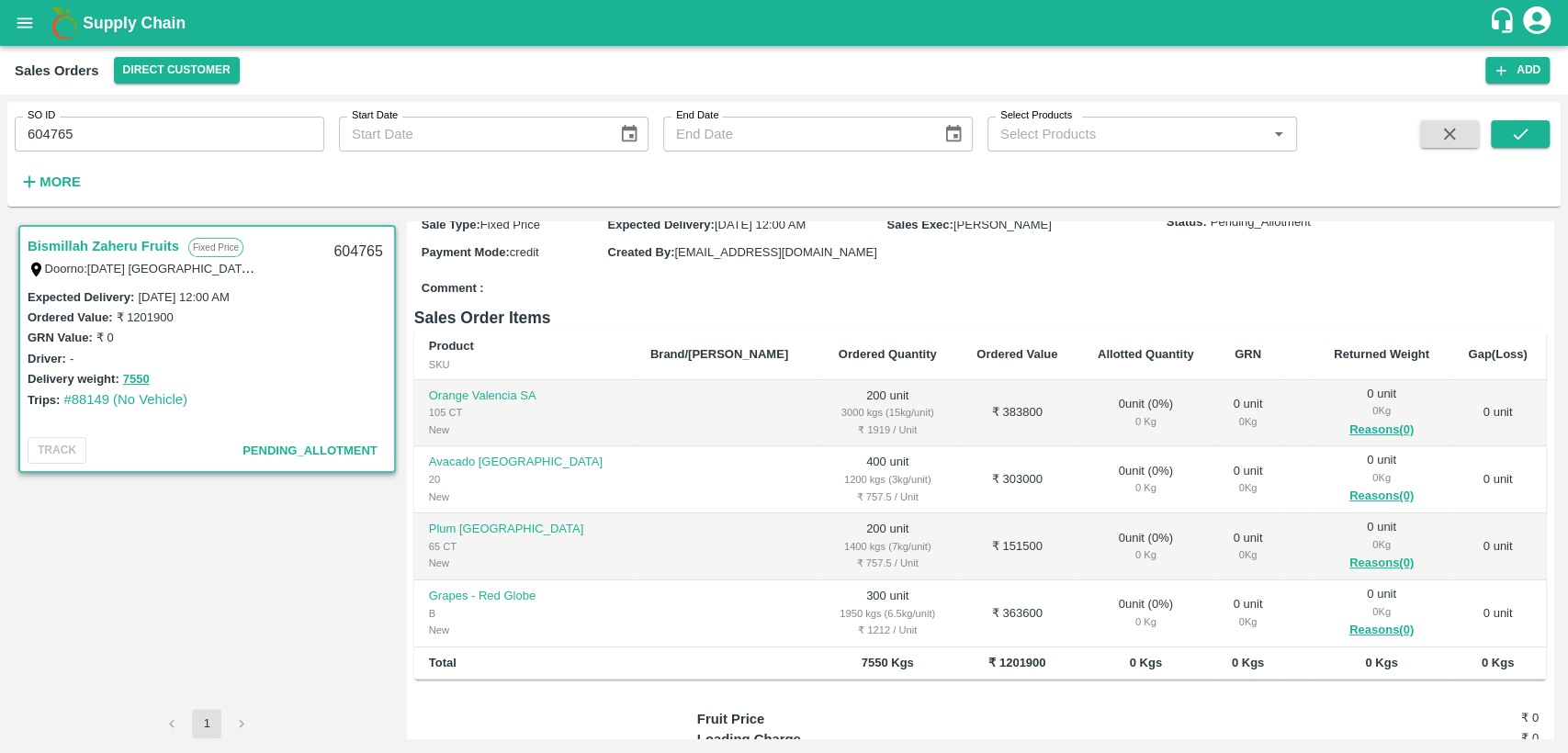
scroll to position [306, 0]
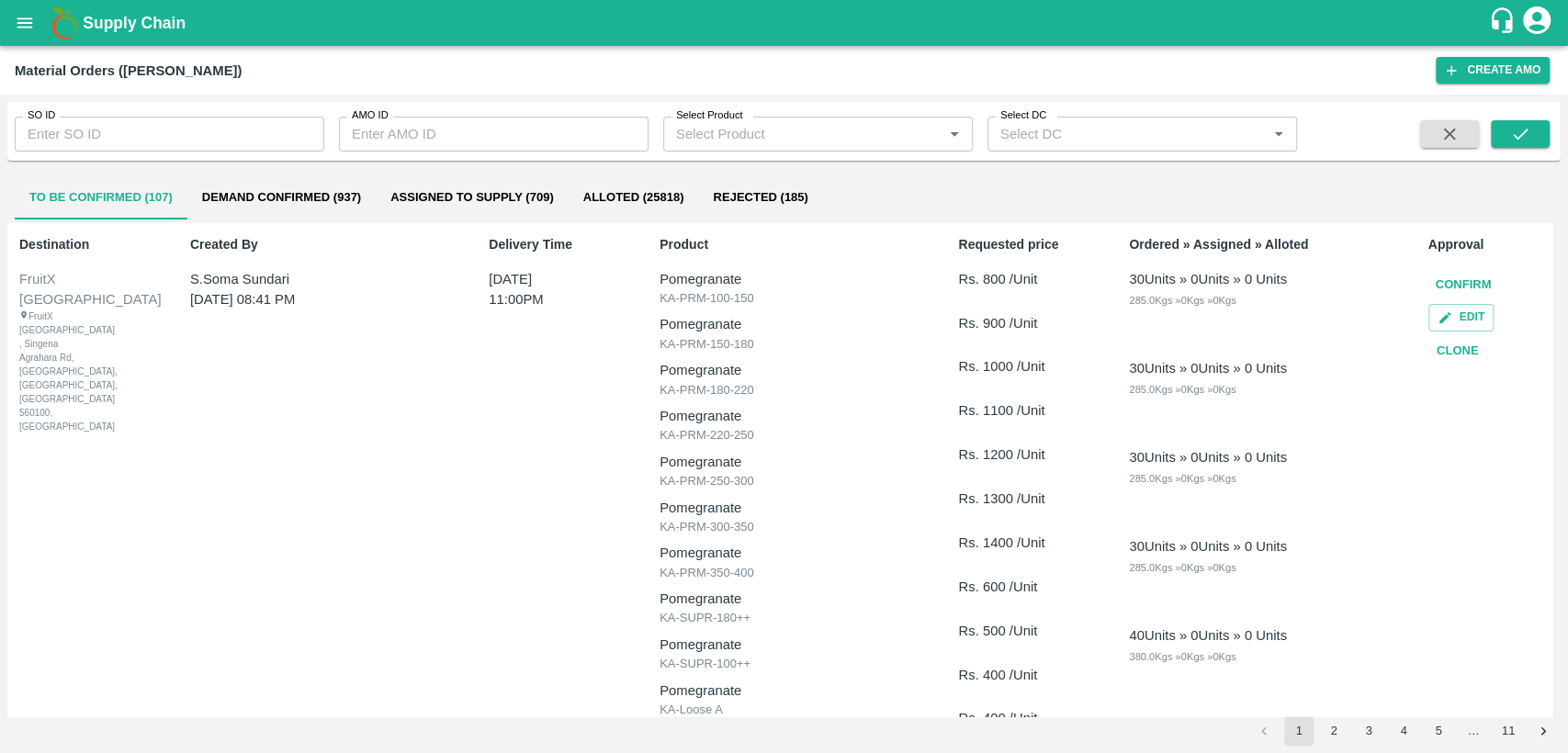
click at [18, 27] on icon "open drawer" at bounding box center [25, 22] width 15 height 10
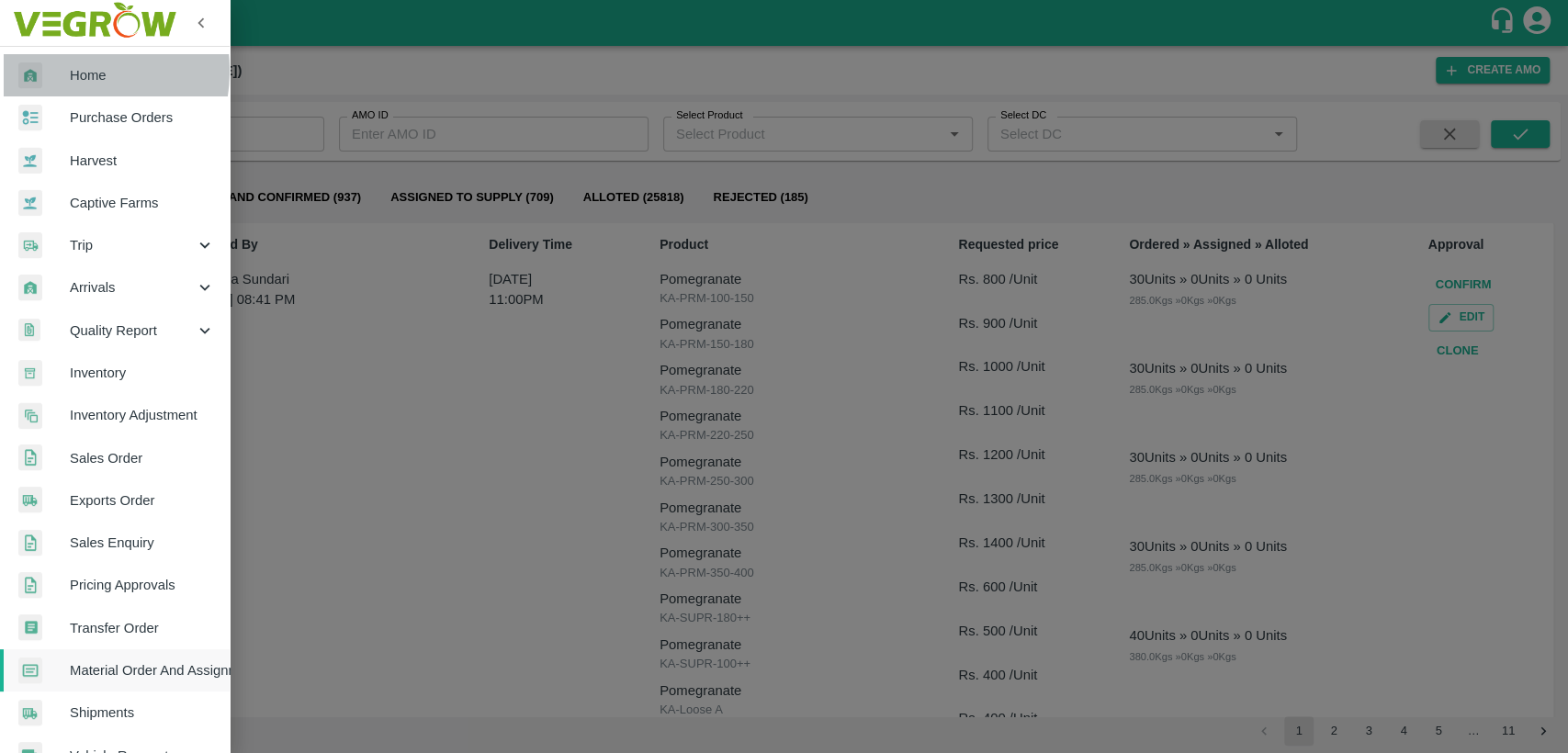
click at [55, 70] on div at bounding box center [44, 76] width 51 height 27
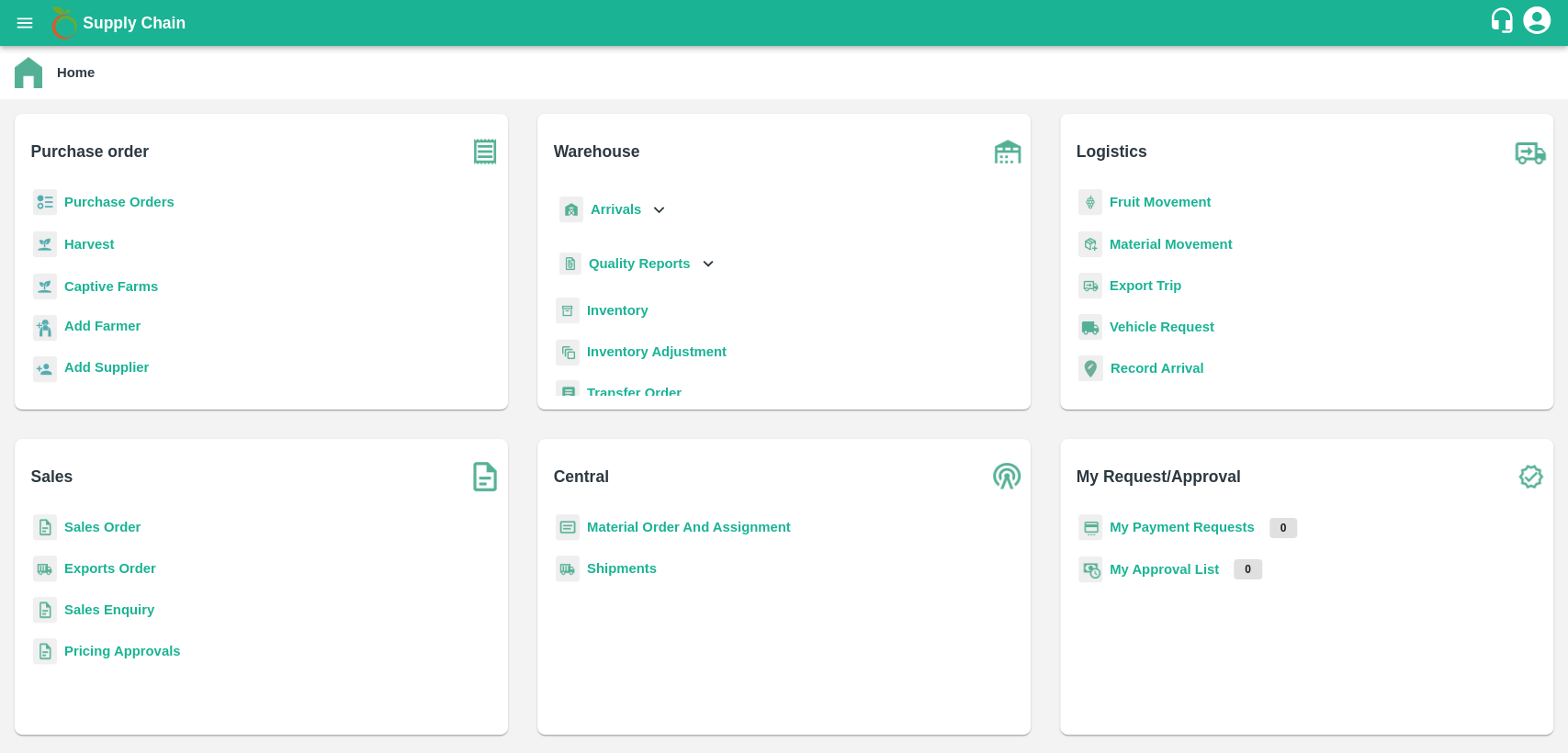
click at [110, 195] on b "Purchase Orders" at bounding box center [120, 202] width 110 height 14
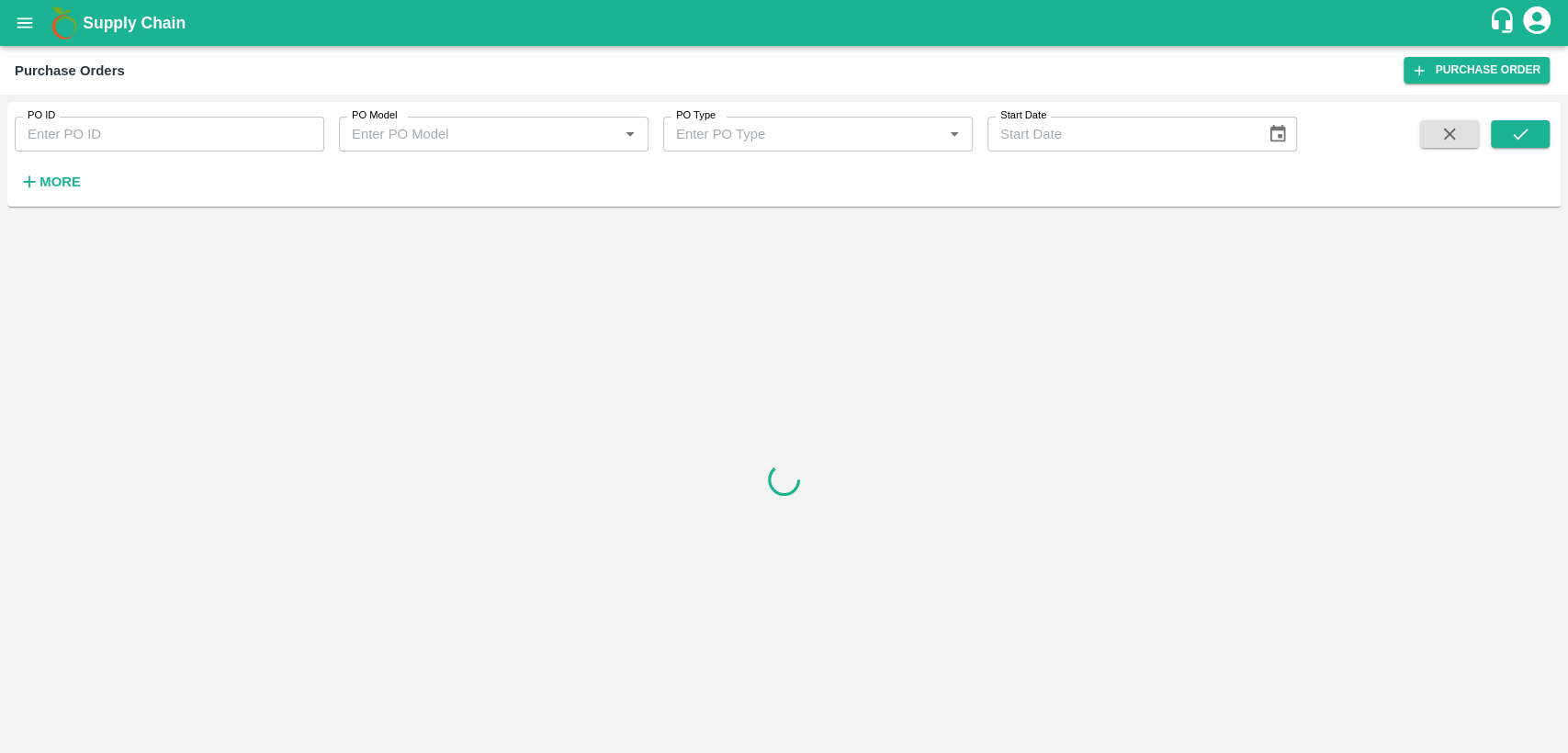
click at [121, 126] on input "PO ID" at bounding box center [169, 134] width 309 height 35
paste input "PO: 175908"
click at [1521, 143] on icon "submit" at bounding box center [1519, 133] width 20 height 20
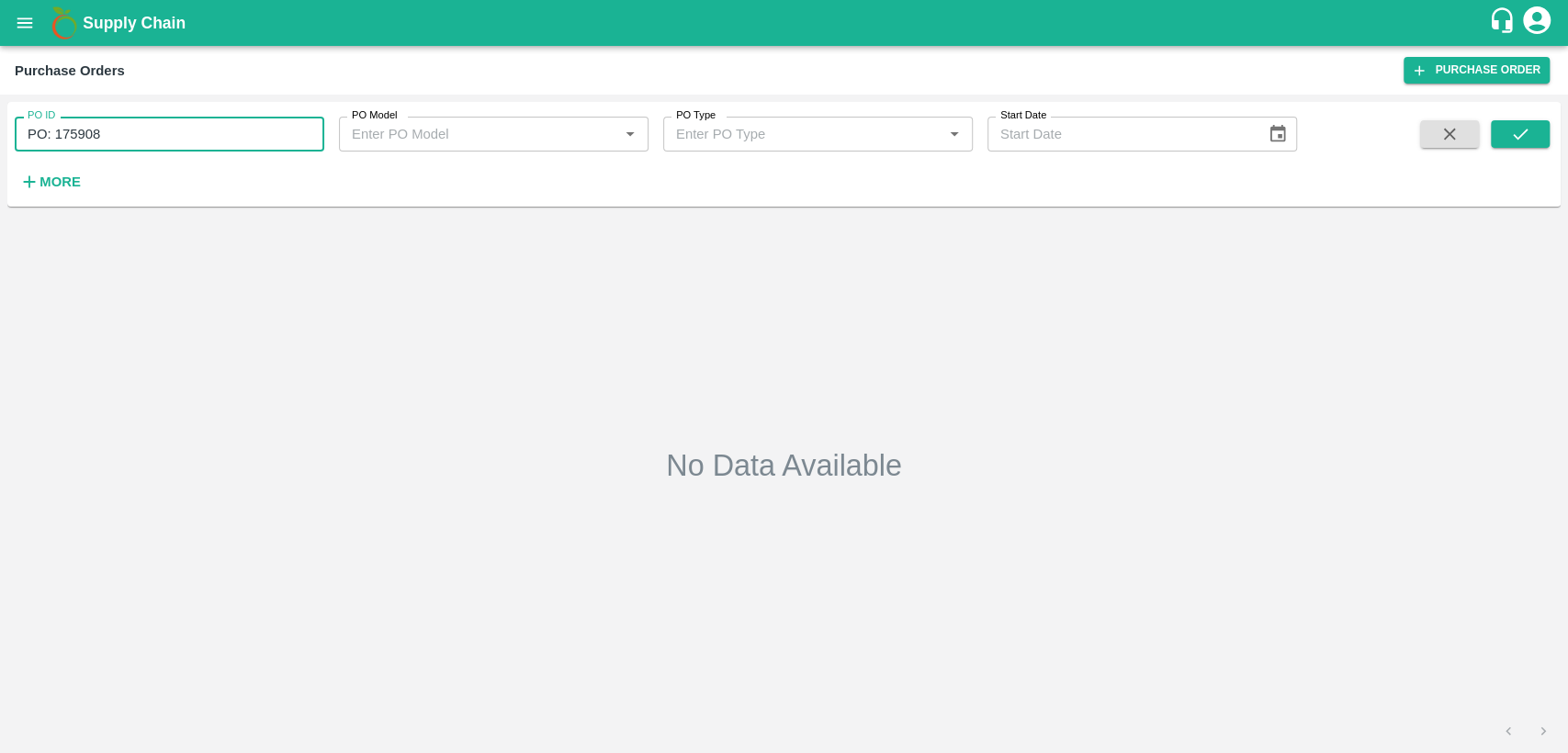
click at [54, 135] on input "PO: 175908" at bounding box center [169, 134] width 309 height 35
drag, startPoint x: 53, startPoint y: 129, endPoint x: 15, endPoint y: 129, distance: 38.0
click at [15, 129] on input "PO:175908" at bounding box center [169, 134] width 309 height 35
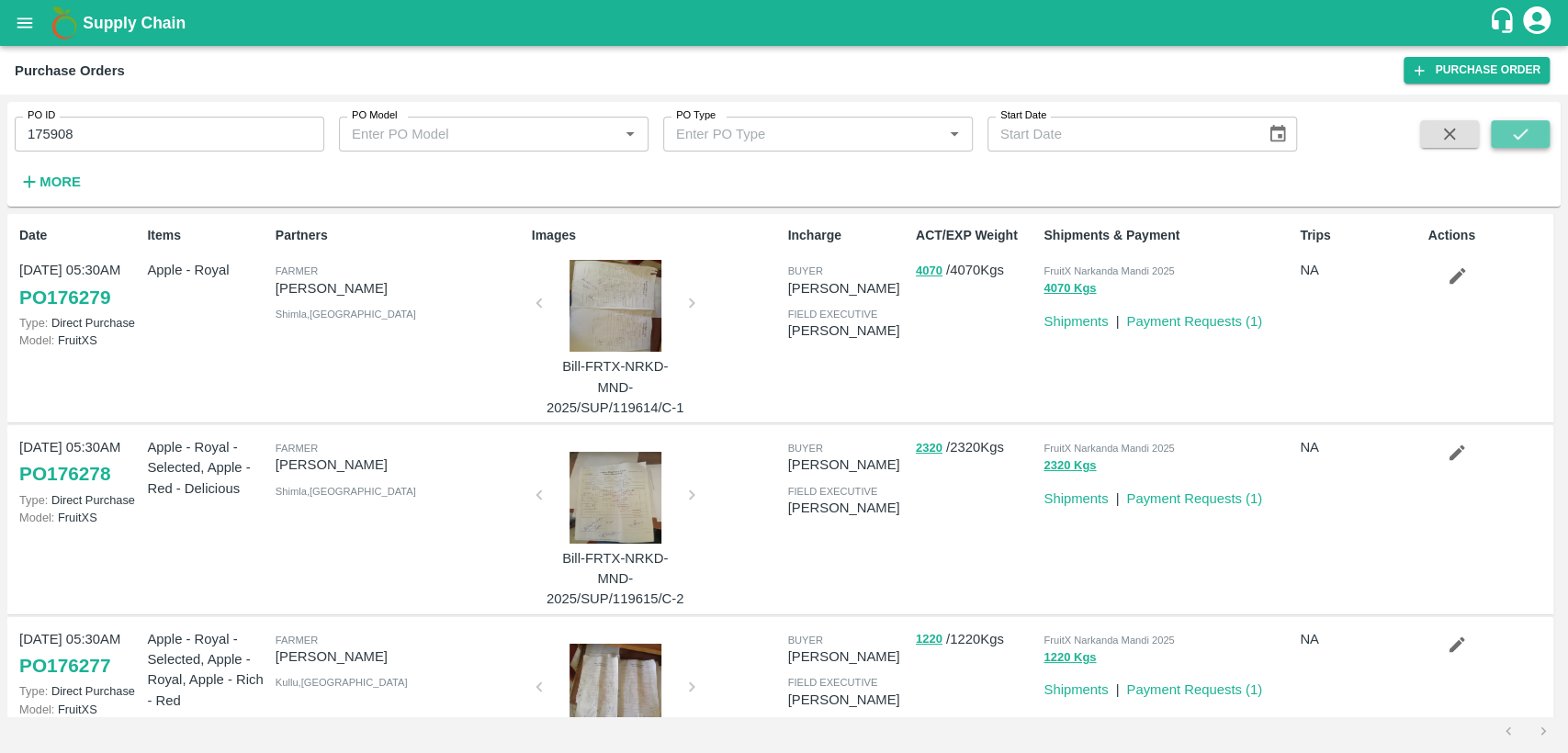
click at [1540, 128] on button "submit" at bounding box center [1520, 133] width 59 height 28
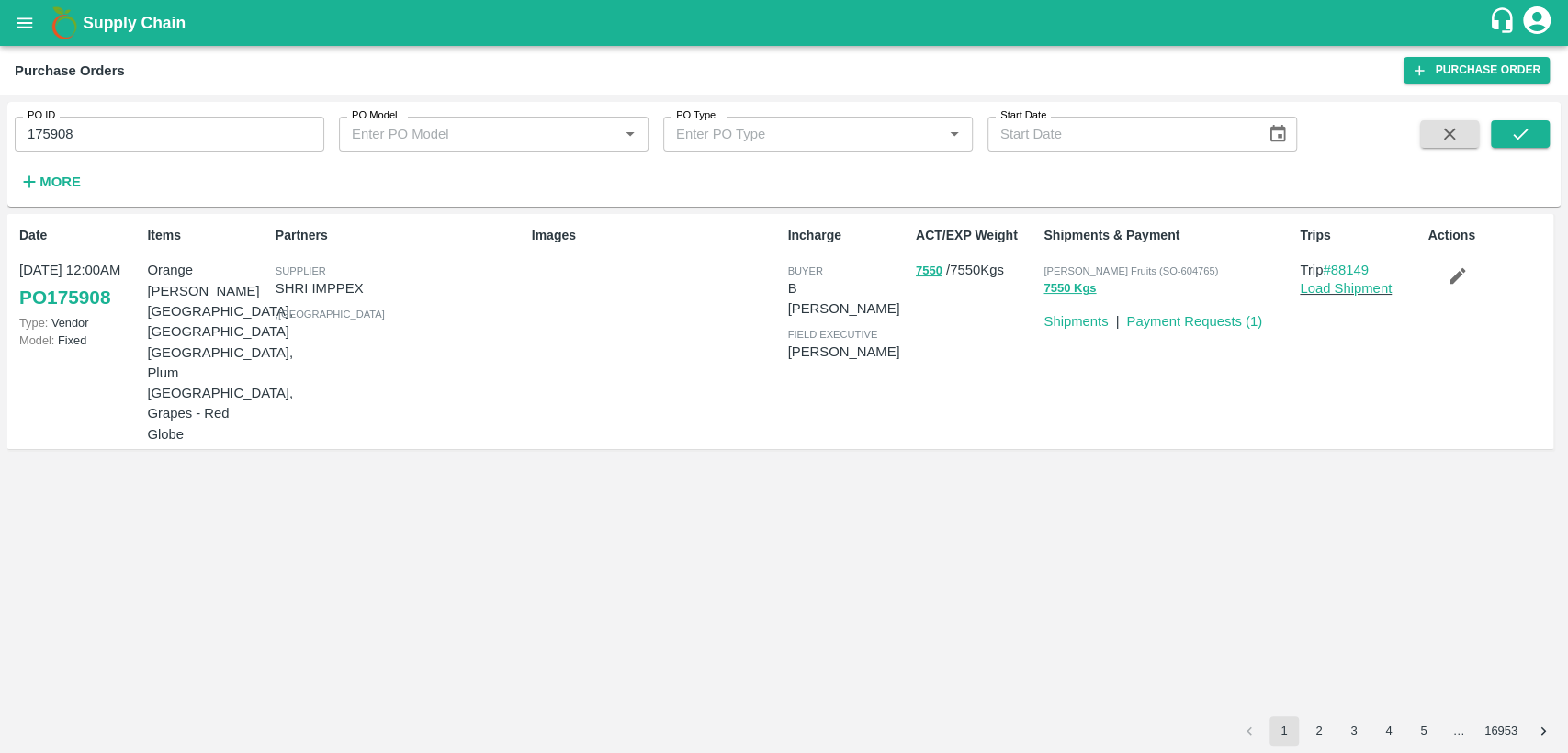
click at [187, 149] on input "175908" at bounding box center [169, 134] width 309 height 35
click at [1527, 145] on button "submit" at bounding box center [1520, 133] width 59 height 28
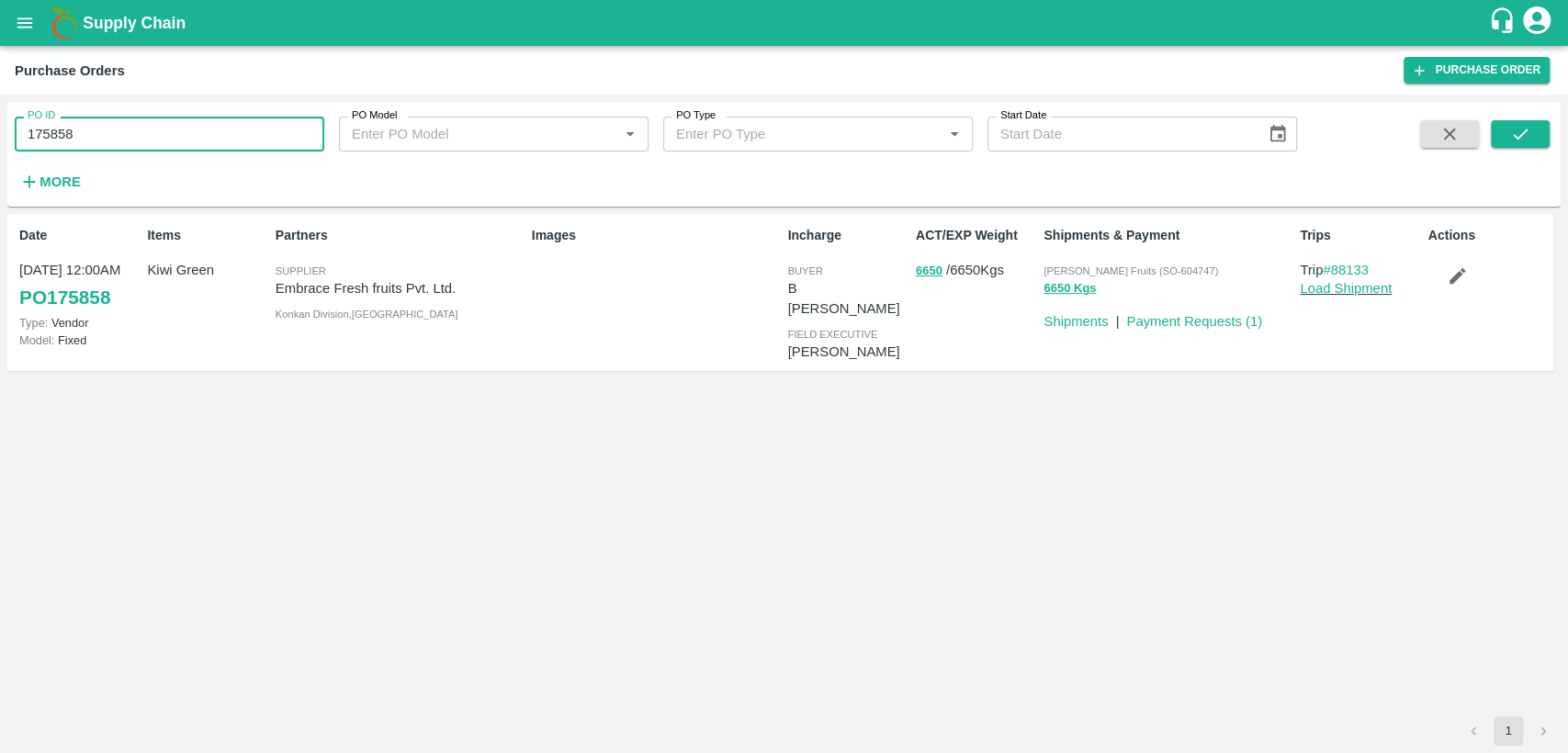
click at [110, 137] on input "175858" at bounding box center [169, 134] width 309 height 35
type input "175307"
click at [1521, 131] on icon "submit" at bounding box center [1519, 133] width 20 height 20
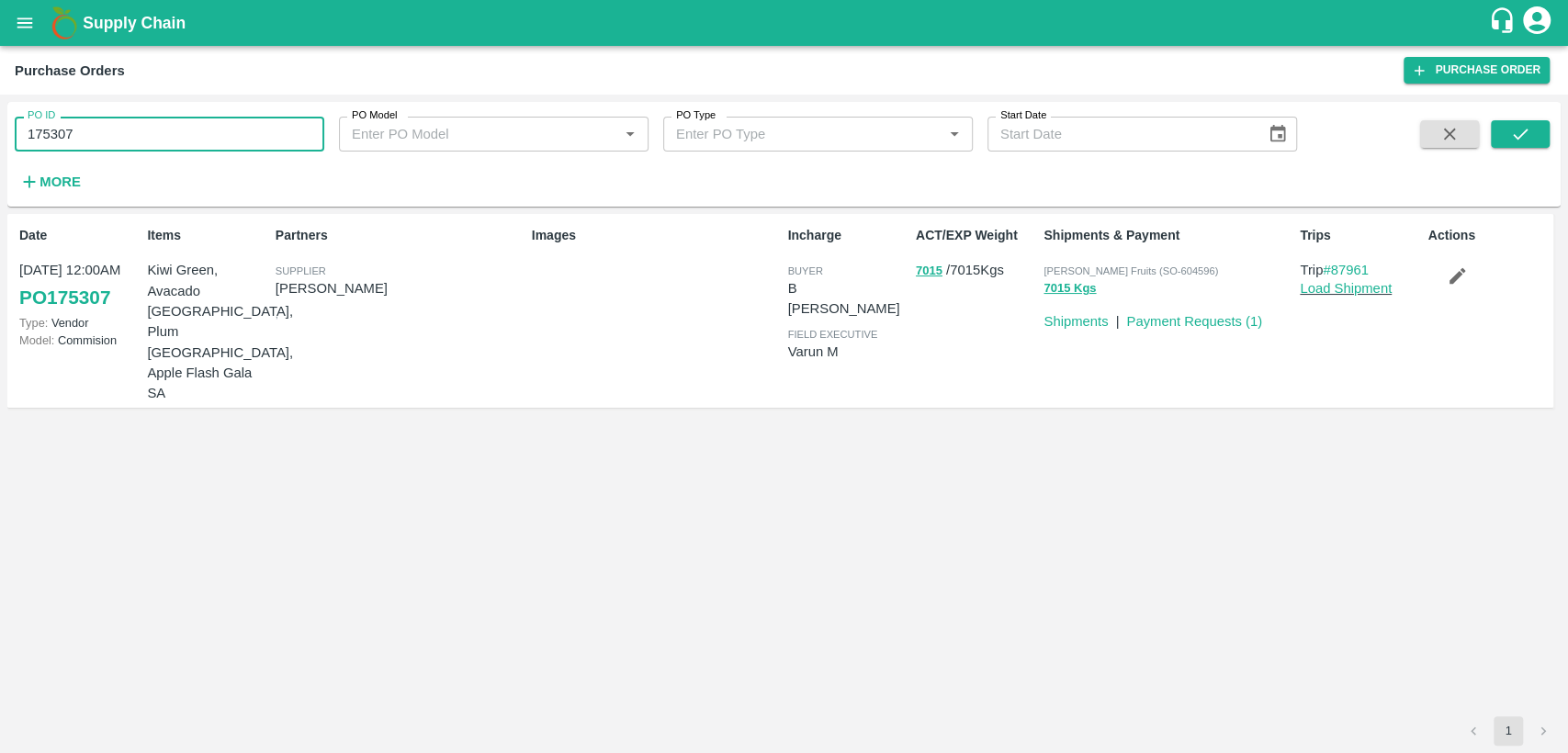
click at [95, 134] on input "175307" at bounding box center [169, 134] width 309 height 35
type input "176280"
click at [1514, 138] on icon "submit" at bounding box center [1519, 133] width 20 height 20
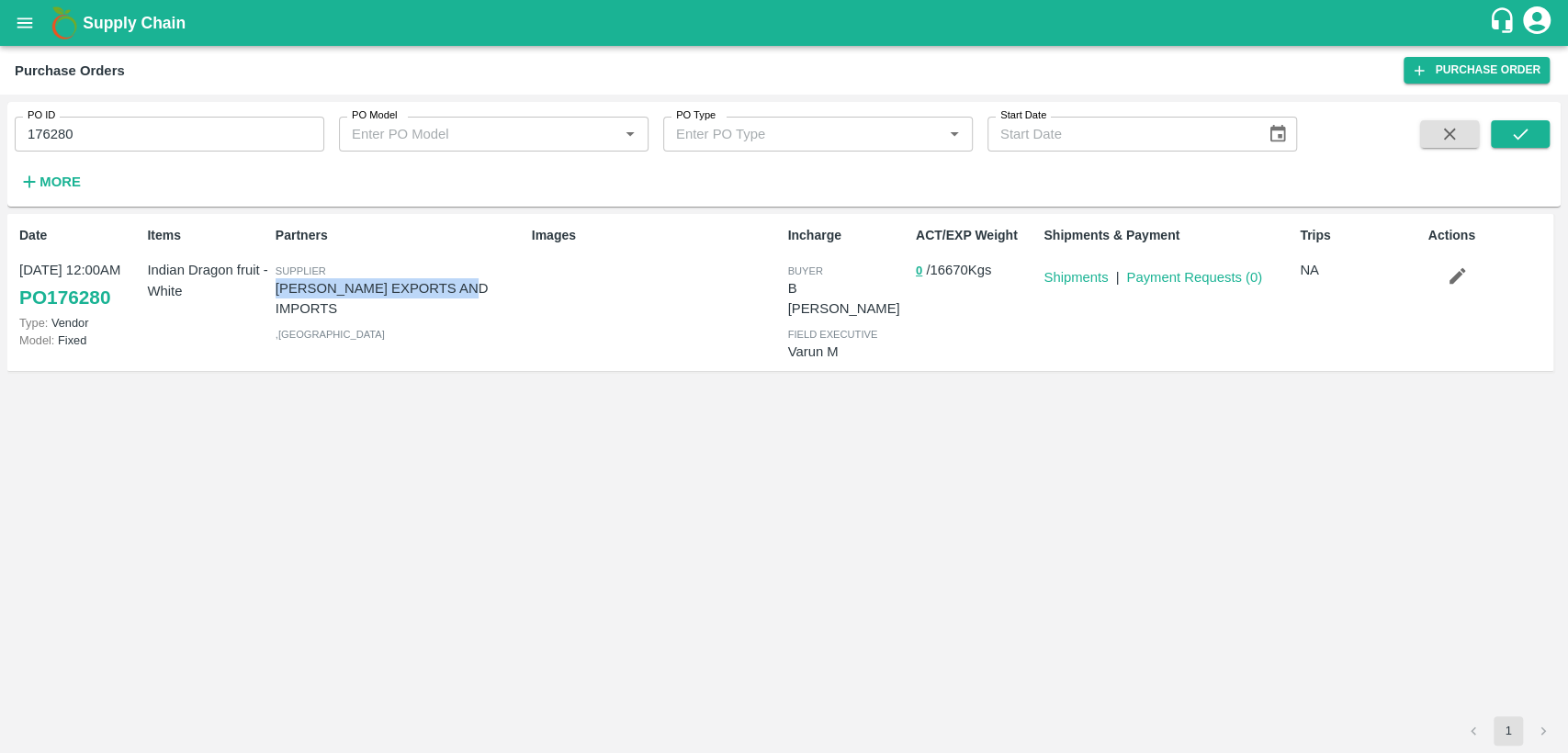
drag, startPoint x: 278, startPoint y: 287, endPoint x: 477, endPoint y: 288, distance: 199.0
click at [477, 288] on p "ARUL EXPORTS AND IMPORTS" at bounding box center [399, 298] width 248 height 41
copy p "ARUL EXPORTS AND IMPORTS"
